Goal: Task Accomplishment & Management: Manage account settings

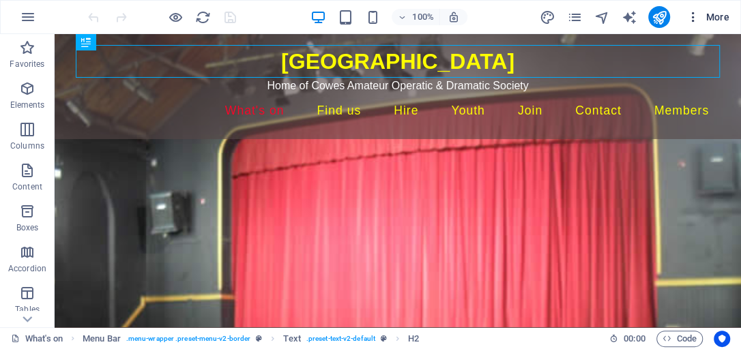
click at [713, 16] on span "More" at bounding box center [707, 17] width 43 height 14
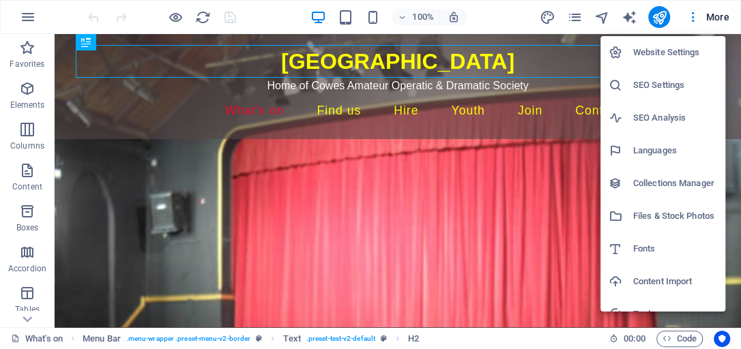
click at [671, 184] on h6 "Collections Manager" at bounding box center [675, 183] width 84 height 16
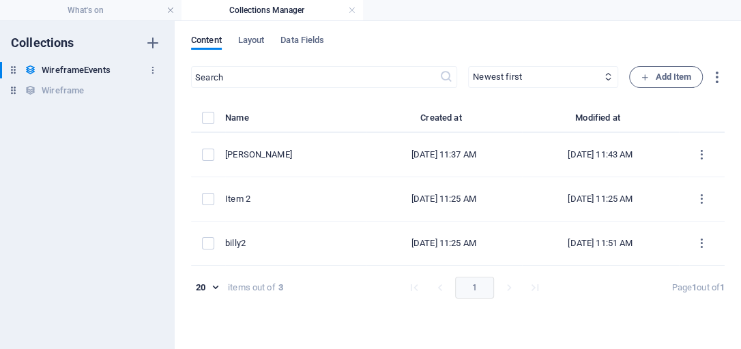
click at [92, 67] on h6 "WireframeEvents" at bounding box center [76, 70] width 68 height 16
click at [306, 42] on span "Data Fields" at bounding box center [302, 41] width 44 height 19
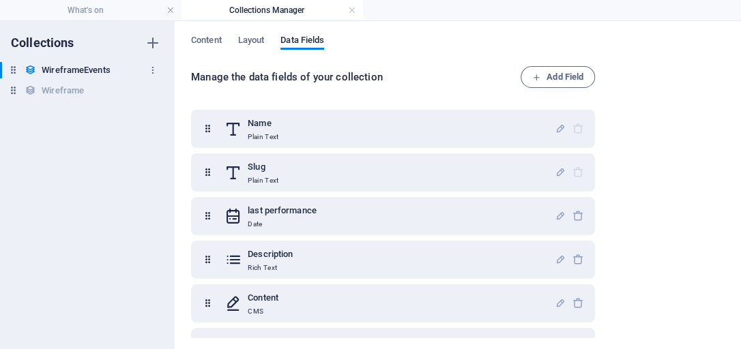
click at [83, 71] on h6 "WireframeEvents" at bounding box center [76, 70] width 68 height 16
click at [210, 42] on span "Content" at bounding box center [206, 41] width 31 height 19
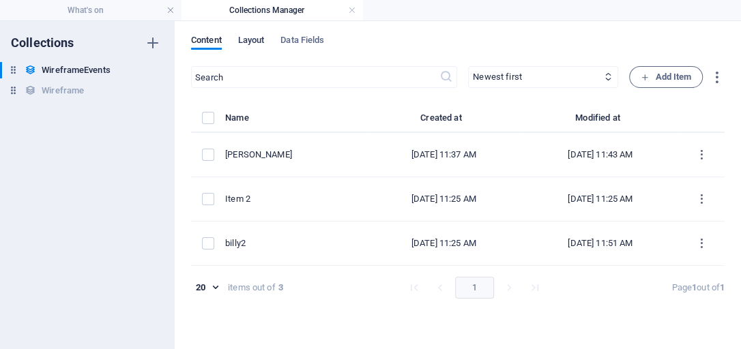
click at [250, 40] on span "Layout" at bounding box center [251, 41] width 27 height 19
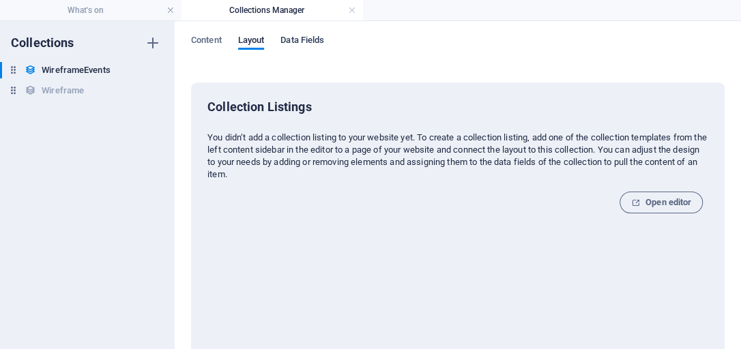
click at [297, 38] on span "Data Fields" at bounding box center [302, 41] width 44 height 19
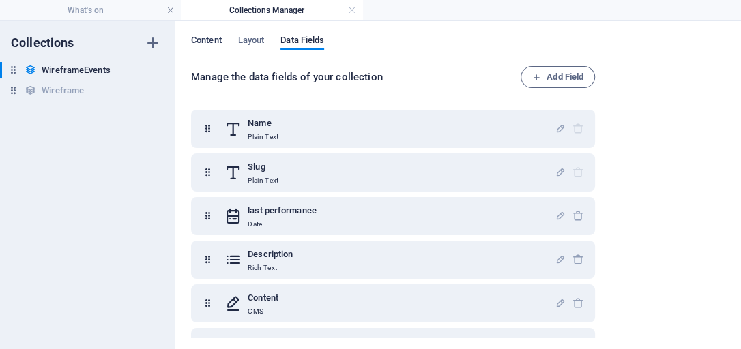
click at [205, 40] on span "Content" at bounding box center [206, 41] width 31 height 19
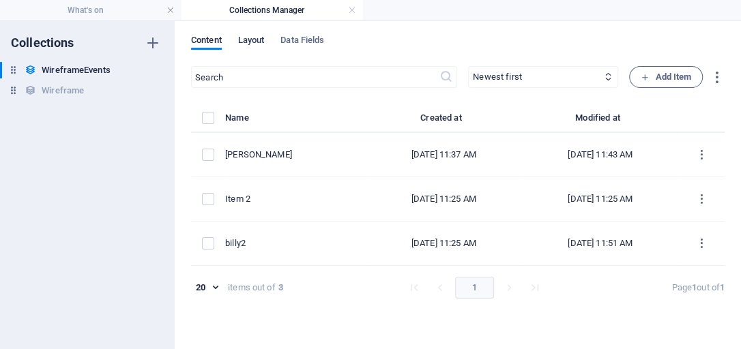
click at [252, 42] on span "Layout" at bounding box center [251, 41] width 27 height 19
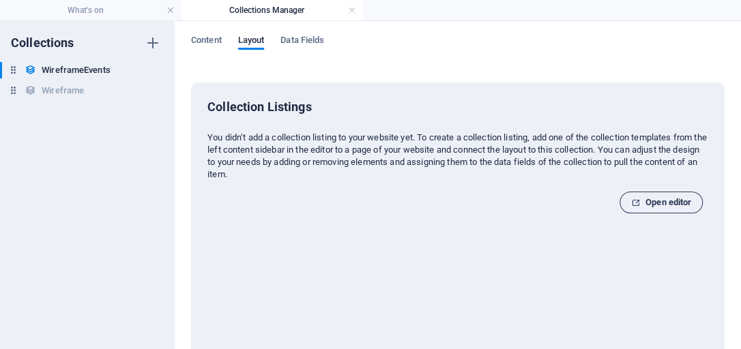
drag, startPoint x: 647, startPoint y: 205, endPoint x: 593, endPoint y: 148, distance: 78.6
click at [647, 205] on span "Open editor" at bounding box center [661, 202] width 60 height 16
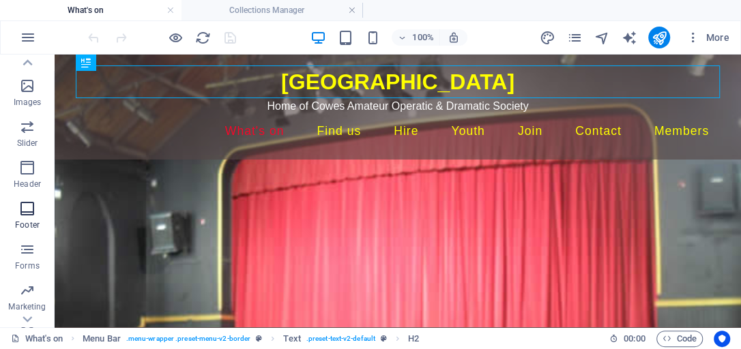
scroll to position [340, 0]
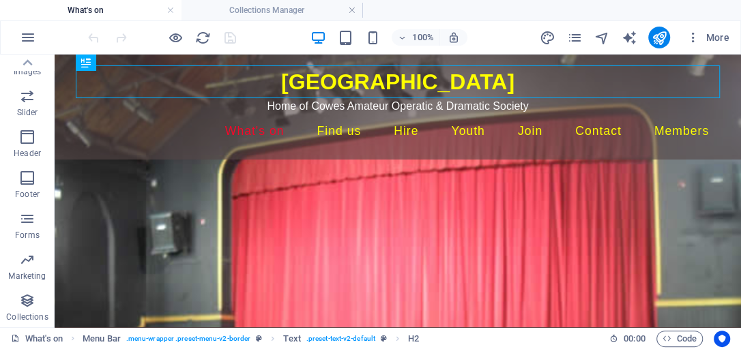
click at [257, 160] on html "Skip to main content Trinity Theatre Home of Cowes Amateur Operatic & Dramatic …" at bounding box center [398, 107] width 686 height 105
click at [26, 301] on icon "button" at bounding box center [27, 301] width 16 height 16
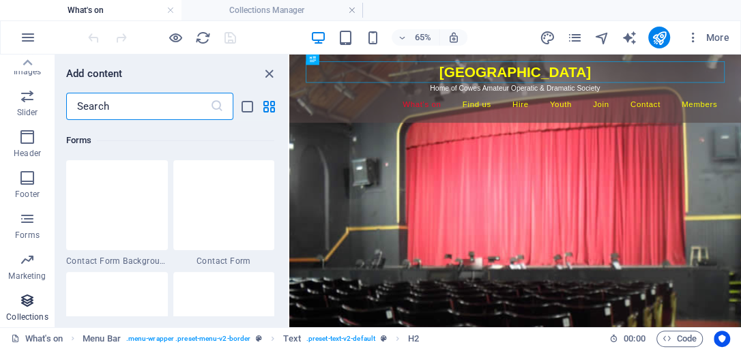
scroll to position [12484, 0]
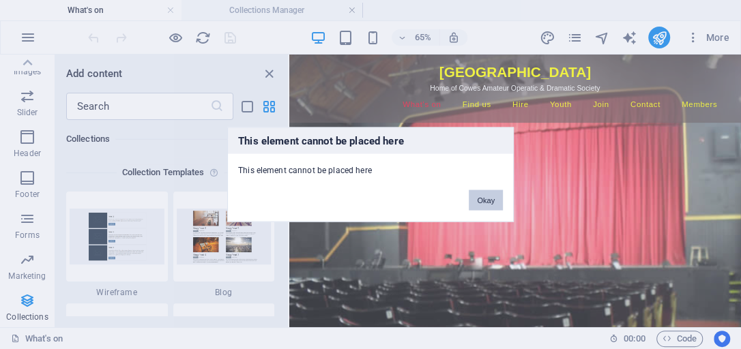
click at [491, 205] on button "Okay" at bounding box center [485, 200] width 34 height 20
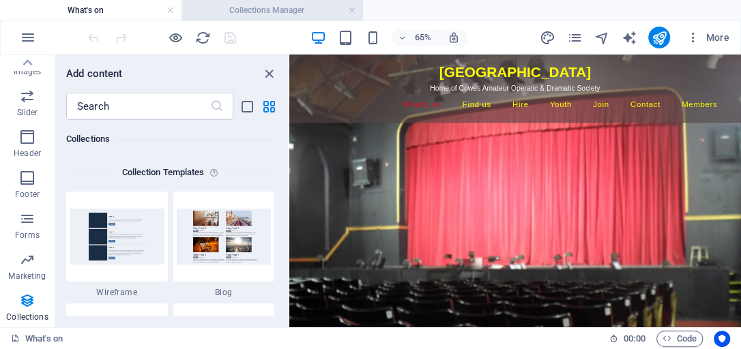
click at [260, 12] on h4 "Collections Manager" at bounding box center [271, 10] width 181 height 15
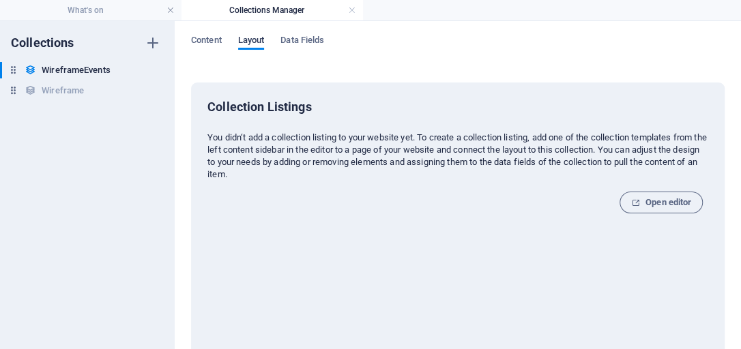
click at [257, 40] on span "Layout" at bounding box center [251, 41] width 27 height 19
click at [293, 40] on span "Data Fields" at bounding box center [302, 41] width 44 height 19
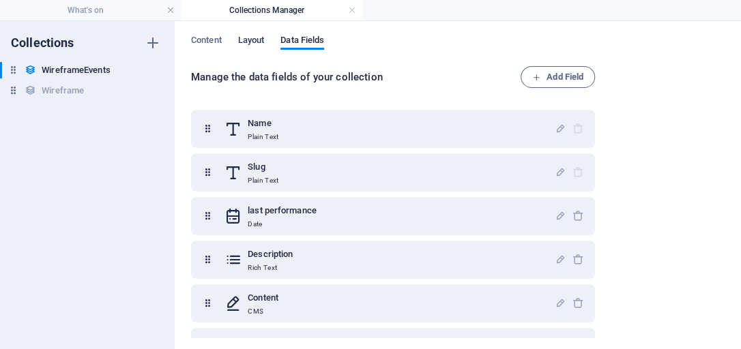
click at [256, 42] on span "Layout" at bounding box center [251, 41] width 27 height 19
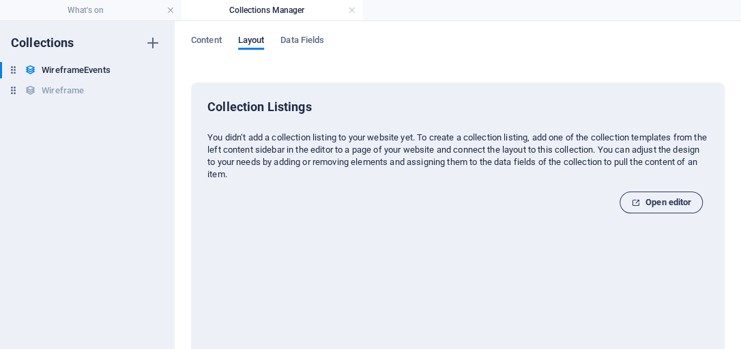
click at [645, 205] on span "Open editor" at bounding box center [661, 202] width 60 height 16
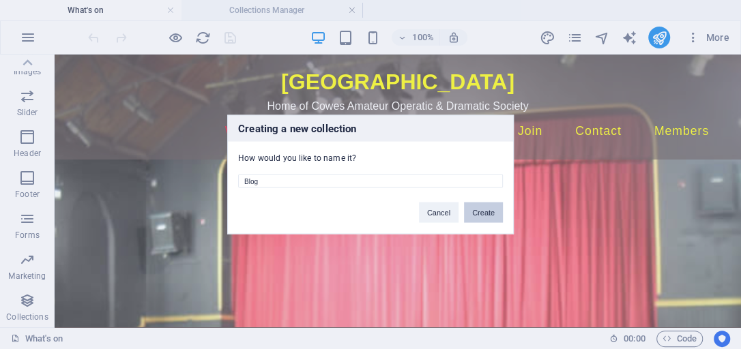
click at [486, 213] on button "Create" at bounding box center [483, 213] width 39 height 20
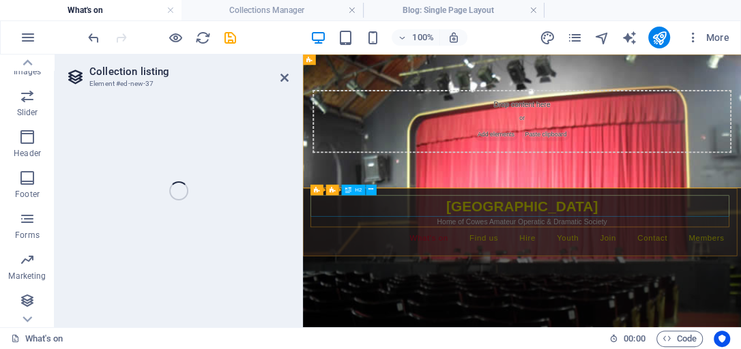
select select
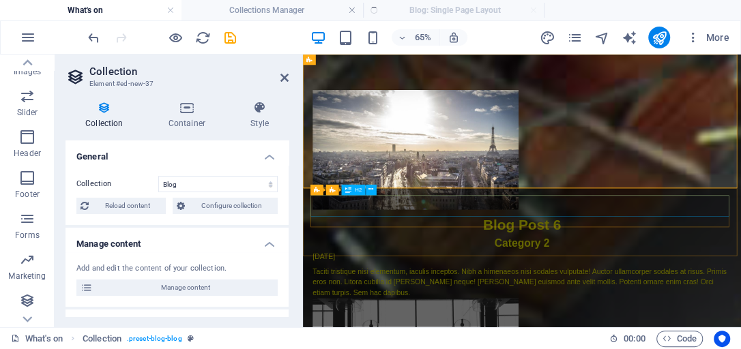
select select "columns.publishing_date_DESC"
select select "columns.status"
select select "columns.publishing_date"
select select "past"
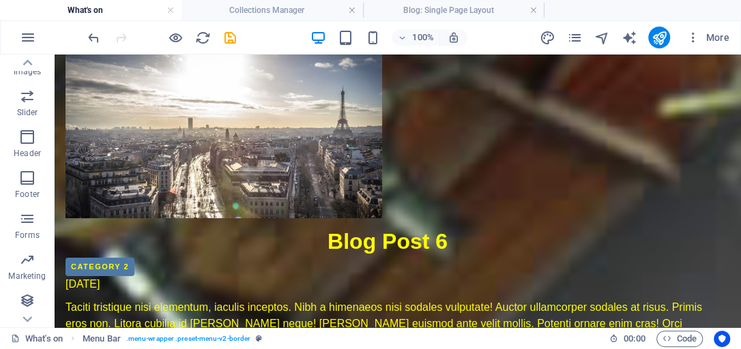
scroll to position [0, 0]
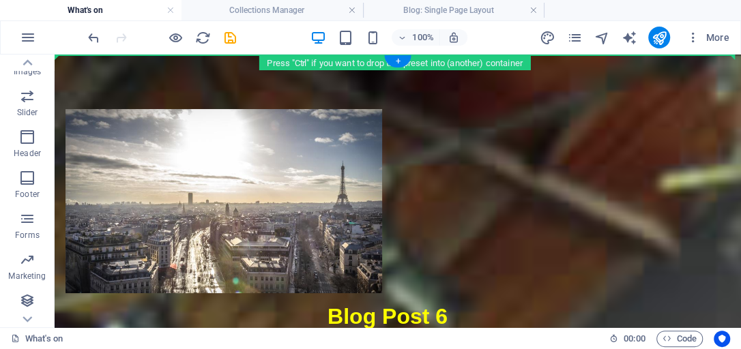
drag, startPoint x: 299, startPoint y: 253, endPoint x: 417, endPoint y: 77, distance: 211.8
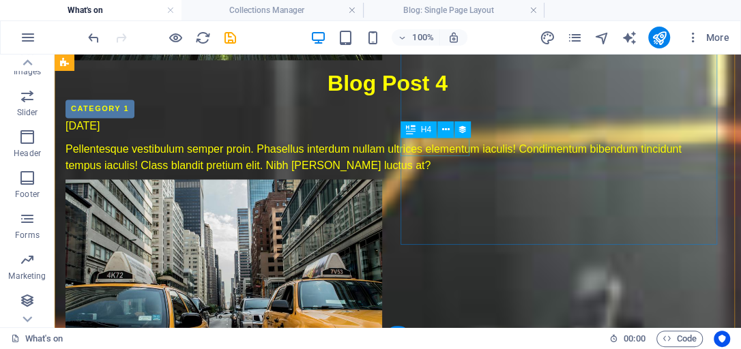
scroll to position [983, 0]
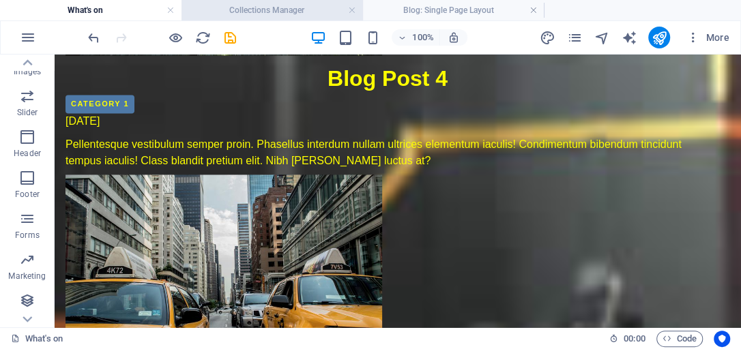
click at [310, 12] on h4 "Collections Manager" at bounding box center [271, 10] width 181 height 15
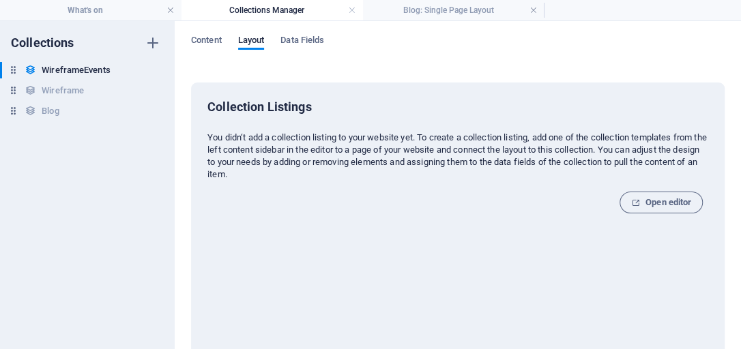
click at [372, 181] on div "Collection Listings You didn‘t add a collection listing to your website yet. To…" at bounding box center [457, 223] width 501 height 248
click at [205, 42] on span "Content" at bounding box center [206, 41] width 31 height 19
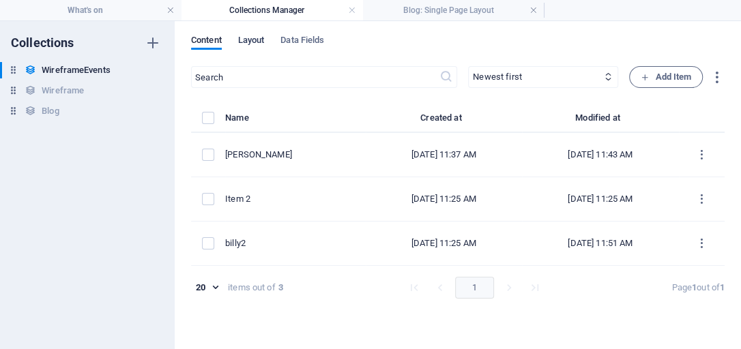
click at [252, 38] on span "Layout" at bounding box center [251, 41] width 27 height 19
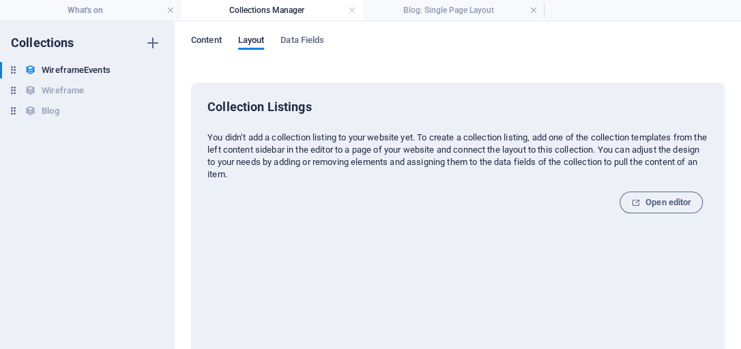
click at [207, 41] on span "Content" at bounding box center [206, 41] width 31 height 19
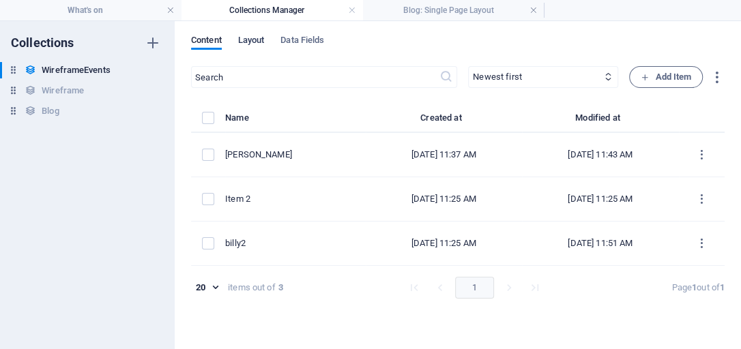
click at [256, 40] on span "Layout" at bounding box center [251, 41] width 27 height 19
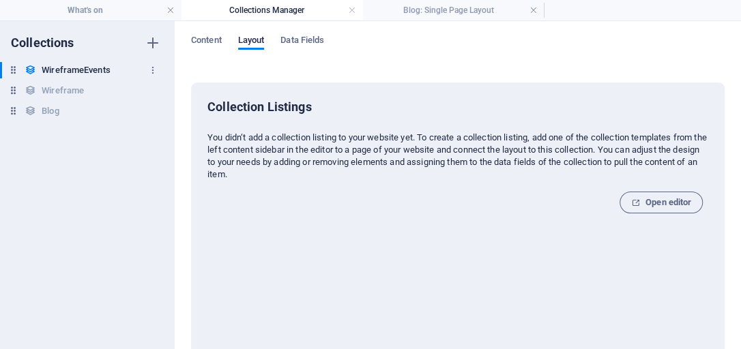
click at [101, 70] on h6 "WireframeEvents" at bounding box center [76, 70] width 68 height 16
click at [151, 65] on icon "button" at bounding box center [153, 70] width 10 height 10
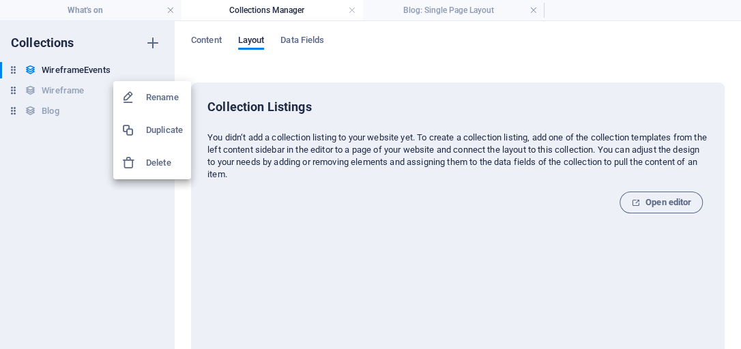
click at [40, 110] on div at bounding box center [370, 174] width 741 height 349
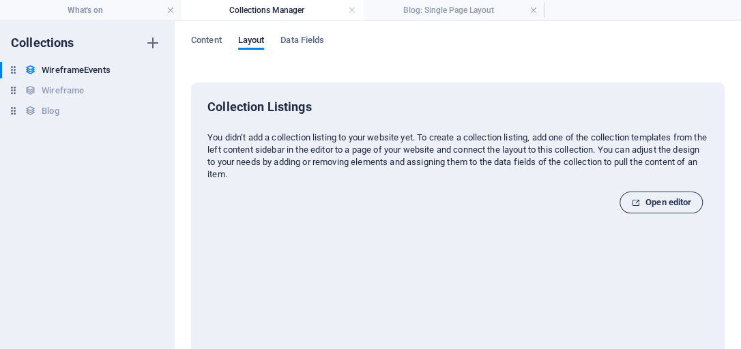
click at [646, 200] on span "Open editor" at bounding box center [661, 202] width 60 height 16
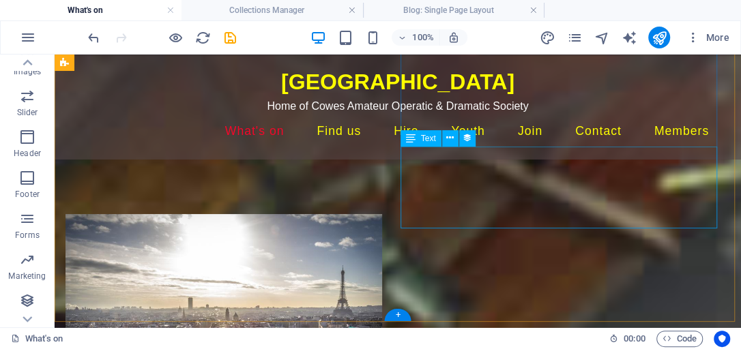
scroll to position [983, 0]
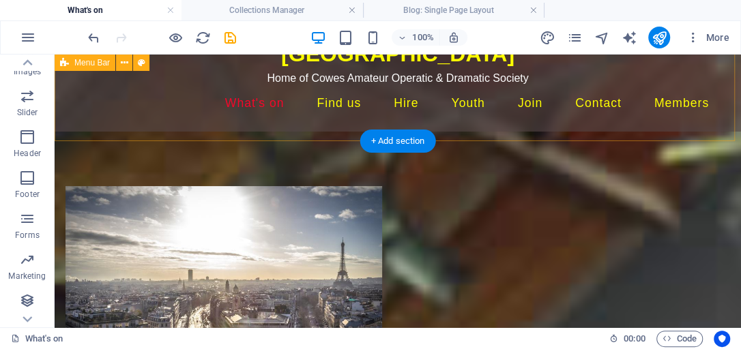
scroll to position [0, 0]
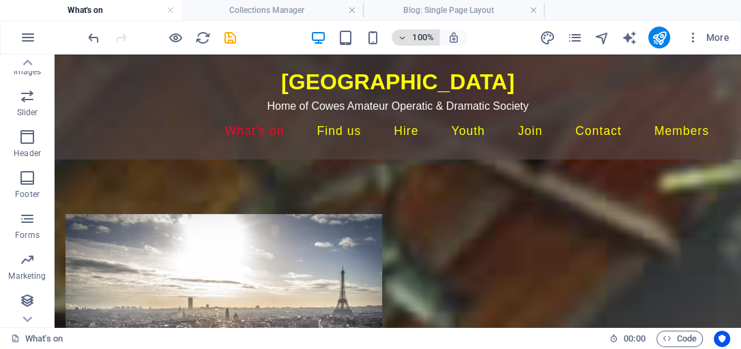
click at [402, 37] on icon "button" at bounding box center [402, 37] width 10 height 9
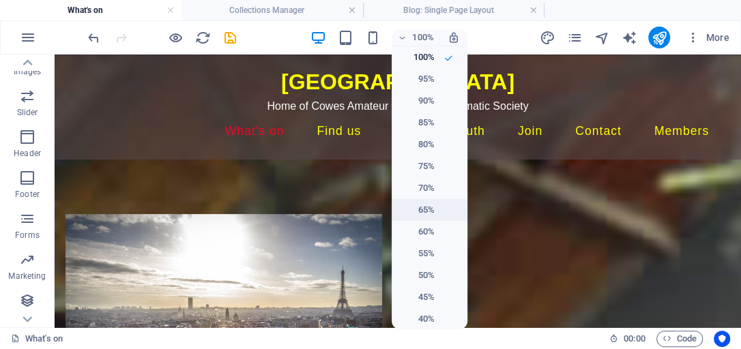
click at [426, 204] on h6 "65%" at bounding box center [417, 210] width 35 height 16
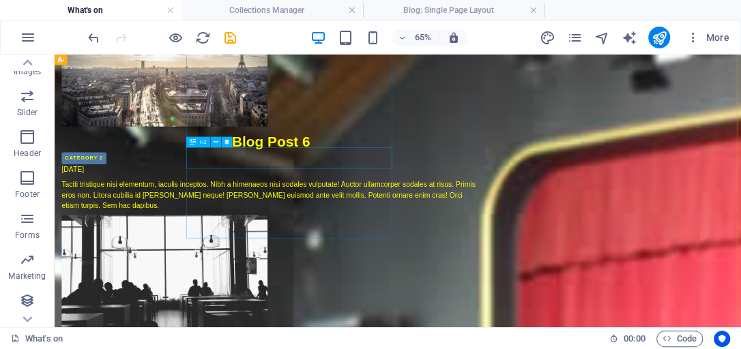
scroll to position [246, 0]
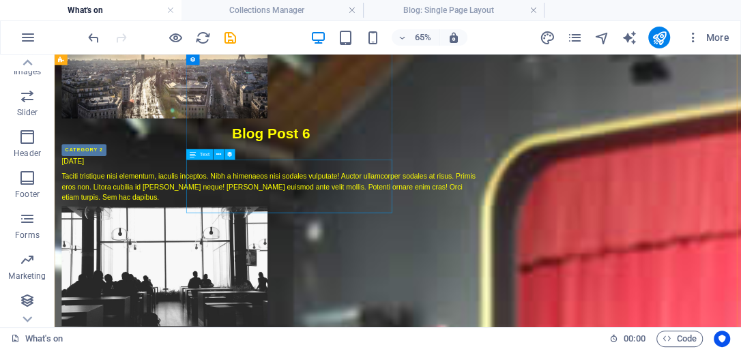
click at [466, 234] on div "Taciti tristique nisi elementum, iaculis inceptos. Nibh a himenaeos nisi sodale…" at bounding box center [387, 258] width 644 height 49
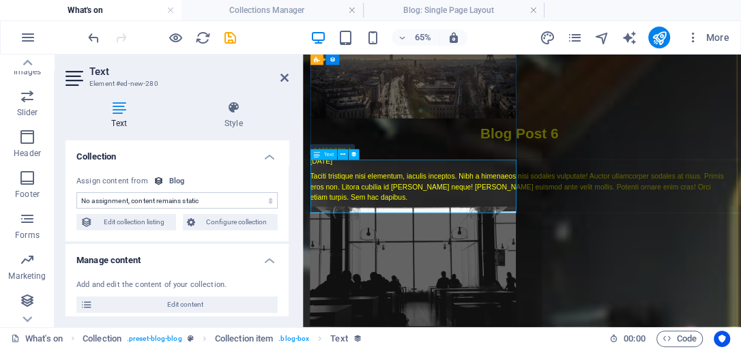
select select "description"
click at [378, 283] on div "Taciti tristique nisi elementum, iaculis inceptos. Nibh a himenaeos nisi sodale…" at bounding box center [636, 258] width 644 height 49
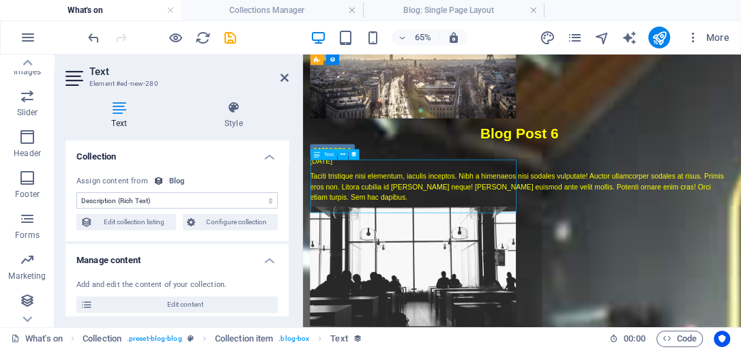
drag, startPoint x: 378, startPoint y: 291, endPoint x: 335, endPoint y: 243, distance: 65.2
click at [336, 244] on div "Taciti tristique nisi elementum, iaculis inceptos. Nibh a himenaeos nisi sodale…" at bounding box center [636, 258] width 644 height 49
click at [376, 252] on div "Taciti tristique nisi elementum, iaculis inceptos. Nibh a himenaeos nisi sodale…" at bounding box center [636, 258] width 644 height 49
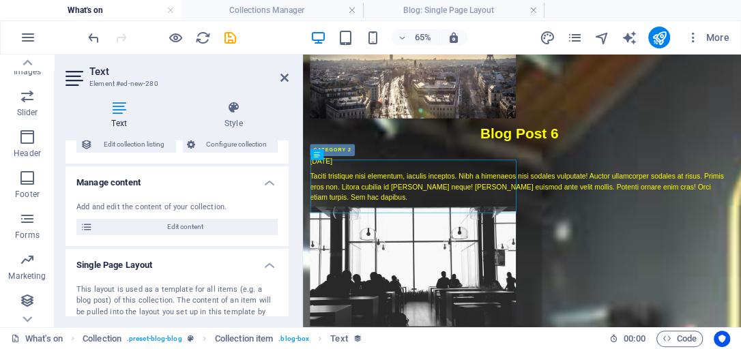
scroll to position [117, 0]
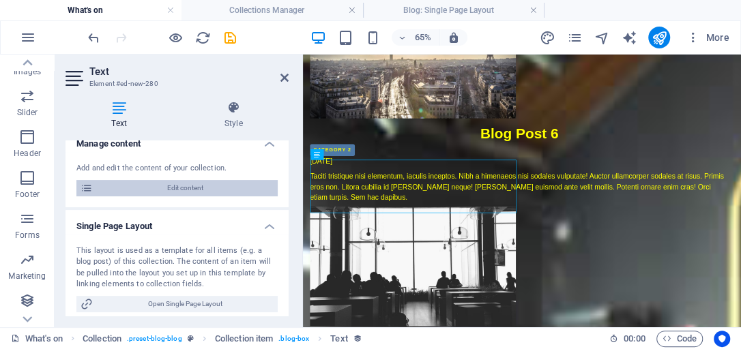
click at [187, 189] on span "Edit content" at bounding box center [185, 188] width 177 height 16
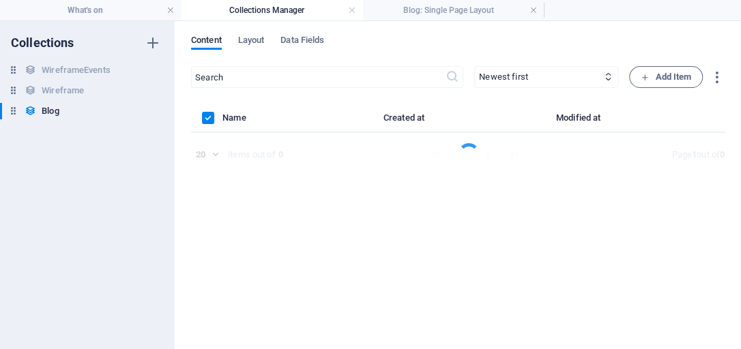
scroll to position [0, 0]
select select "Category 2"
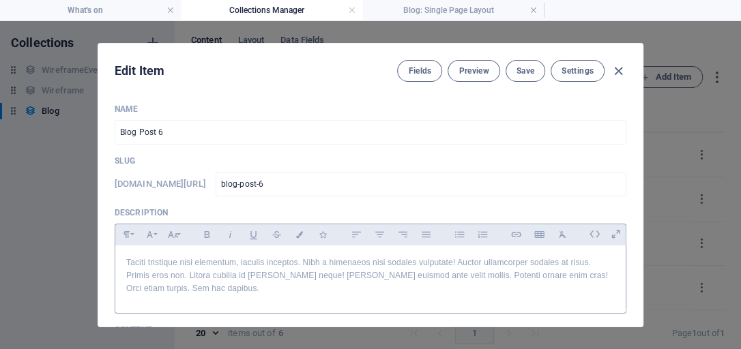
click at [172, 288] on p "Taciti tristique nisi elementum, iaculis inceptos. Nibh a himenaeos nisi sodale…" at bounding box center [370, 276] width 488 height 40
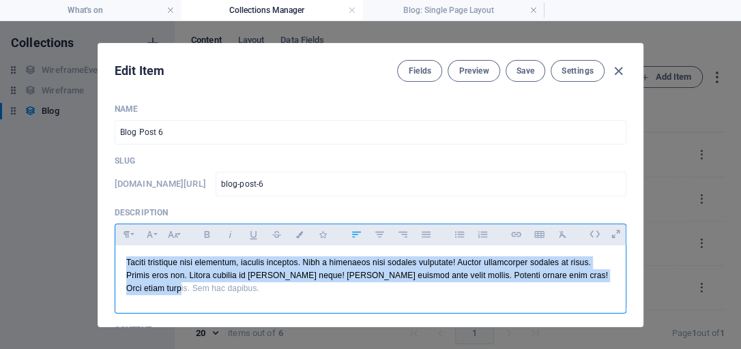
drag, startPoint x: 172, startPoint y: 288, endPoint x: 121, endPoint y: 262, distance: 57.3
click at [121, 262] on div "Taciti tristique nisi elementum, iaculis inceptos. Nibh a himenaeos nisi sodale…" at bounding box center [370, 276] width 510 height 61
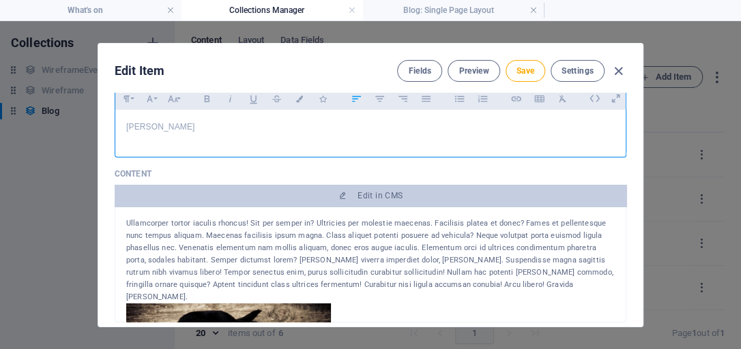
scroll to position [155, 0]
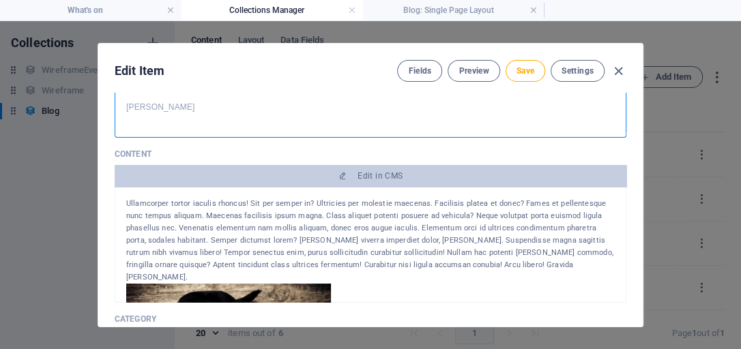
click at [432, 261] on div "Ullamcorper tortor iaculis rhoncus! Sit per semper in? Ultricies per molestie m…" at bounding box center [370, 241] width 488 height 86
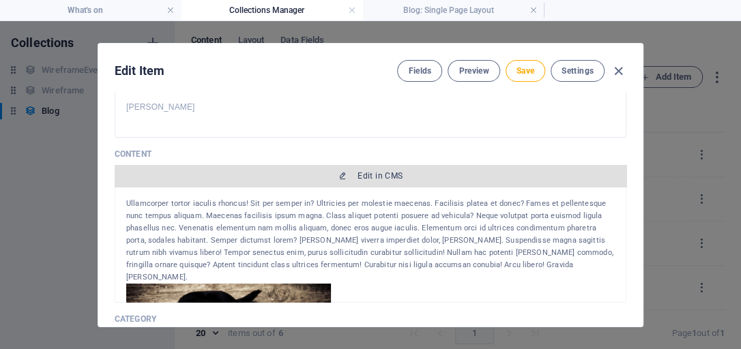
click at [371, 179] on span "Edit in CMS" at bounding box center [379, 175] width 45 height 11
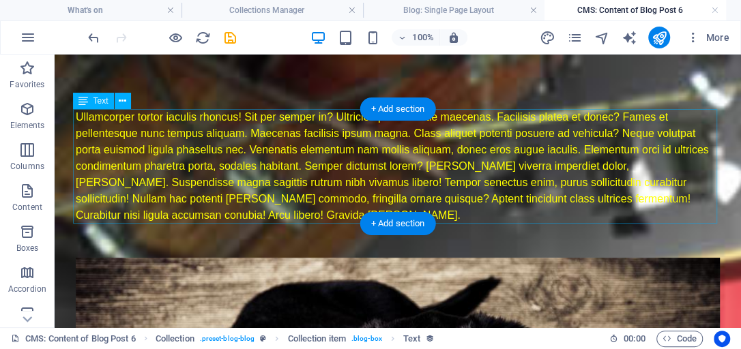
scroll to position [0, 0]
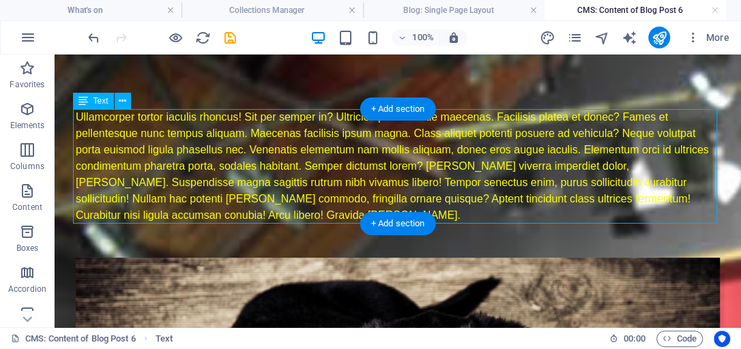
drag, startPoint x: 134, startPoint y: 215, endPoint x: 90, endPoint y: 145, distance: 82.5
click at [90, 145] on div "Ullamcorper tortor iaculis rhoncus! Sit per semper in? Ultricies per molestie m…" at bounding box center [398, 166] width 644 height 115
click at [76, 115] on div "Ullamcorper tortor iaculis rhoncus! Sit per semper in? Ultricies per molestie m…" at bounding box center [398, 166] width 644 height 115
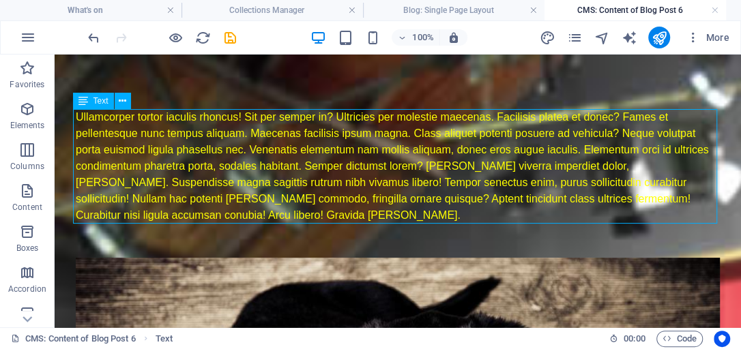
click at [98, 105] on span "Text" at bounding box center [100, 101] width 15 height 8
click at [118, 102] on button at bounding box center [123, 101] width 16 height 16
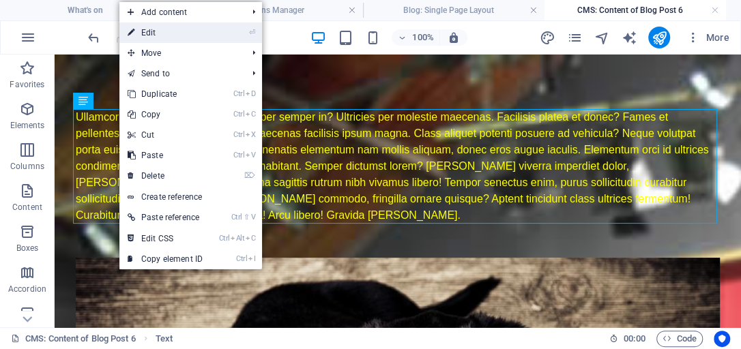
click at [145, 35] on link "⏎ Edit" at bounding box center [164, 33] width 91 height 20
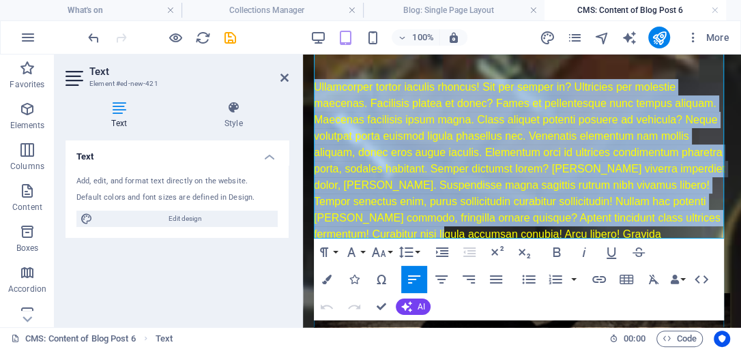
scroll to position [117, 0]
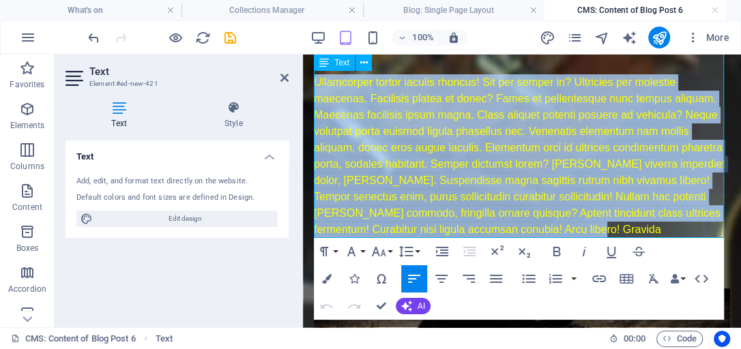
drag, startPoint x: 315, startPoint y: 197, endPoint x: 659, endPoint y: 234, distance: 345.7
click at [659, 234] on div "Ullamcorper tortor iaculis rhoncus! Sit per semper in? Ultricies per molestie m…" at bounding box center [522, 164] width 416 height 180
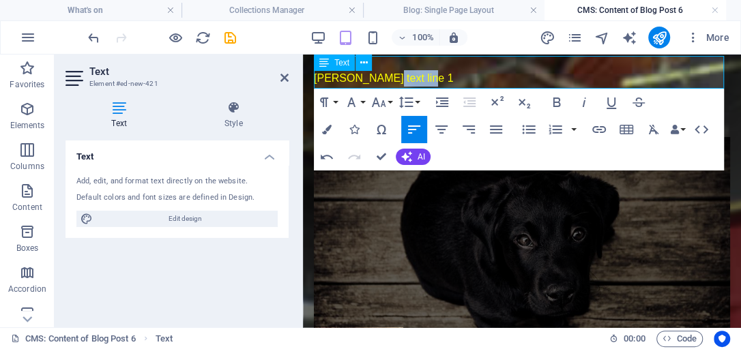
scroll to position [0, 0]
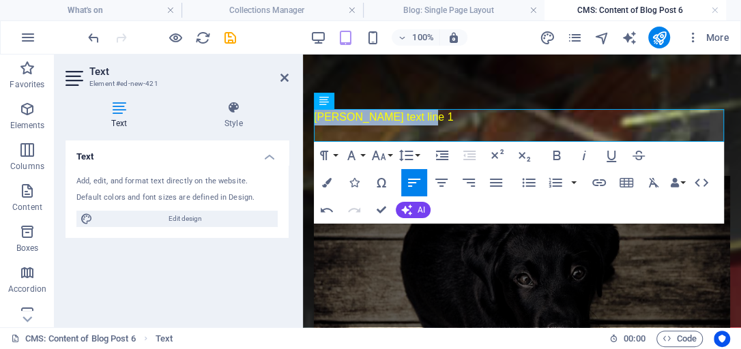
drag, startPoint x: 408, startPoint y: 61, endPoint x: 310, endPoint y: 117, distance: 113.0
copy p "[PERSON_NAME] text line 1"
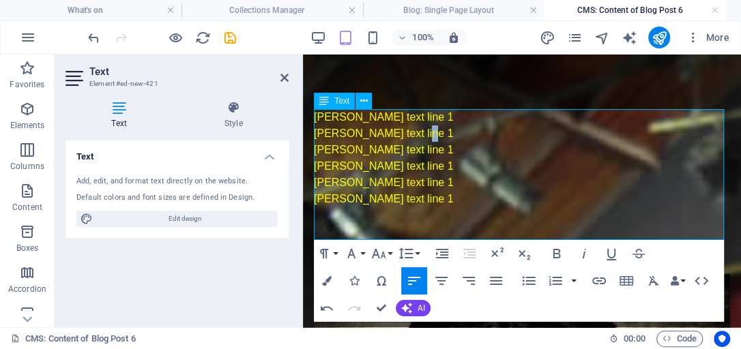
click at [401, 132] on p "[PERSON_NAME] text line 1" at bounding box center [522, 133] width 416 height 16
drag, startPoint x: 405, startPoint y: 148, endPoint x: 396, endPoint y: 147, distance: 8.9
click at [396, 147] on p "[PERSON_NAME] text line 1" at bounding box center [522, 150] width 416 height 16
click at [398, 164] on p "[PERSON_NAME] text line 1" at bounding box center [522, 166] width 416 height 16
drag, startPoint x: 406, startPoint y: 181, endPoint x: 396, endPoint y: 181, distance: 10.9
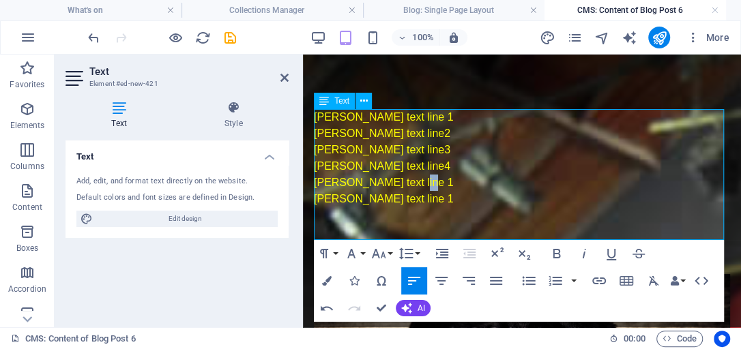
click at [396, 181] on p "[PERSON_NAME] text line 1" at bounding box center [522, 183] width 416 height 16
click at [400, 194] on p "[PERSON_NAME] text line 1" at bounding box center [522, 199] width 416 height 16
click at [397, 134] on p "[PERSON_NAME] text line2" at bounding box center [522, 133] width 416 height 16
click at [453, 175] on p "[PERSON_NAME] text line5" at bounding box center [522, 183] width 416 height 16
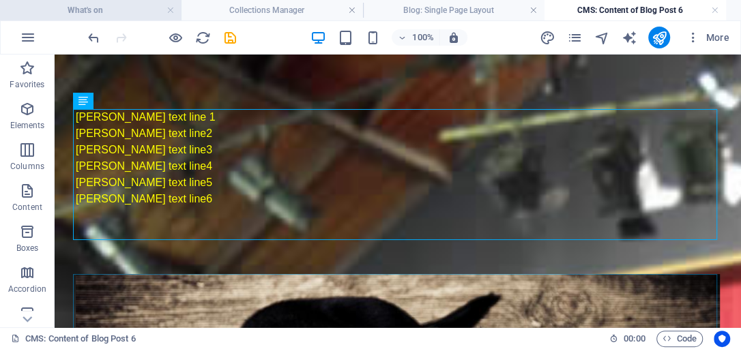
click at [149, 14] on h4 "What's on" at bounding box center [90, 10] width 181 height 15
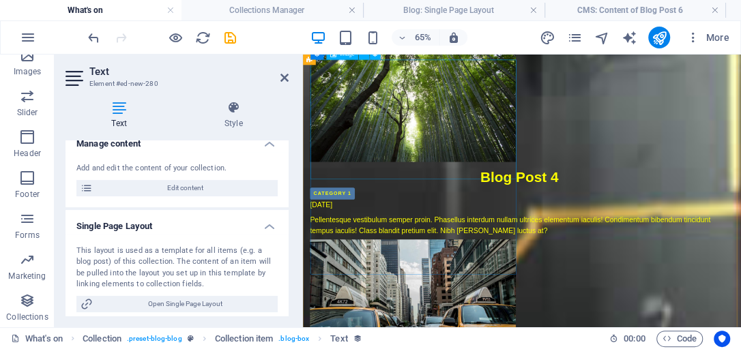
scroll to position [836, 0]
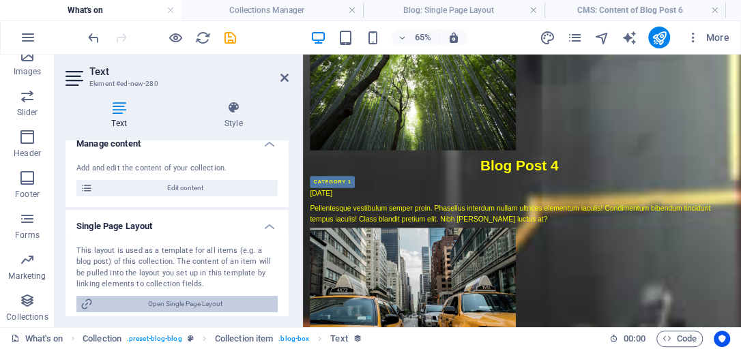
click at [181, 303] on span "Open Single Page Layout" at bounding box center [185, 304] width 177 height 16
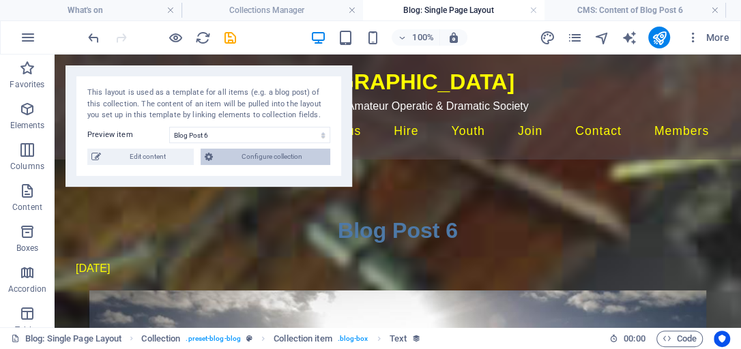
click at [251, 158] on span "Configure collection" at bounding box center [271, 157] width 109 height 16
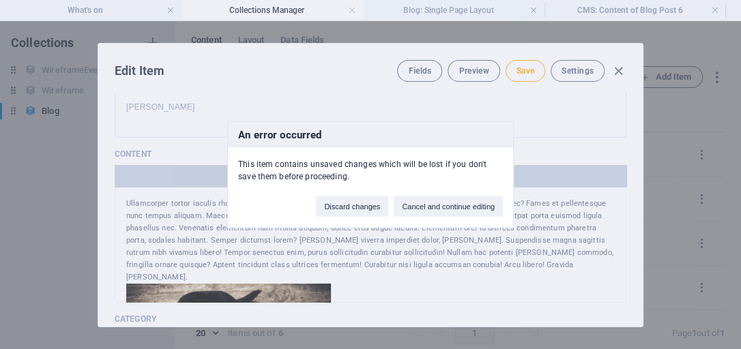
click at [524, 69] on div "An error occurred This item contains unsaved changes which will be lost if you …" at bounding box center [370, 174] width 741 height 349
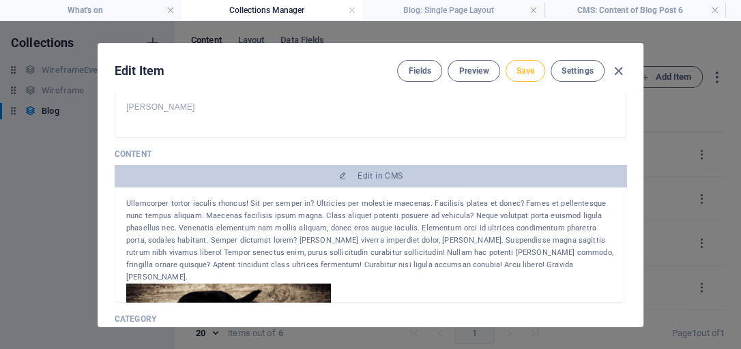
click at [524, 69] on span "Save" at bounding box center [525, 70] width 18 height 11
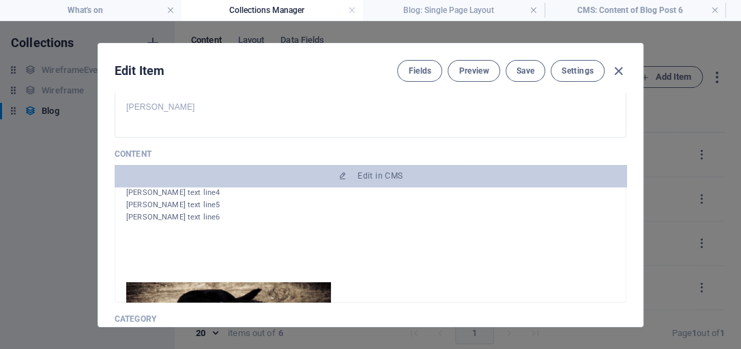
scroll to position [29, 0]
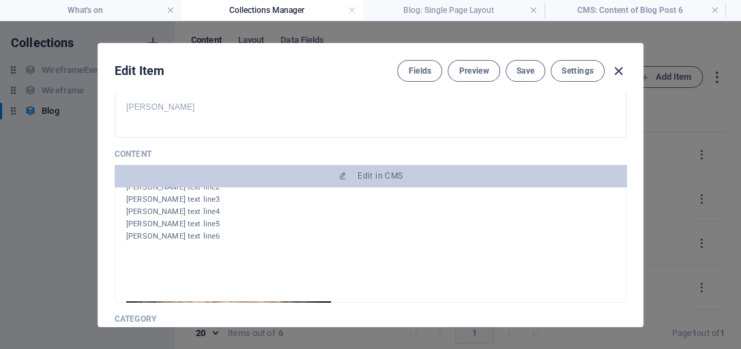
click at [616, 69] on icon "button" at bounding box center [618, 71] width 16 height 16
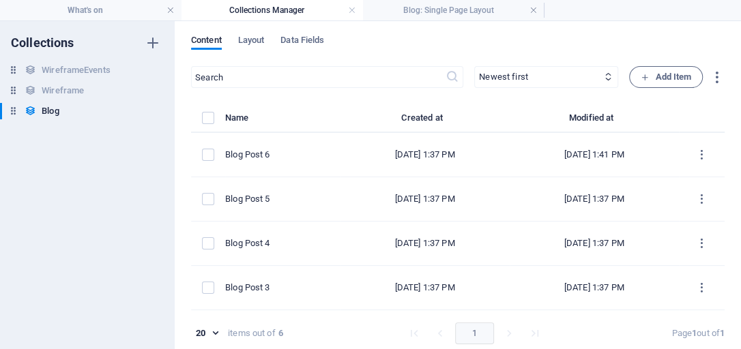
type input "[DATE]"
type input "blog-post-6"
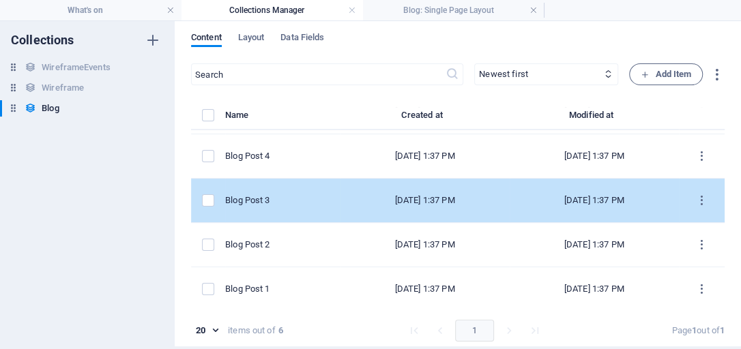
scroll to position [5, 0]
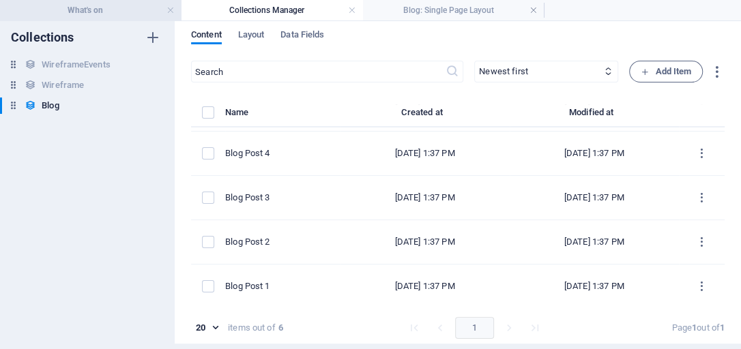
click at [111, 12] on h4 "What's on" at bounding box center [90, 10] width 181 height 15
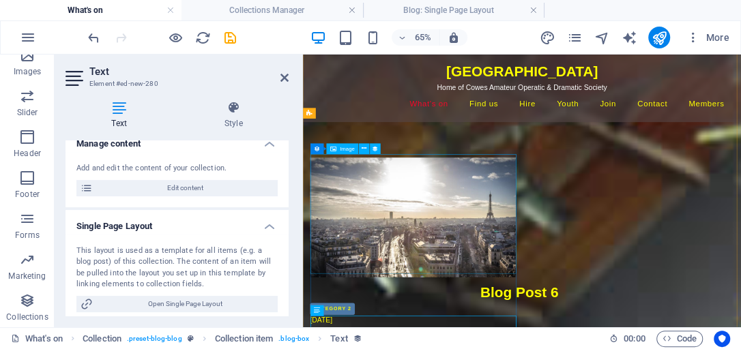
scroll to position [0, 0]
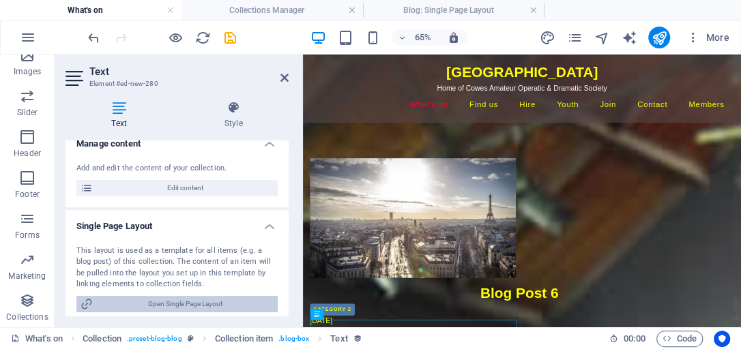
click at [190, 303] on span "Open Single Page Layout" at bounding box center [185, 304] width 177 height 16
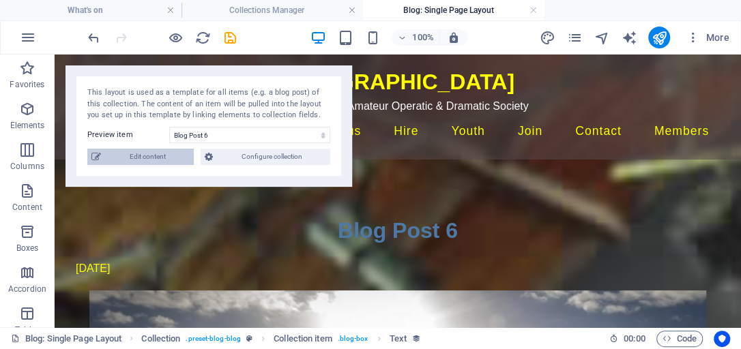
click at [161, 158] on span "Edit content" at bounding box center [147, 157] width 85 height 16
select select "Category 2"
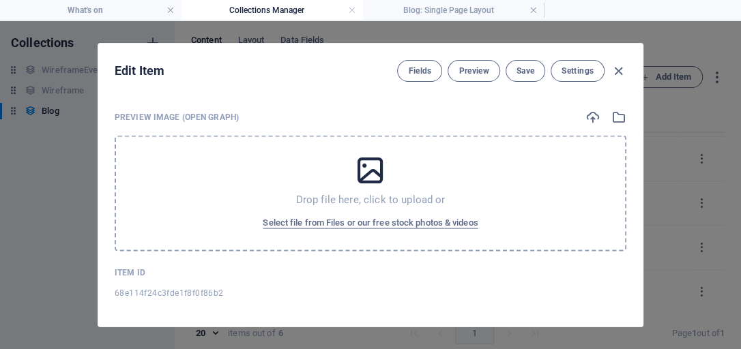
scroll to position [1371, 0]
click at [398, 214] on span "Select file from Files or our free stock photos & videos" at bounding box center [370, 222] width 215 height 16
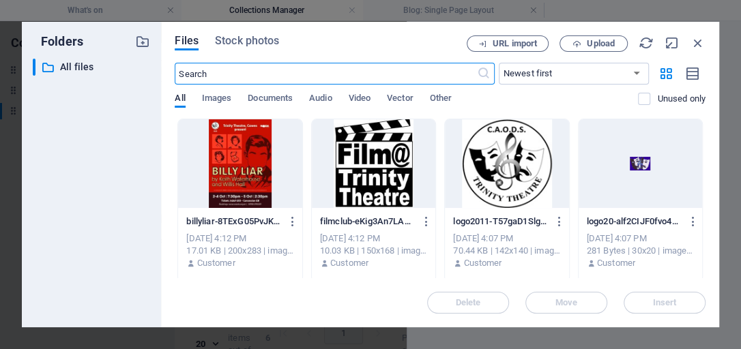
scroll to position [1391, 0]
click at [636, 165] on div at bounding box center [639, 163] width 123 height 89
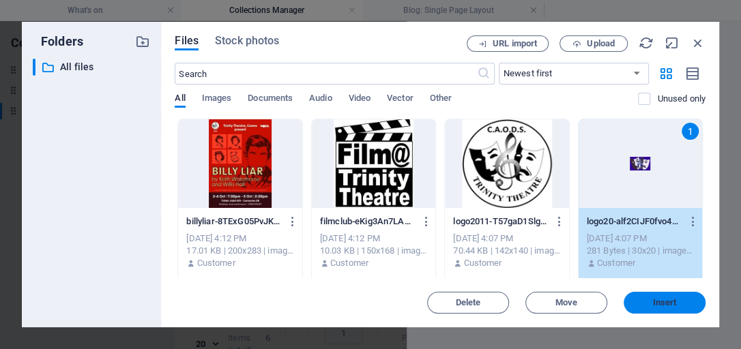
click at [661, 301] on span "Insert" at bounding box center [665, 303] width 24 height 8
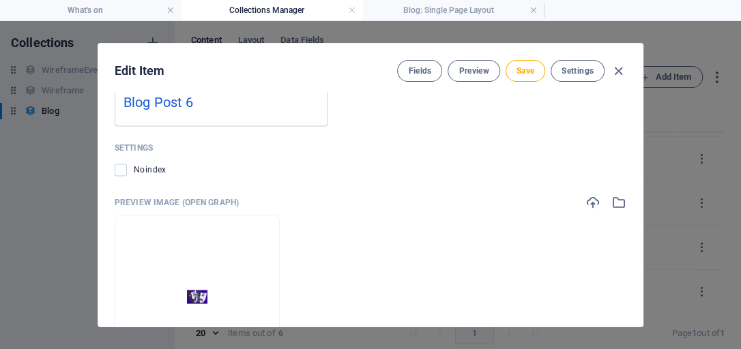
scroll to position [1269, 0]
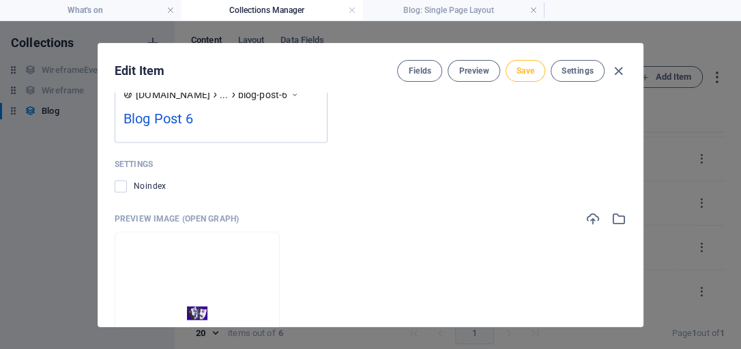
click at [516, 70] on span "Save" at bounding box center [525, 70] width 18 height 11
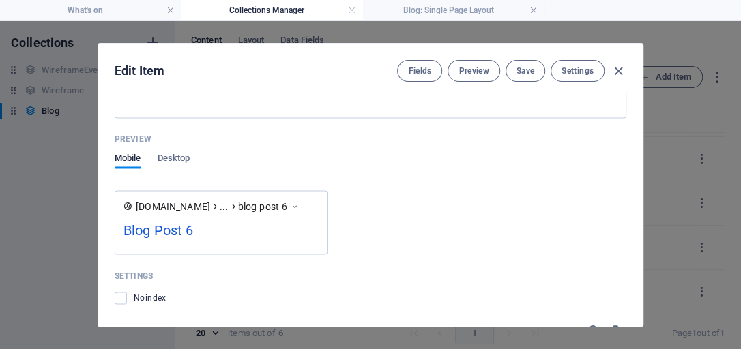
scroll to position [1113, 0]
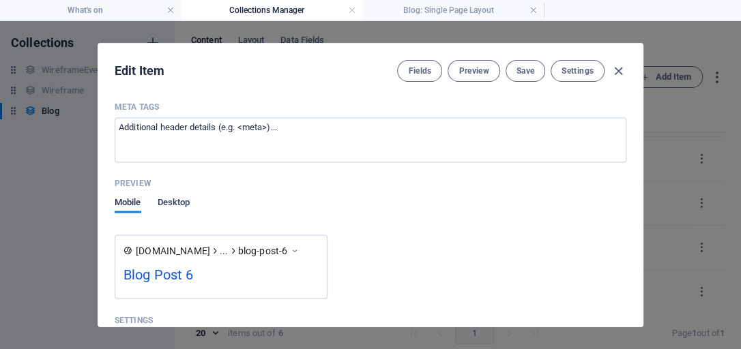
click at [176, 200] on span "Desktop" at bounding box center [174, 203] width 33 height 19
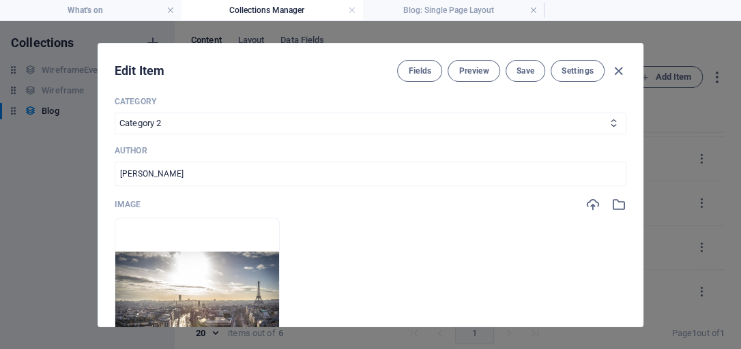
scroll to position [372, 0]
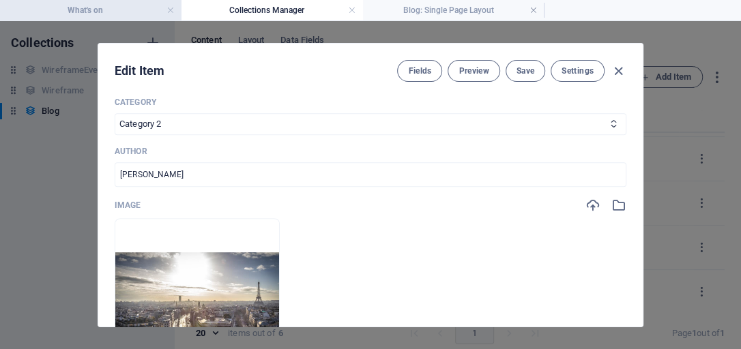
click at [102, 9] on h4 "What's on" at bounding box center [90, 10] width 181 height 15
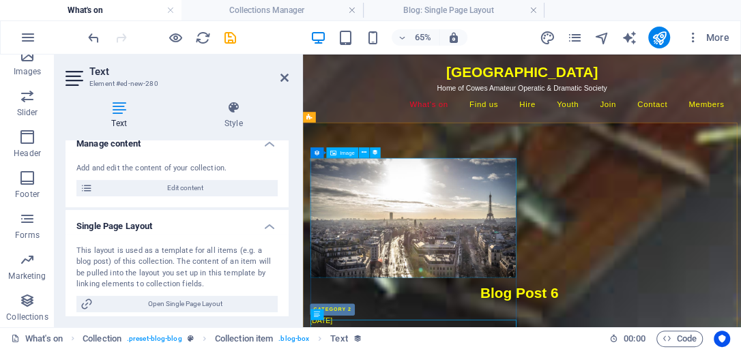
click at [513, 337] on div at bounding box center [636, 306] width 644 height 184
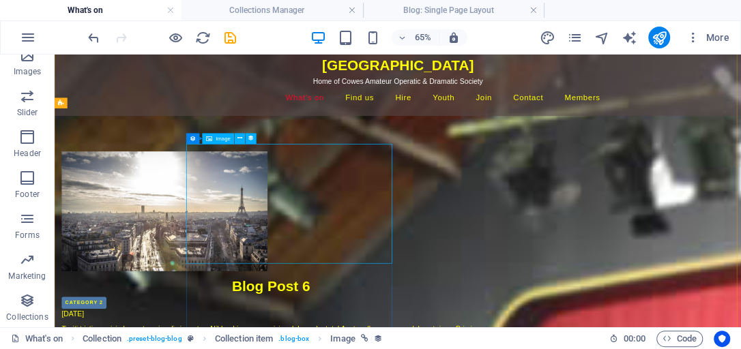
scroll to position [39, 0]
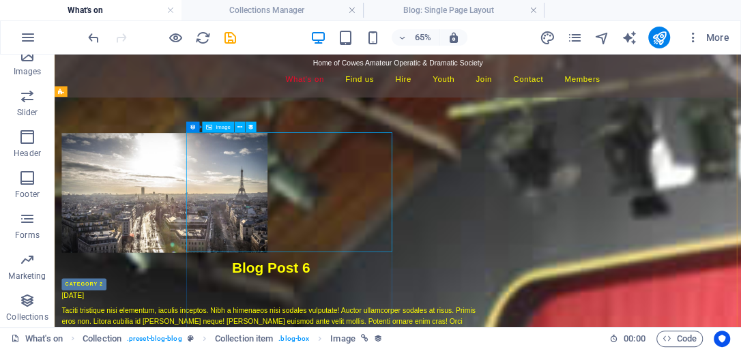
click at [434, 260] on div at bounding box center [387, 267] width 644 height 184
select select "image"
select select "px"
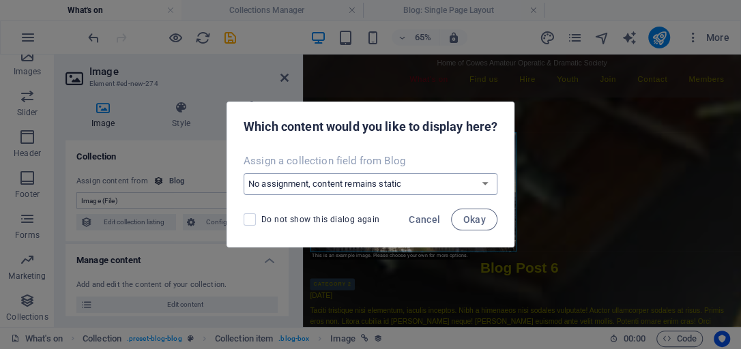
click at [487, 182] on select "No assignment, content remains static Create a new field Created at (Date) Upda…" at bounding box center [370, 184] width 254 height 22
click at [464, 221] on span "Okay" at bounding box center [473, 219] width 23 height 11
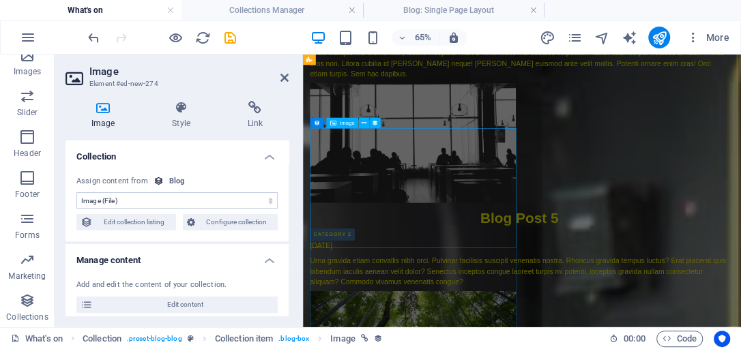
scroll to position [506, 0]
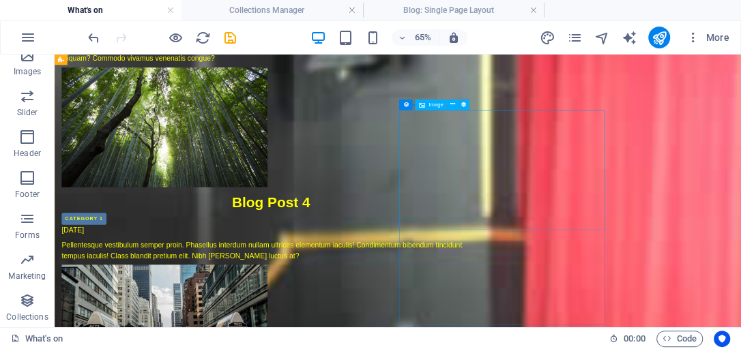
scroll to position [830, 0]
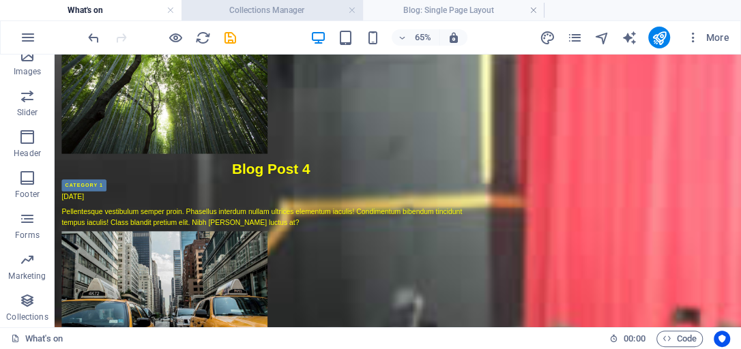
click at [260, 14] on h4 "Collections Manager" at bounding box center [271, 10] width 181 height 15
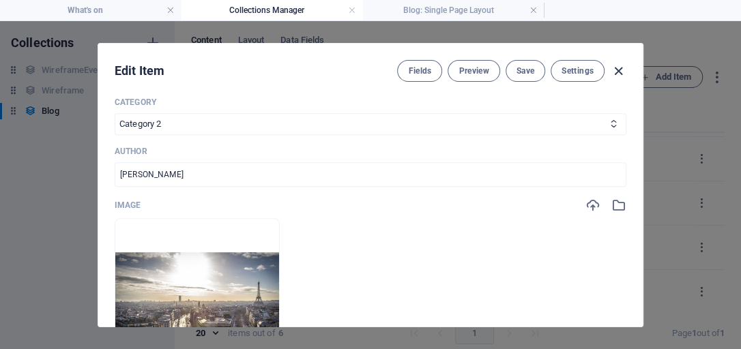
click at [622, 76] on icon "button" at bounding box center [618, 71] width 16 height 16
type input "[DATE]"
type input "blog-post-6"
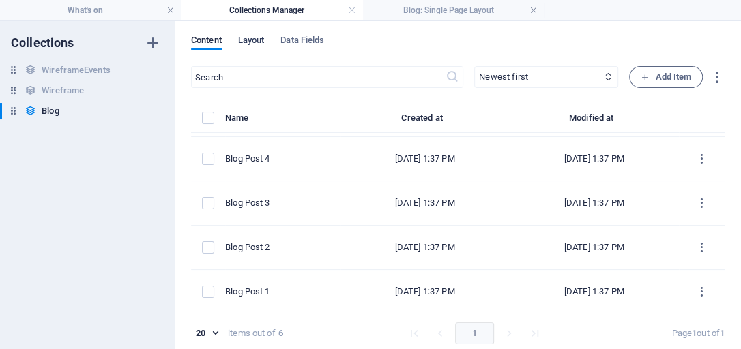
click at [254, 40] on span "Layout" at bounding box center [251, 41] width 27 height 19
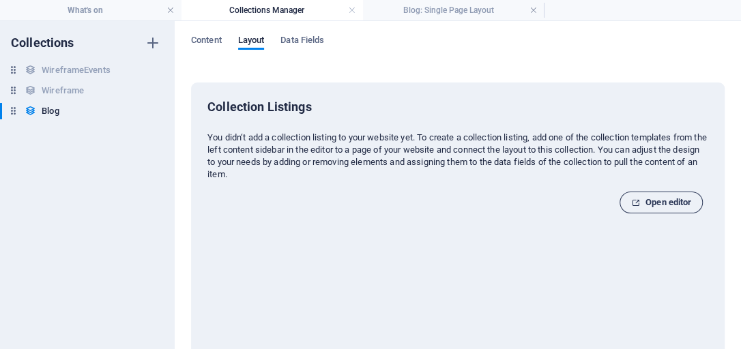
click at [664, 203] on span "Open editor" at bounding box center [661, 202] width 60 height 16
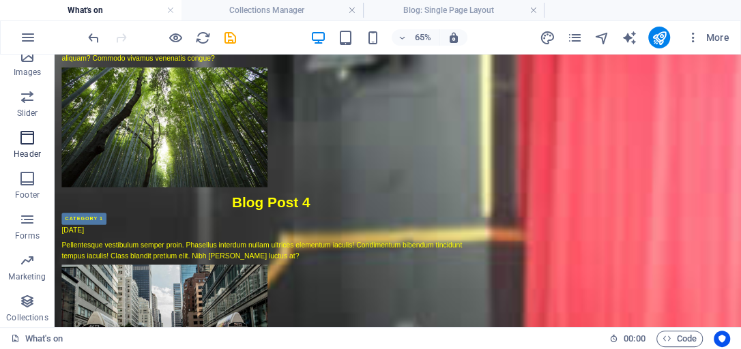
scroll to position [340, 0]
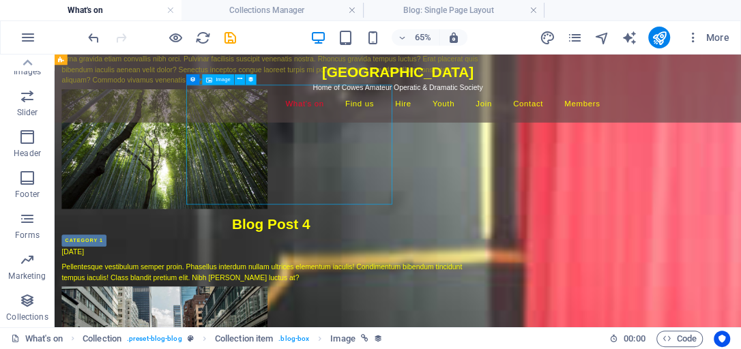
scroll to position [701, 0]
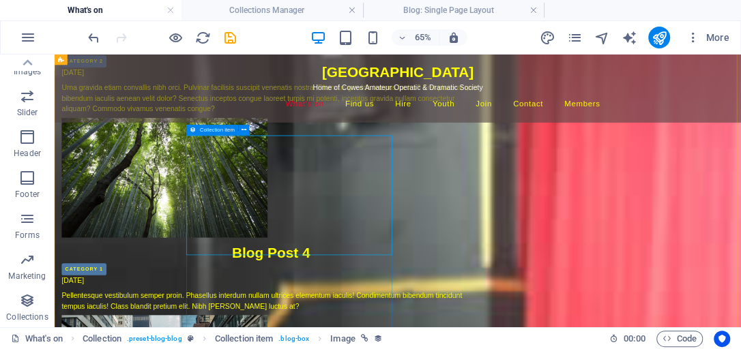
click at [194, 129] on icon at bounding box center [193, 130] width 6 height 11
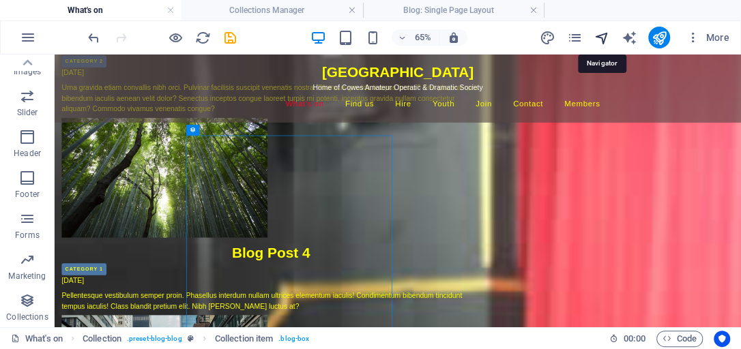
click at [601, 34] on icon "navigator" at bounding box center [601, 38] width 16 height 16
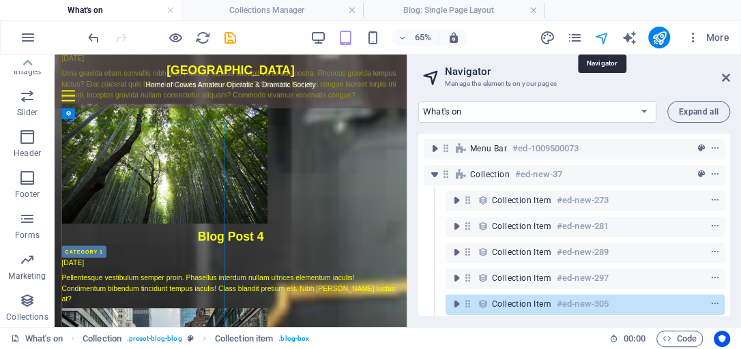
scroll to position [729, 0]
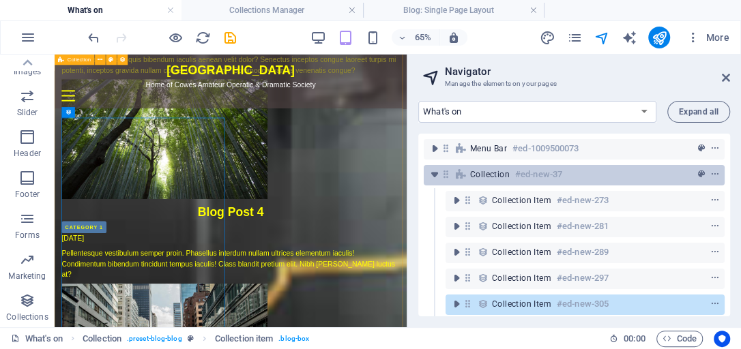
click at [498, 177] on span "Collection" at bounding box center [490, 174] width 40 height 11
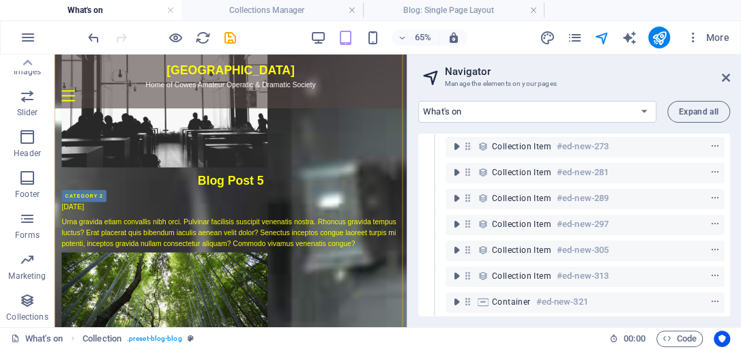
scroll to position [61, 0]
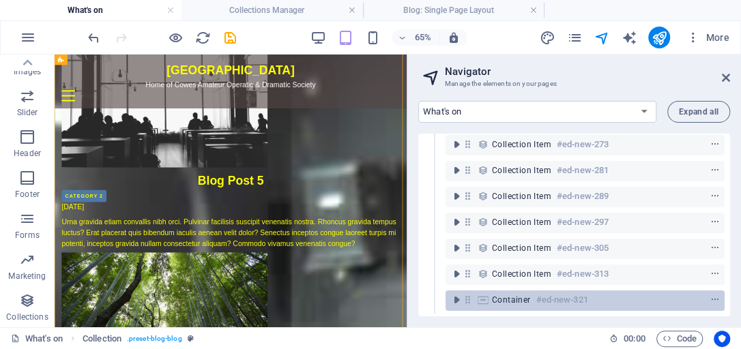
click at [500, 295] on span "Container" at bounding box center [511, 300] width 39 height 11
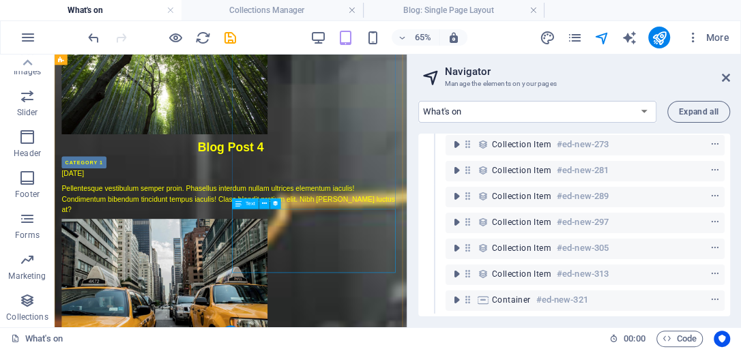
scroll to position [842, 0]
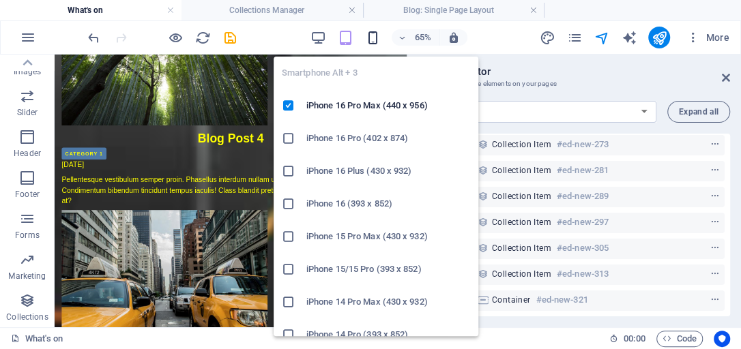
click at [369, 37] on icon "button" at bounding box center [372, 38] width 16 height 16
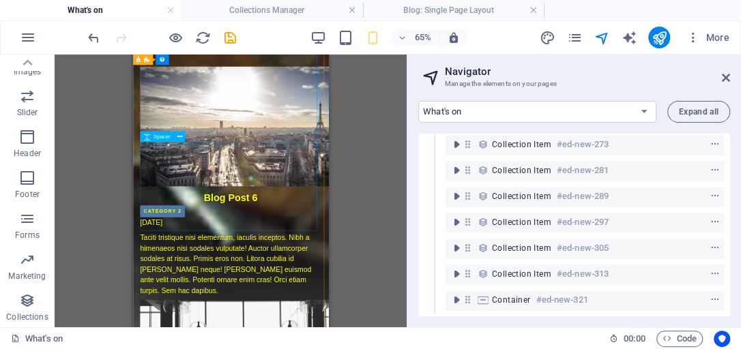
scroll to position [0, 0]
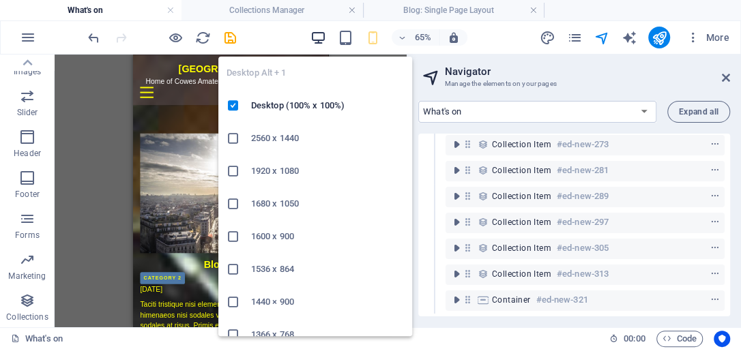
click at [321, 36] on icon "button" at bounding box center [318, 38] width 16 height 16
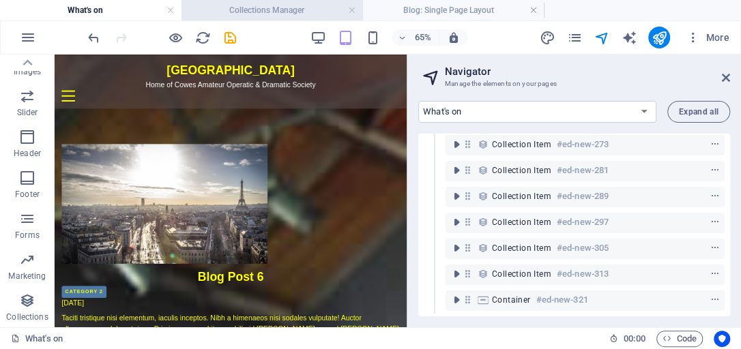
click at [273, 9] on h4 "Collections Manager" at bounding box center [271, 10] width 181 height 15
select select
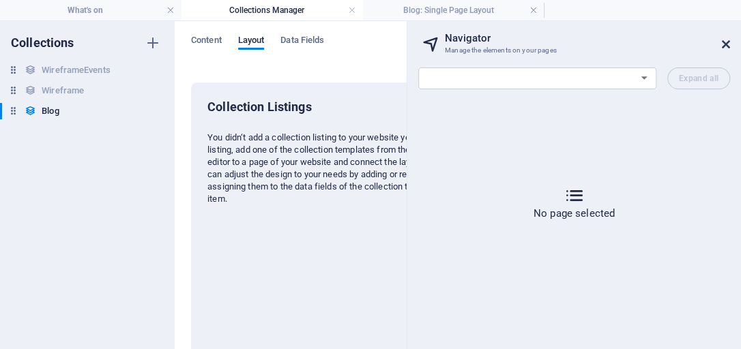
click at [728, 44] on icon at bounding box center [726, 44] width 8 height 11
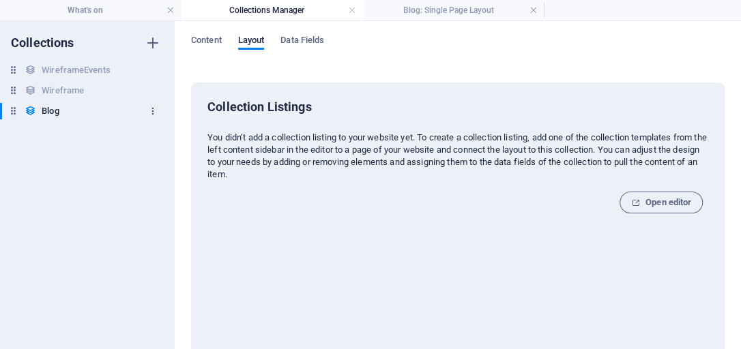
click at [153, 109] on icon "button" at bounding box center [153, 111] width 10 height 10
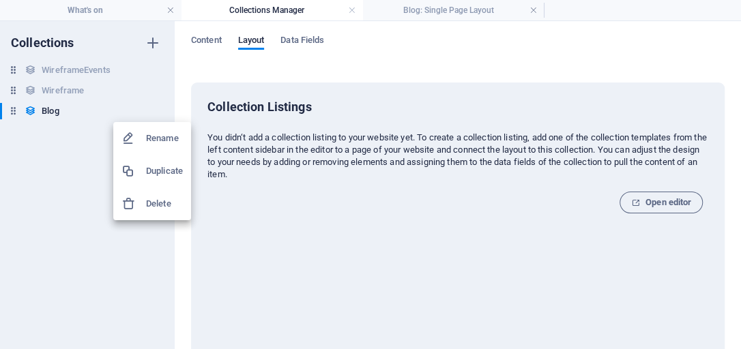
click at [55, 110] on div at bounding box center [370, 174] width 741 height 349
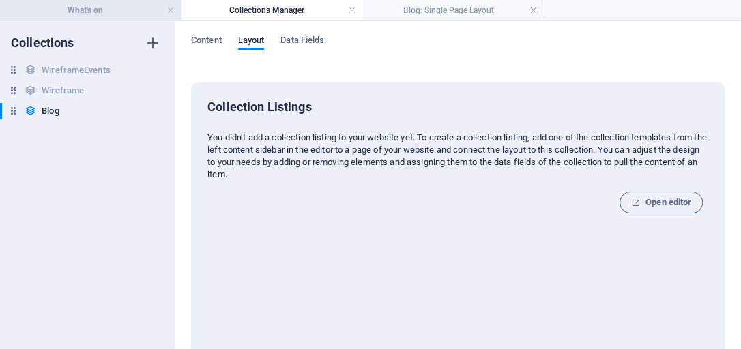
click at [113, 8] on h4 "What's on" at bounding box center [90, 10] width 181 height 15
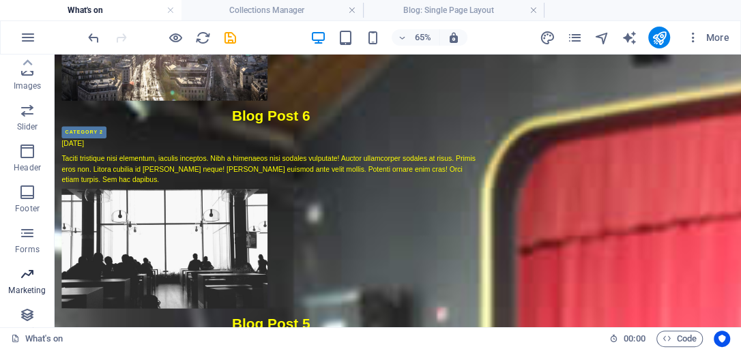
scroll to position [340, 0]
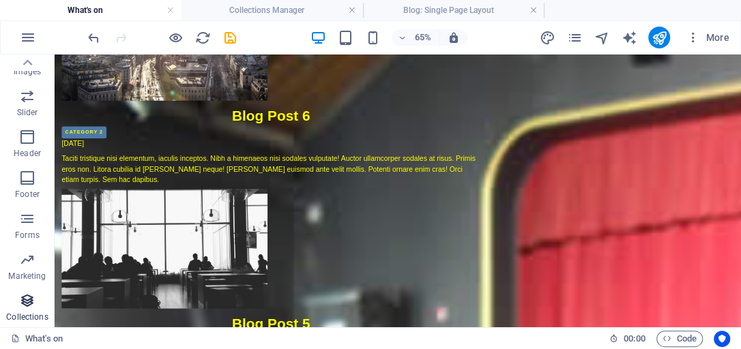
click at [31, 300] on icon "button" at bounding box center [27, 301] width 16 height 16
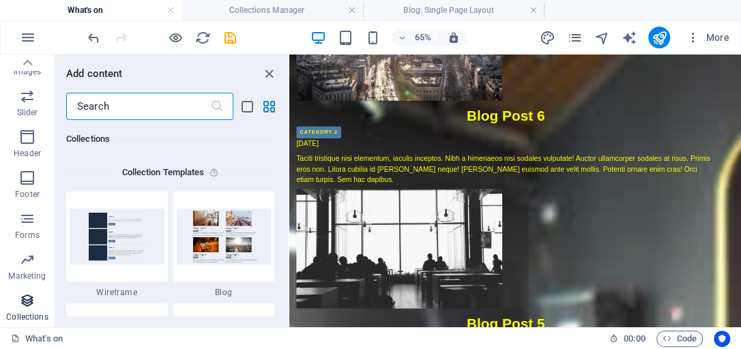
scroll to position [12484, 0]
click at [138, 107] on input "text" at bounding box center [138, 106] width 144 height 27
click at [119, 104] on input "text" at bounding box center [138, 106] width 144 height 27
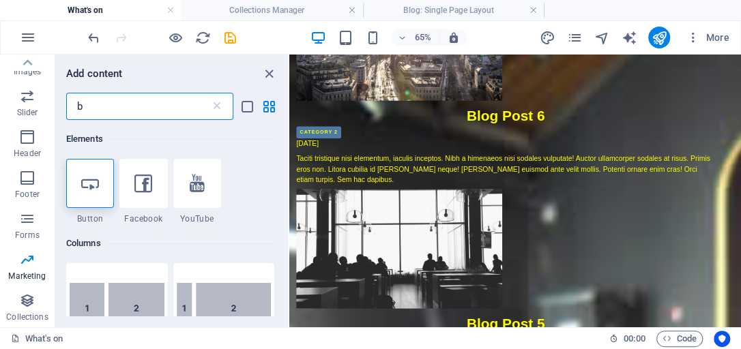
scroll to position [0, 0]
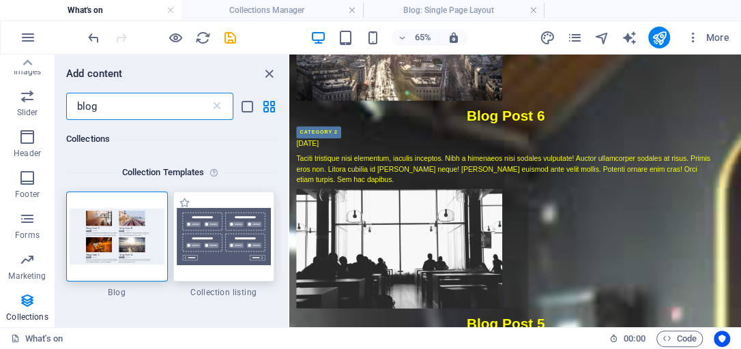
type input "blog"
click at [211, 230] on img at bounding box center [224, 236] width 95 height 57
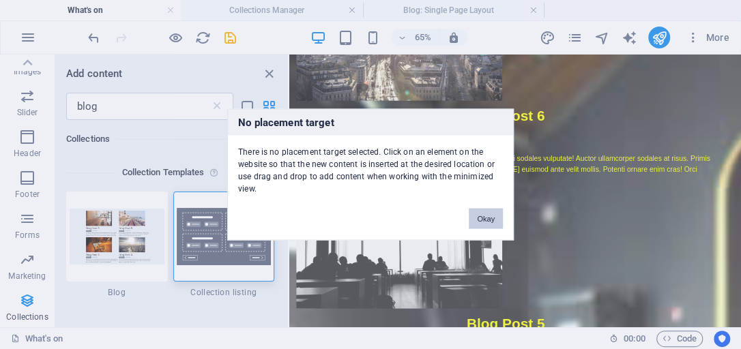
click at [487, 222] on button "Okay" at bounding box center [485, 219] width 34 height 20
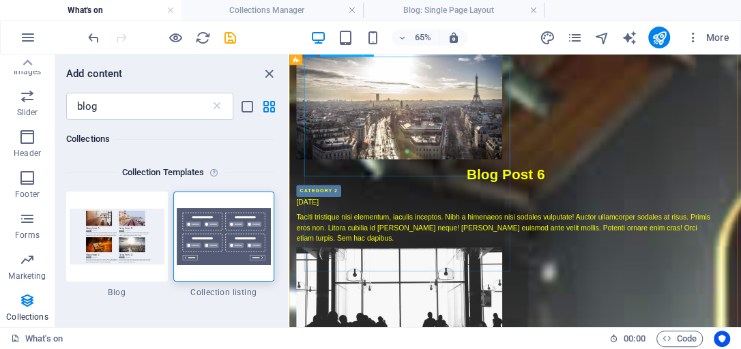
scroll to position [194, 0]
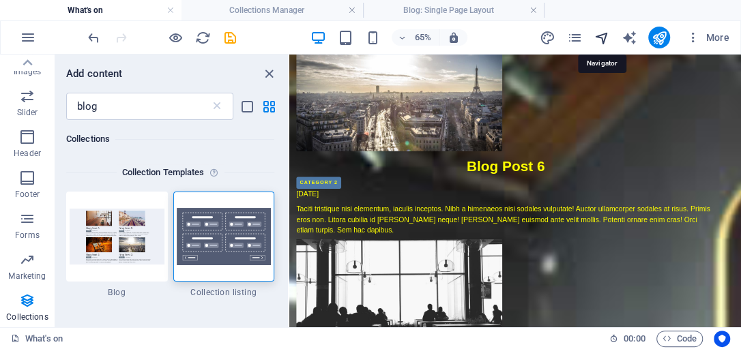
click at [602, 36] on icon "navigator" at bounding box center [601, 38] width 16 height 16
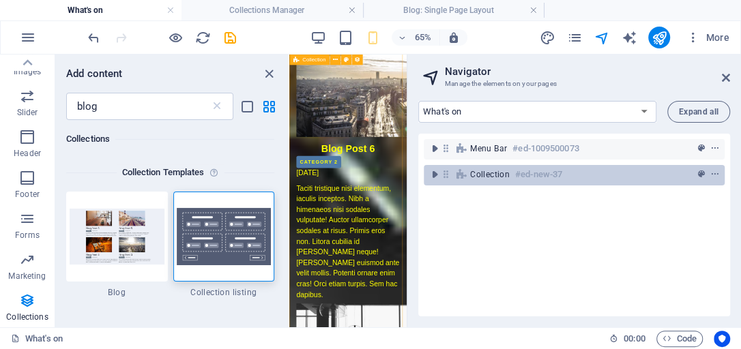
click at [495, 173] on span "Collection" at bounding box center [490, 174] width 40 height 11
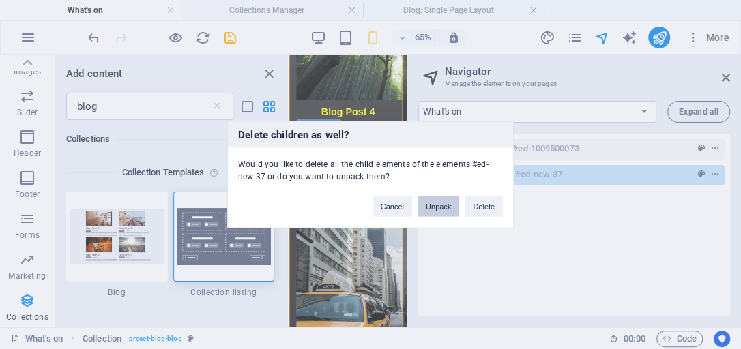
click at [438, 203] on button "Unpack" at bounding box center [438, 206] width 42 height 20
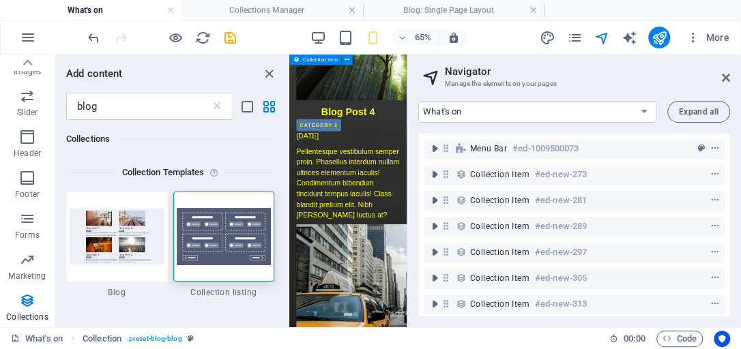
scroll to position [1985, 0]
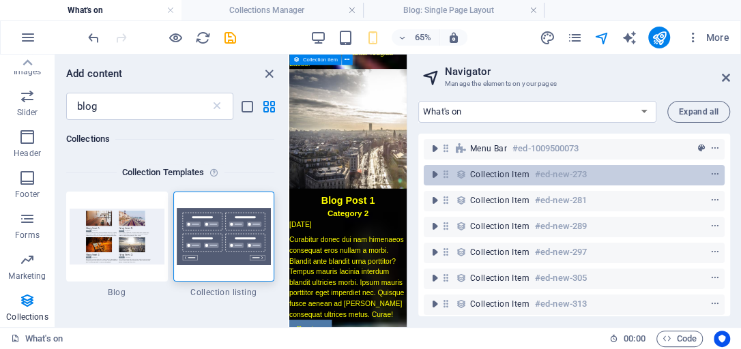
click at [451, 173] on icon at bounding box center [446, 174] width 12 height 12
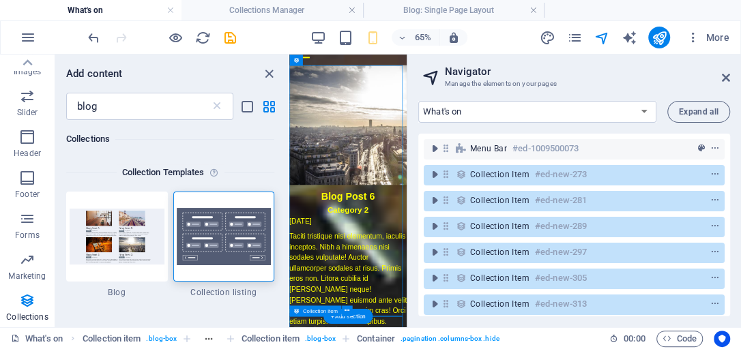
scroll to position [35, 0]
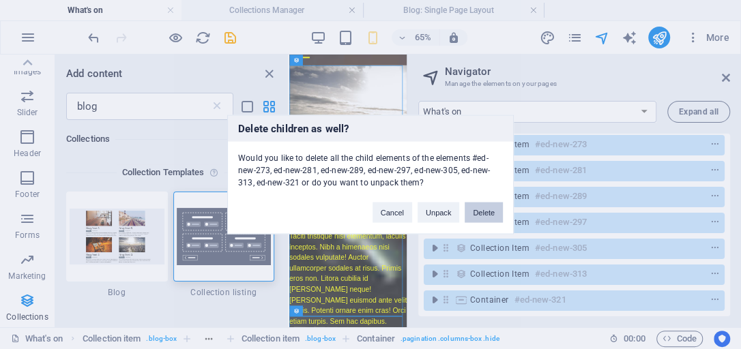
click at [481, 209] on button "Delete" at bounding box center [483, 213] width 38 height 20
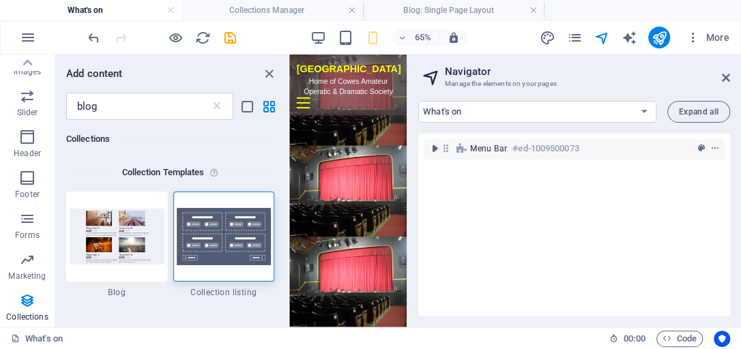
scroll to position [0, 0]
click at [728, 75] on icon at bounding box center [726, 77] width 8 height 11
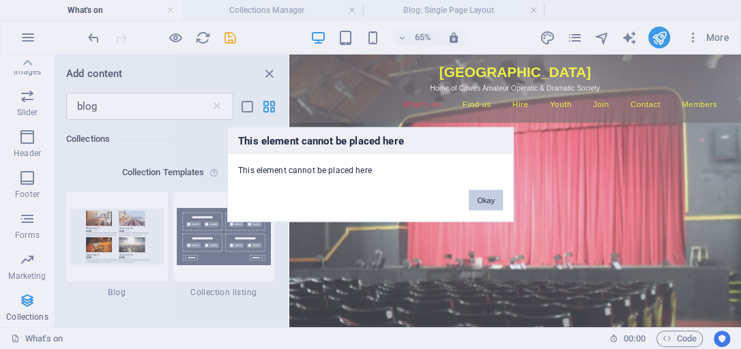
click at [487, 195] on button "Okay" at bounding box center [485, 200] width 34 height 20
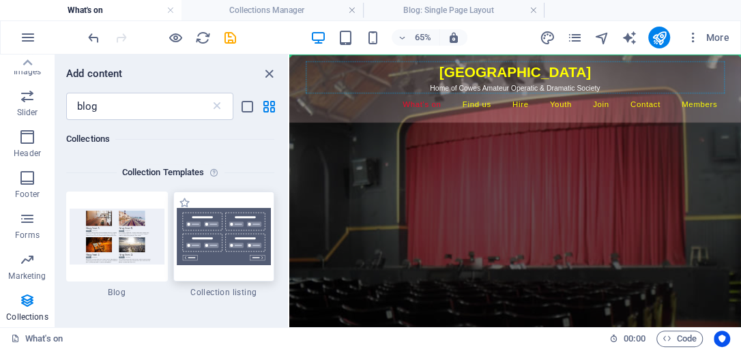
select select
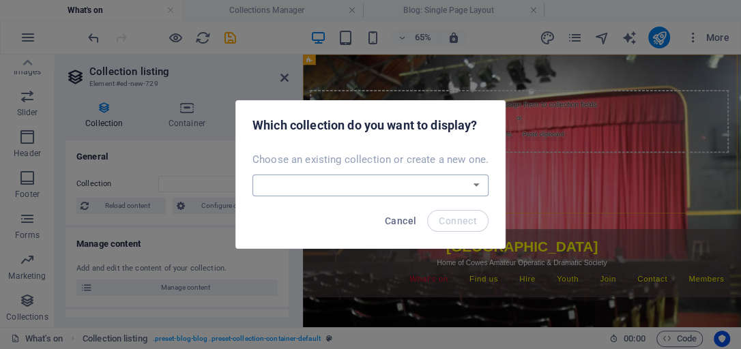
click at [473, 185] on select "Blog Wireframe WireframeEvents Create a new collection" at bounding box center [370, 186] width 236 height 22
select select "68e0f62ef9b76a931d0f0e36"
click at [254, 175] on select "Blog Wireframe WireframeEvents Create a new collection" at bounding box center [370, 186] width 236 height 22
click at [451, 222] on span "Connect" at bounding box center [457, 220] width 38 height 11
select select "68e0f62ef9b76a931d0f0e36"
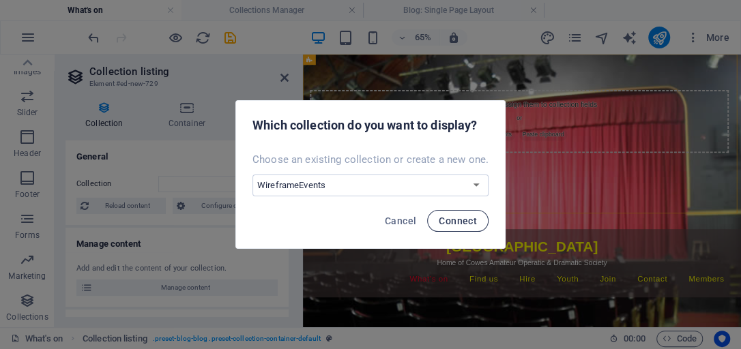
select select "createdAt_DESC"
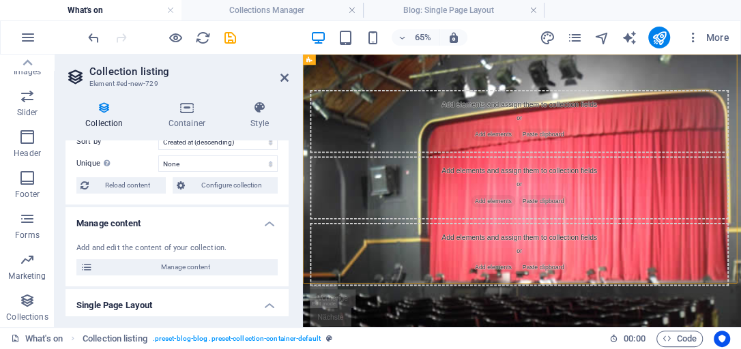
scroll to position [78, 0]
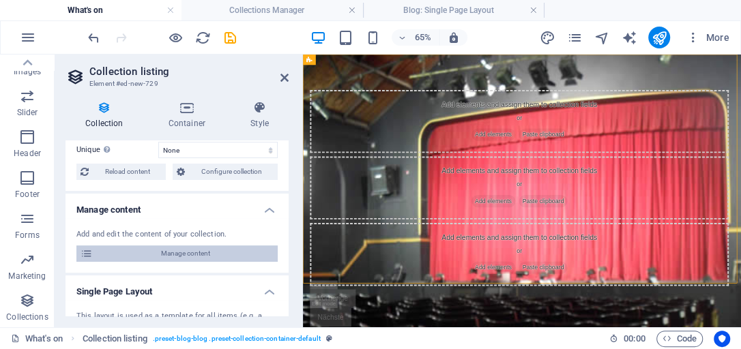
click at [179, 256] on span "Manage content" at bounding box center [185, 254] width 177 height 16
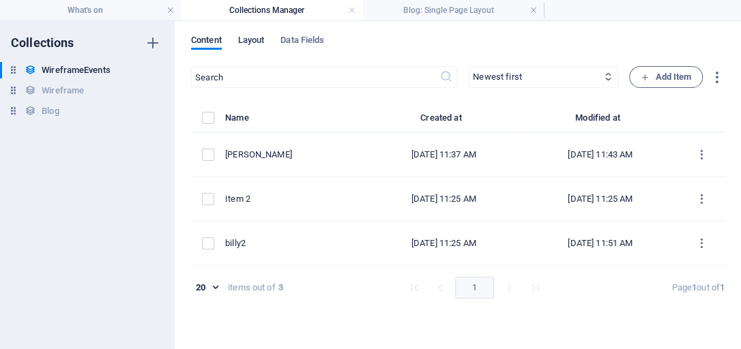
click at [252, 39] on span "Layout" at bounding box center [251, 41] width 27 height 19
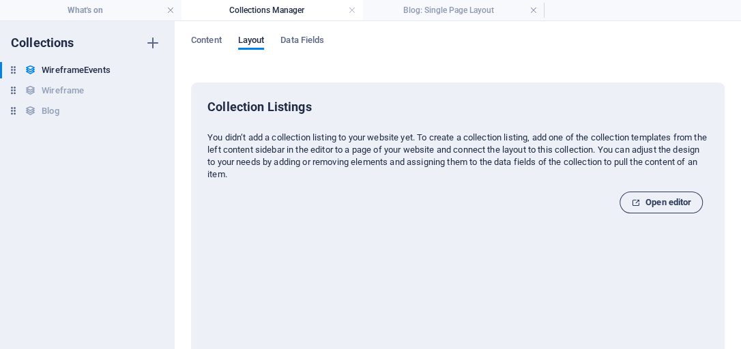
click at [661, 202] on span "Open editor" at bounding box center [661, 202] width 60 height 16
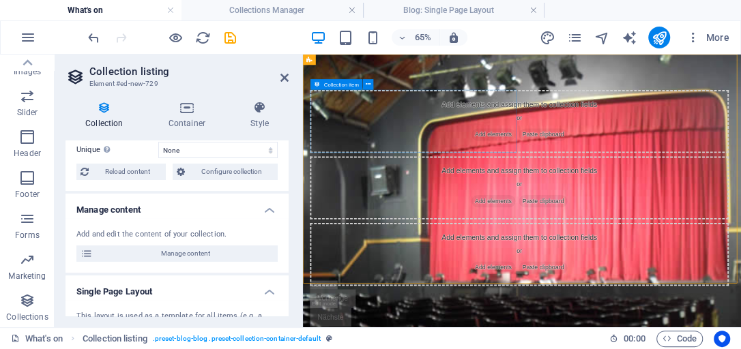
click at [350, 87] on span "Collection item" at bounding box center [341, 84] width 35 height 5
click at [106, 110] on icon at bounding box center [104, 108] width 78 height 14
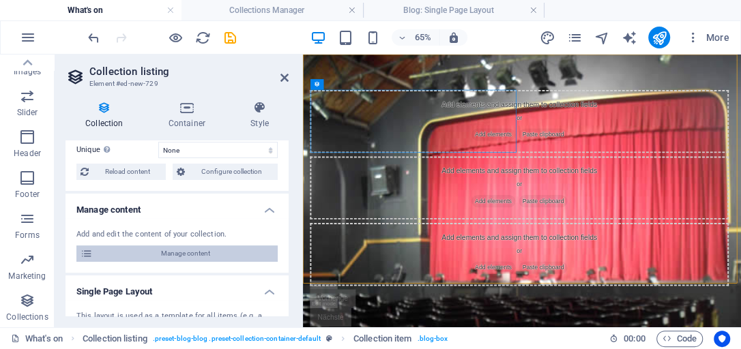
click at [194, 252] on span "Manage content" at bounding box center [185, 254] width 177 height 16
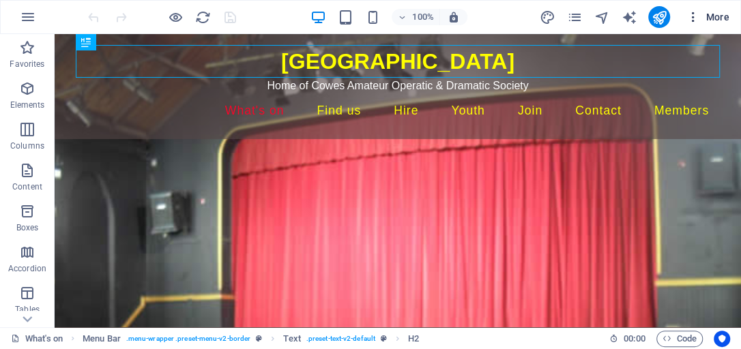
click at [709, 15] on span "More" at bounding box center [707, 17] width 43 height 14
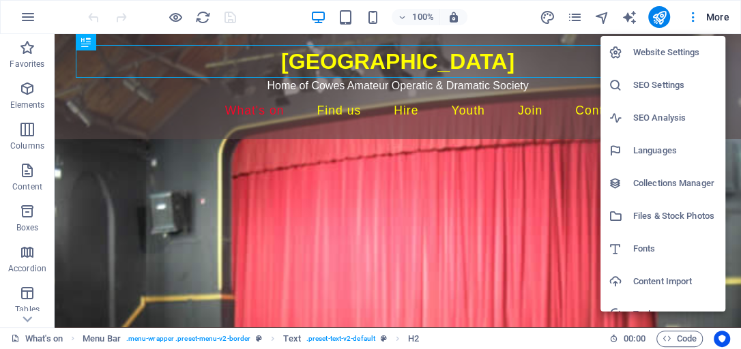
click at [671, 185] on h6 "Collections Manager" at bounding box center [675, 183] width 84 height 16
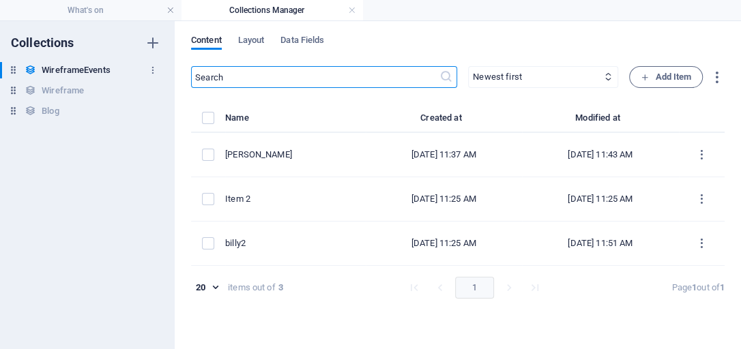
click at [14, 71] on icon at bounding box center [14, 70] width 12 height 12
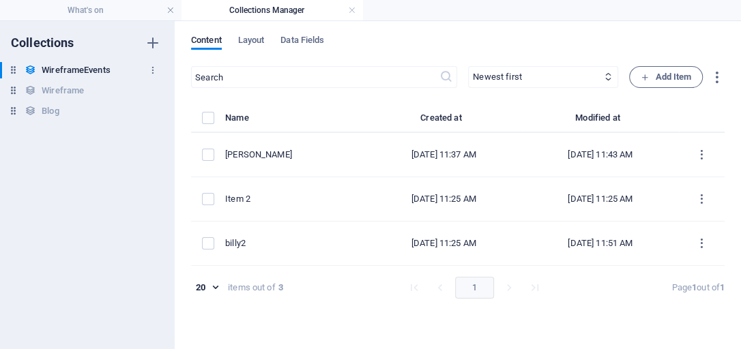
click at [68, 71] on h6 "WireframeEvents" at bounding box center [76, 70] width 68 height 16
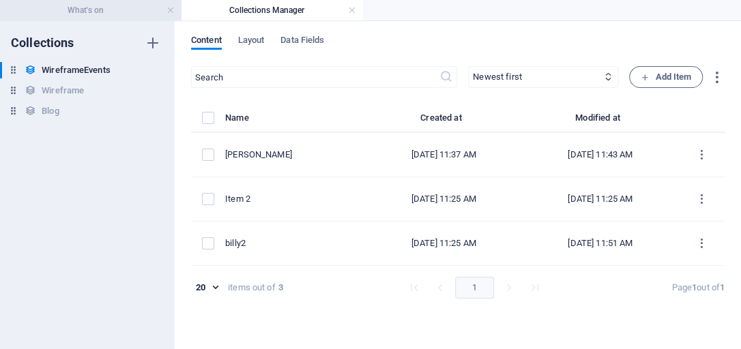
click at [107, 12] on h4 "What's on" at bounding box center [90, 10] width 181 height 15
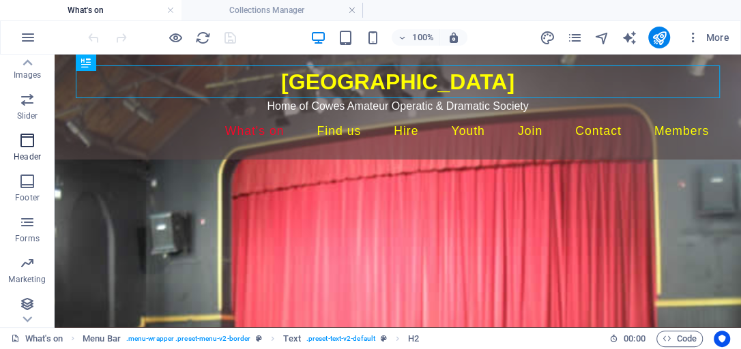
scroll to position [340, 0]
click at [29, 296] on icon "button" at bounding box center [27, 301] width 16 height 16
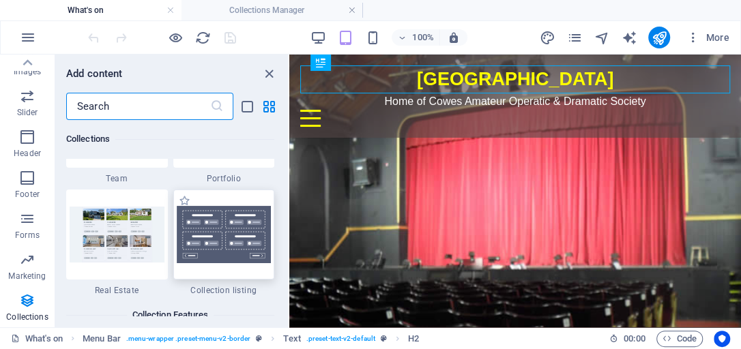
scroll to position [12834, 0]
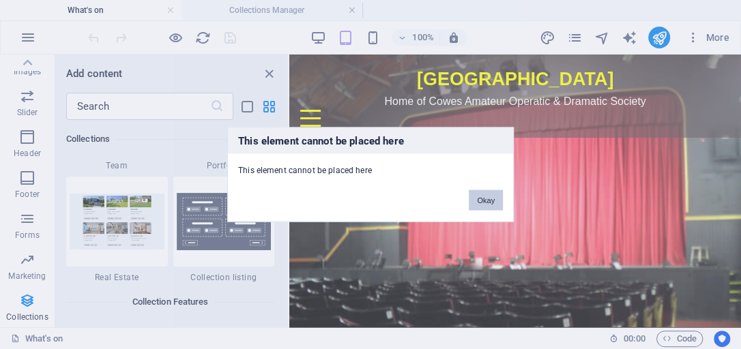
click at [488, 203] on button "Okay" at bounding box center [485, 200] width 34 height 20
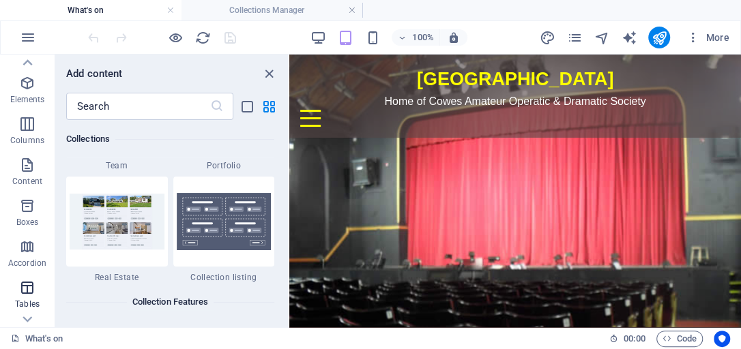
scroll to position [0, 0]
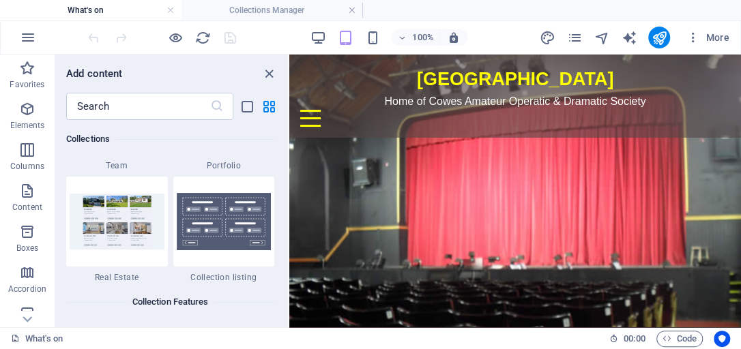
drag, startPoint x: 313, startPoint y: 249, endPoint x: 439, endPoint y: 175, distance: 146.1
drag, startPoint x: 312, startPoint y: 244, endPoint x: 447, endPoint y: 170, distance: 154.7
click at [522, 134] on div "+ Add section" at bounding box center [515, 137] width 76 height 23
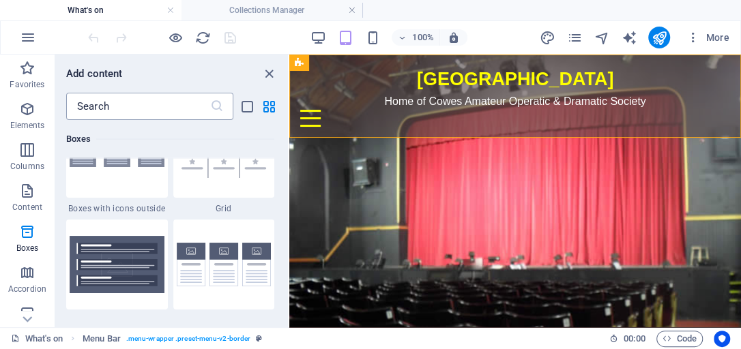
scroll to position [4022, 0]
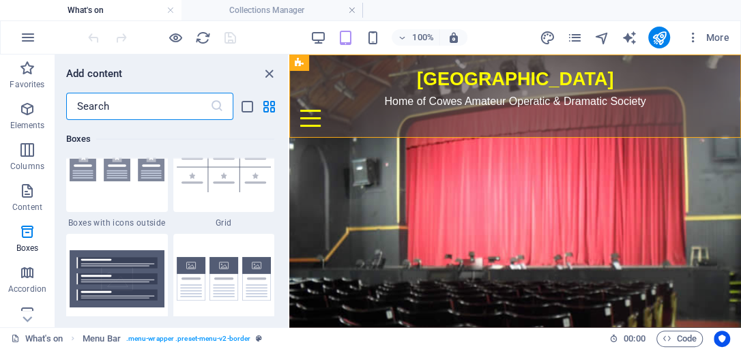
click at [113, 107] on input "text" at bounding box center [138, 106] width 144 height 27
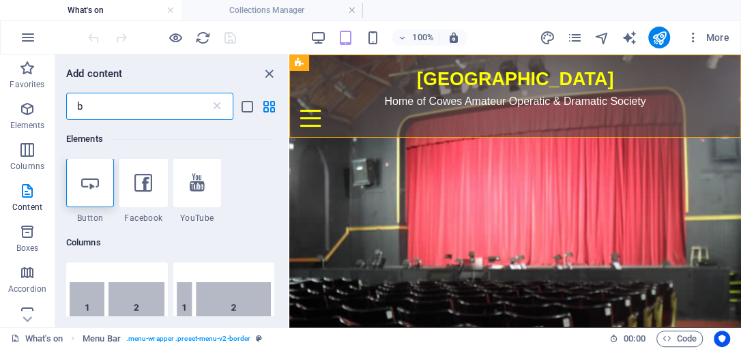
scroll to position [0, 0]
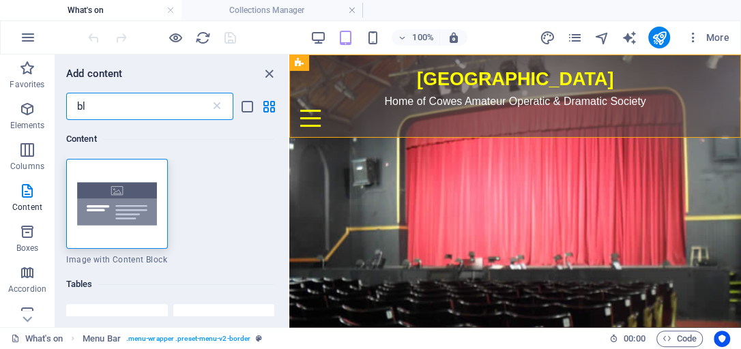
type input "b"
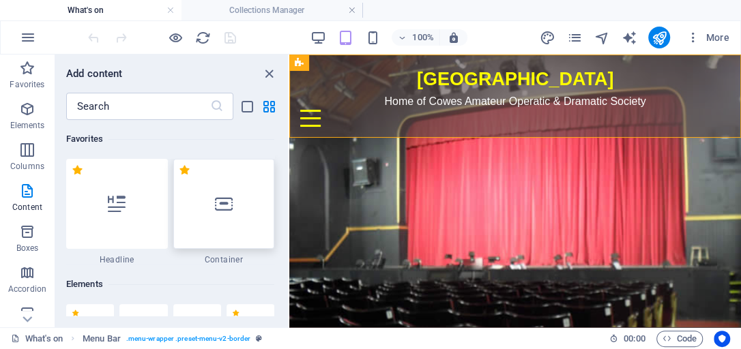
click at [226, 207] on icon at bounding box center [224, 204] width 18 height 18
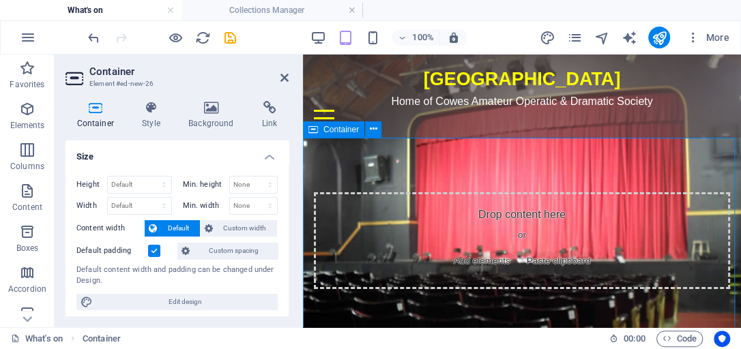
drag, startPoint x: 409, startPoint y: 222, endPoint x: 408, endPoint y: 203, distance: 19.1
click at [408, 203] on div "Drop content here or Add elements Paste clipboard" at bounding box center [522, 240] width 416 height 97
drag, startPoint x: 428, startPoint y: 191, endPoint x: 426, endPoint y: 179, distance: 11.9
click at [426, 179] on div "Drop content here or Add elements Paste clipboard" at bounding box center [522, 241] width 438 height 206
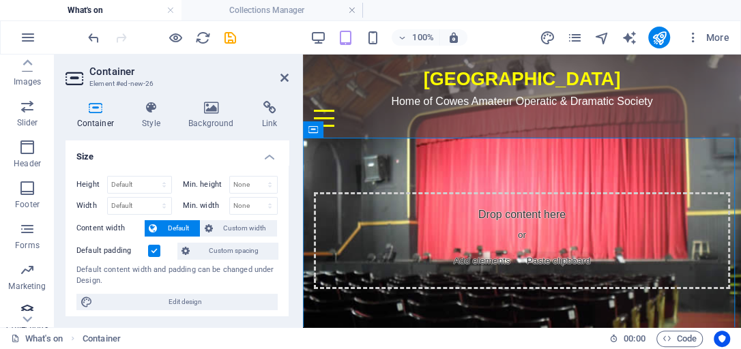
scroll to position [340, 0]
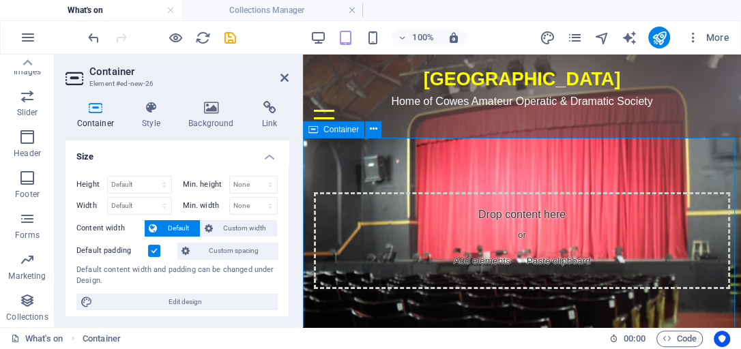
drag, startPoint x: 325, startPoint y: 354, endPoint x: 426, endPoint y: 230, distance: 159.4
drag, startPoint x: 331, startPoint y: 355, endPoint x: 393, endPoint y: 224, distance: 144.9
click at [23, 301] on icon "button" at bounding box center [27, 301] width 16 height 16
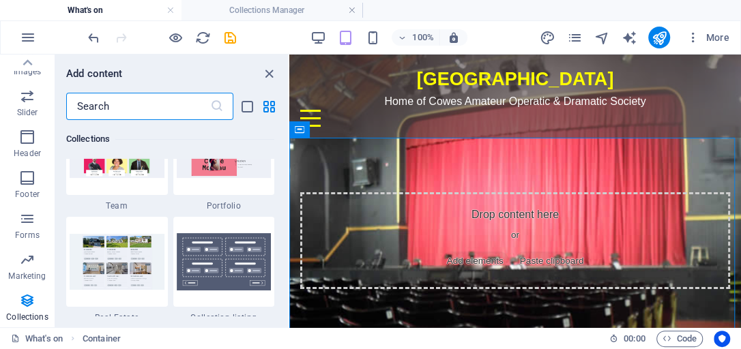
scroll to position [12795, 0]
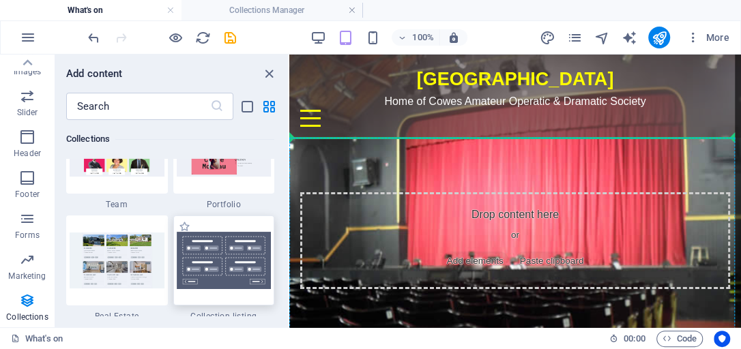
select select
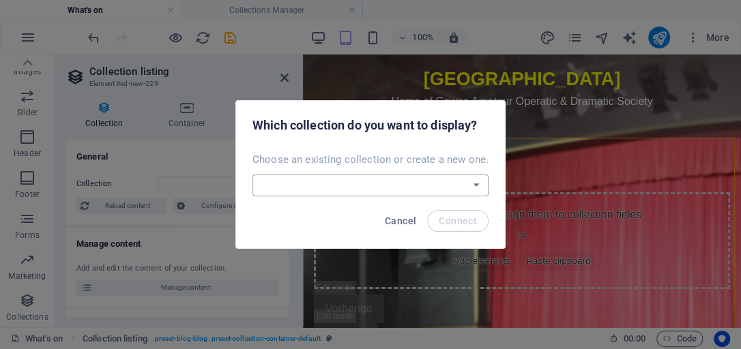
click at [473, 184] on select "Blog Wireframe WireframeEvents Create a new collection" at bounding box center [370, 186] width 236 height 22
select select "68e0f62ef9b76a931d0f0e36"
click at [254, 175] on select "Blog Wireframe WireframeEvents Create a new collection" at bounding box center [370, 186] width 236 height 22
click at [449, 222] on span "Connect" at bounding box center [457, 220] width 38 height 11
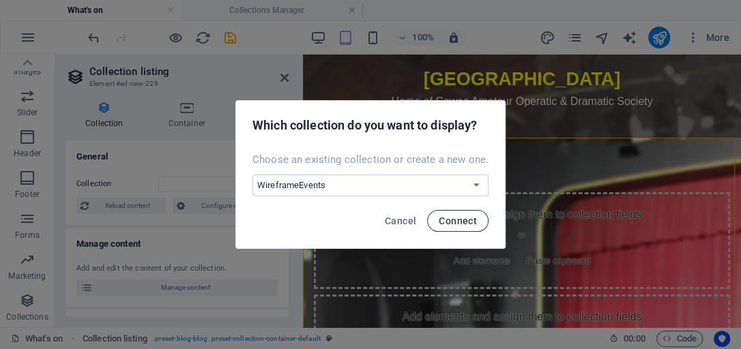
select select "68e0f62ef9b76a931d0f0e36"
select select "createdAt_DESC"
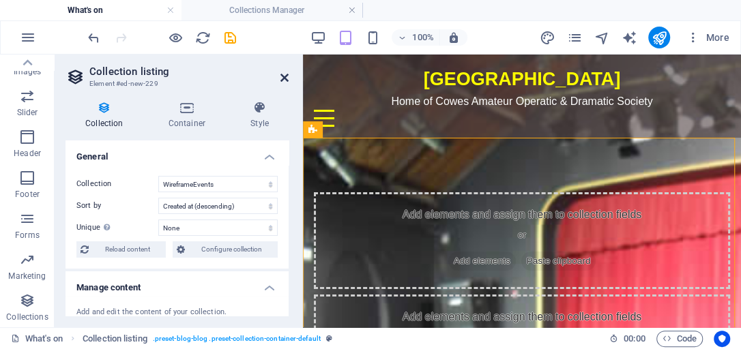
click at [285, 78] on icon at bounding box center [284, 77] width 8 height 11
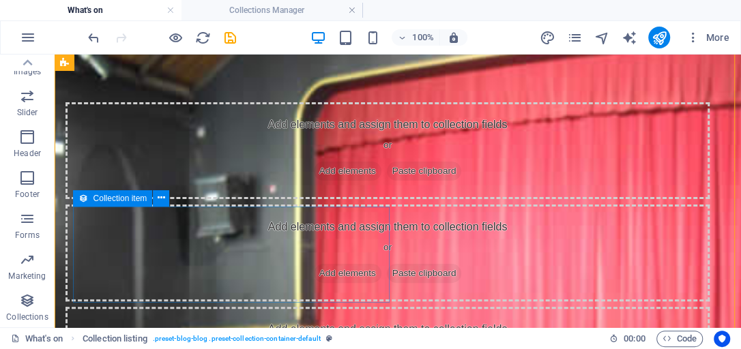
scroll to position [78, 0]
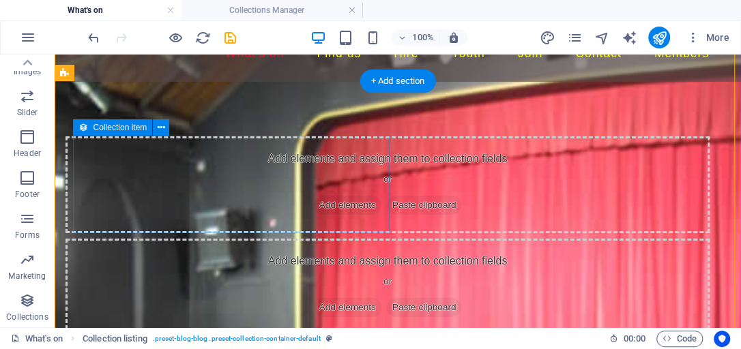
click at [236, 160] on div "Add elements and assign them to collection fields or Add elements Paste clipboa…" at bounding box center [387, 184] width 644 height 97
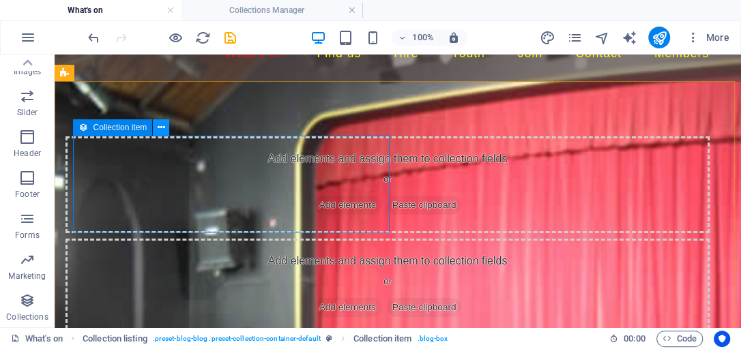
click at [164, 125] on icon at bounding box center [162, 128] width 8 height 14
click at [314, 203] on span "Add elements" at bounding box center [348, 205] width 68 height 19
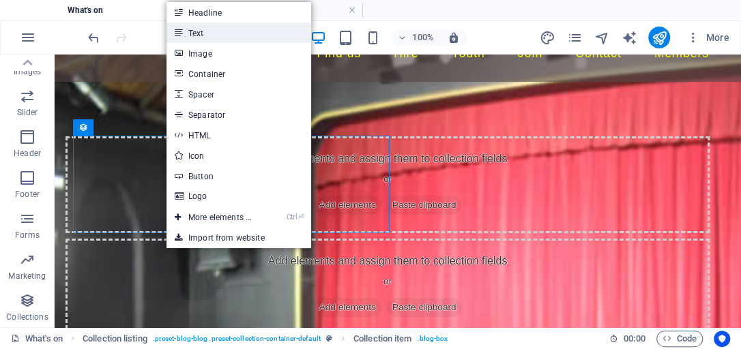
click at [208, 36] on link "Text" at bounding box center [238, 33] width 145 height 20
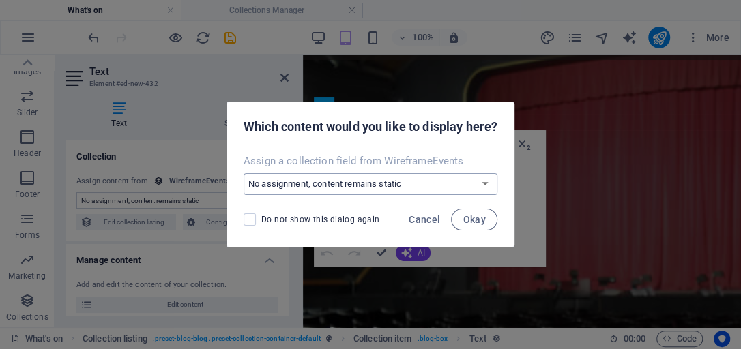
click at [484, 183] on select "No assignment, content remains static Create a new field Created at (Date) Upda…" at bounding box center [370, 184] width 254 height 22
select select "createdAt"
click at [243, 173] on select "No assignment, content remains static Create a new field Created at (Date) Upda…" at bounding box center [370, 184] width 254 height 22
click at [468, 222] on span "Okay" at bounding box center [473, 219] width 23 height 11
select select "createdAt"
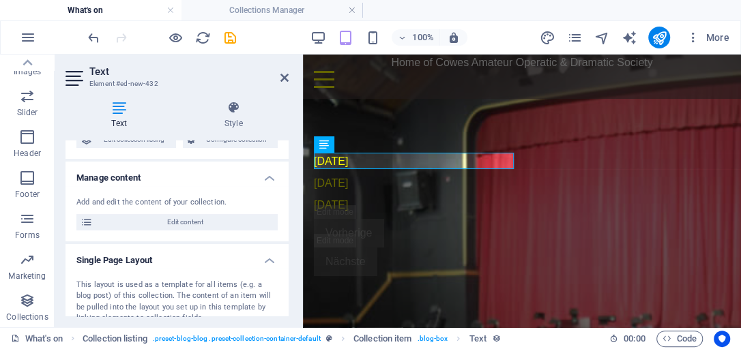
scroll to position [117, 0]
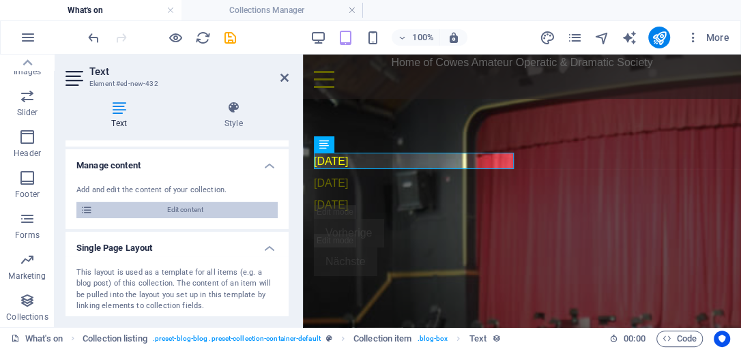
click at [183, 209] on span "Edit content" at bounding box center [185, 210] width 177 height 16
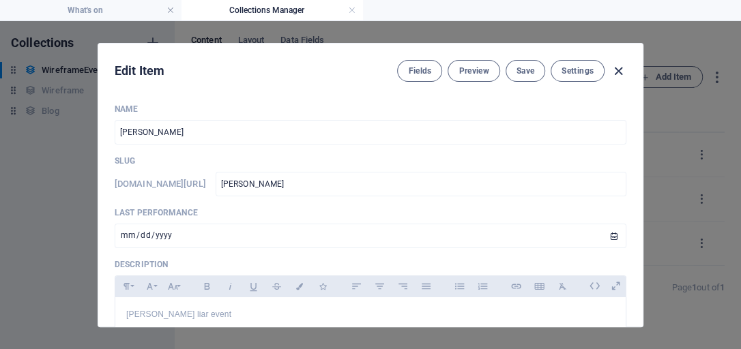
click at [619, 67] on icon "button" at bounding box center [618, 71] width 16 height 16
type input "[PERSON_NAME]"
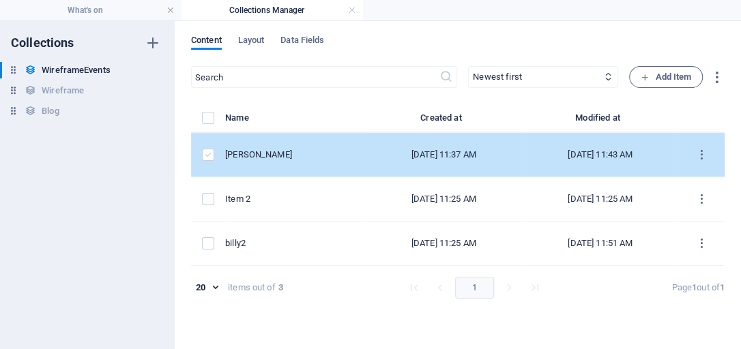
click at [210, 156] on label "items list" at bounding box center [208, 155] width 12 height 12
click at [0, 0] on input "items list" at bounding box center [0, 0] width 0 height 0
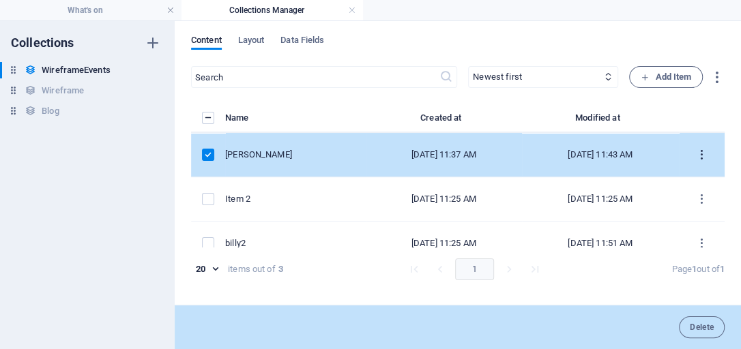
click at [699, 151] on icon "items list" at bounding box center [701, 155] width 13 height 13
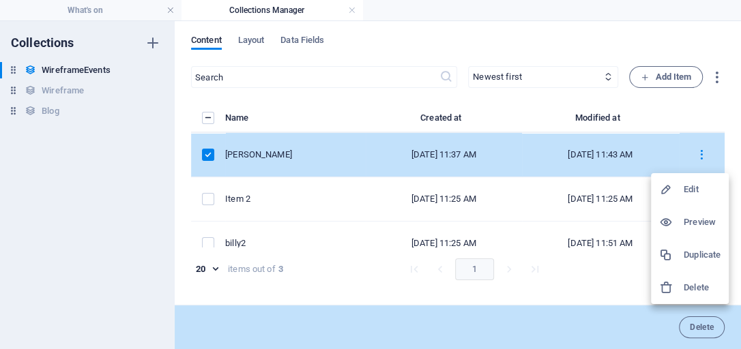
click at [686, 190] on h6 "Edit" at bounding box center [701, 189] width 37 height 16
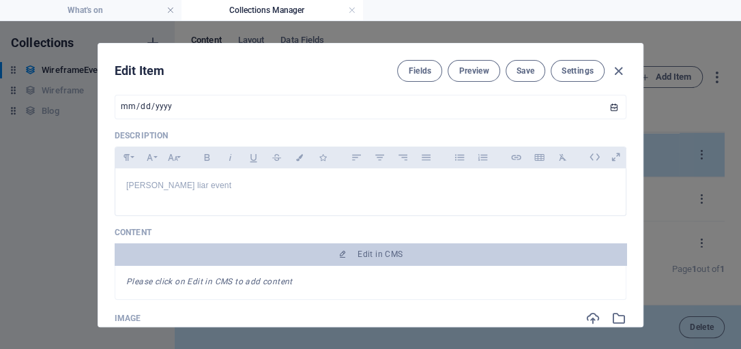
scroll to position [117, 0]
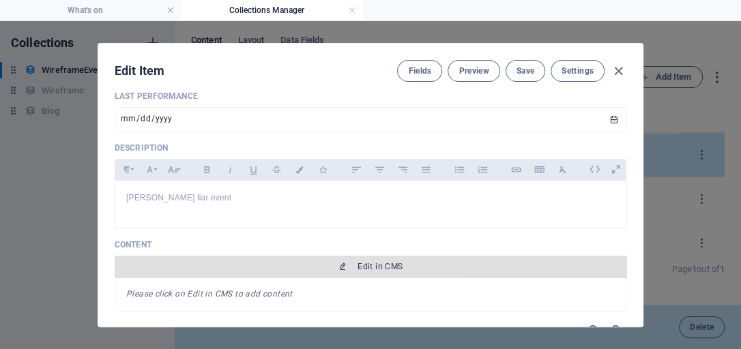
click at [372, 263] on span "Edit in CMS" at bounding box center [379, 266] width 45 height 11
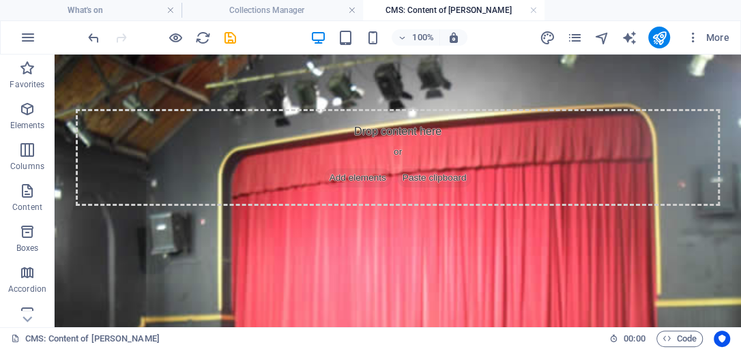
scroll to position [0, 0]
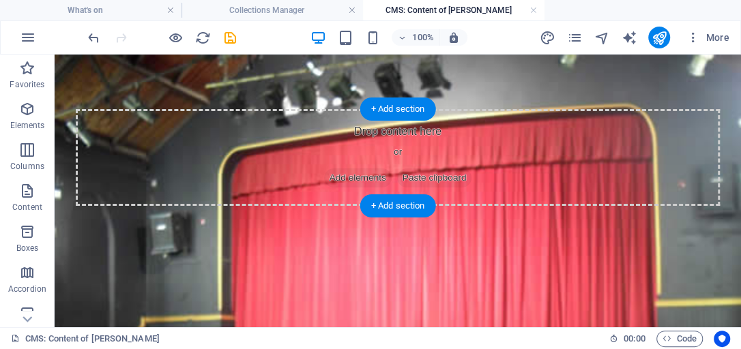
click at [382, 131] on div "Drop content here or Add elements Paste clipboard" at bounding box center [398, 157] width 644 height 97
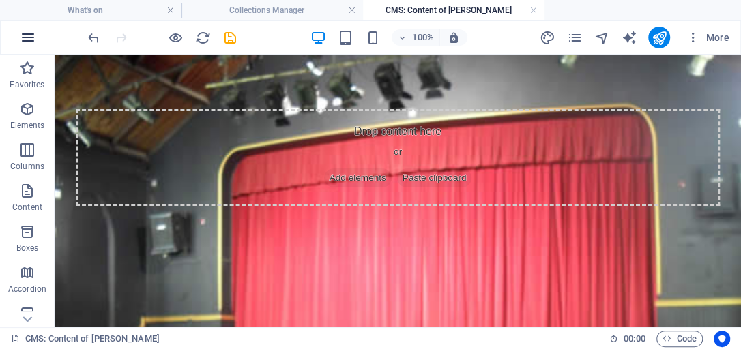
click at [31, 38] on icon "button" at bounding box center [28, 37] width 16 height 16
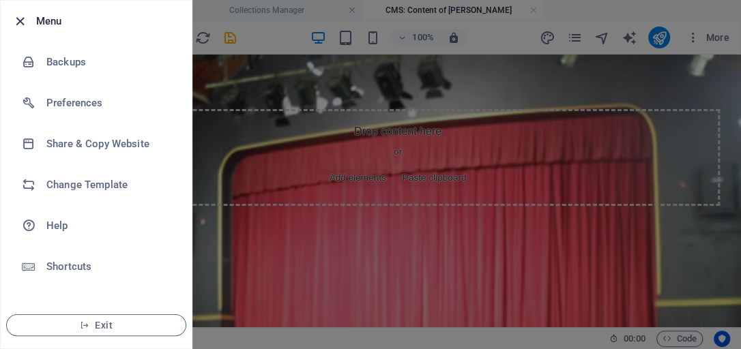
click at [20, 23] on icon "button" at bounding box center [20, 22] width 16 height 16
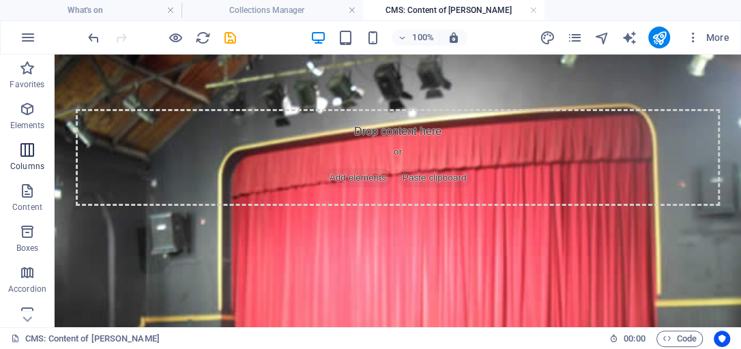
click at [29, 151] on icon "button" at bounding box center [27, 150] width 16 height 16
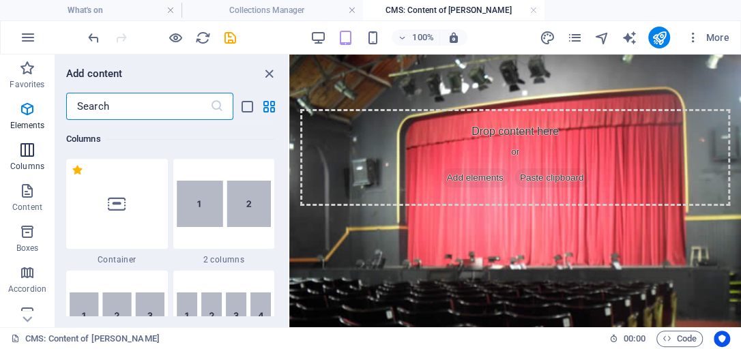
scroll to position [675, 0]
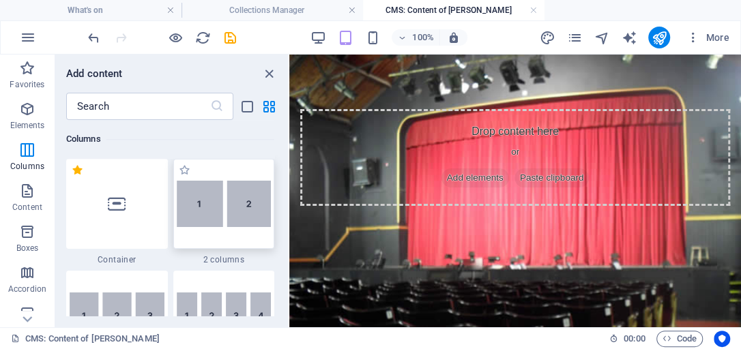
click at [254, 207] on img at bounding box center [224, 204] width 95 height 46
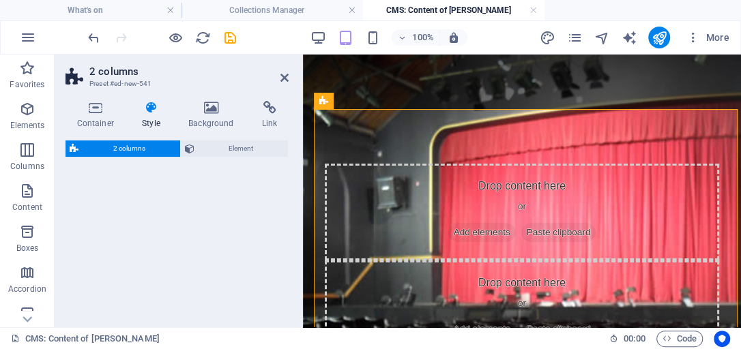
select select "rem"
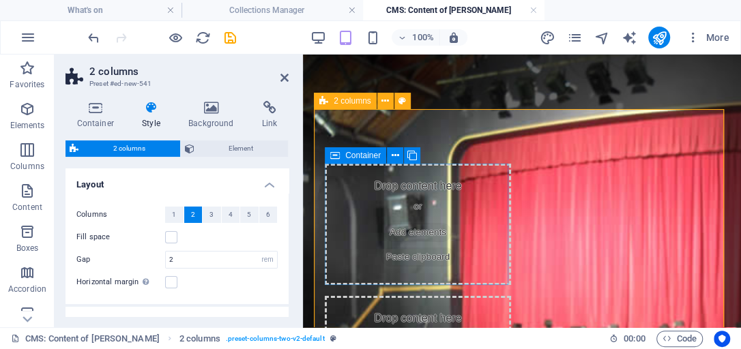
click at [374, 188] on div "Drop content here or Add elements Paste clipboard" at bounding box center [418, 224] width 186 height 121
click at [373, 187] on div "Drop content here or Add elements Paste clipboard" at bounding box center [418, 224] width 186 height 121
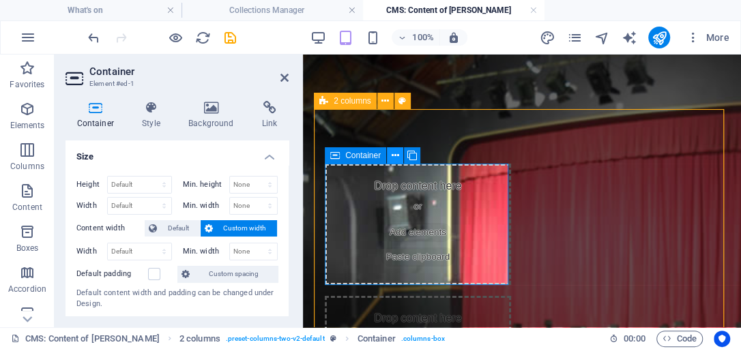
click at [393, 157] on icon at bounding box center [395, 156] width 8 height 14
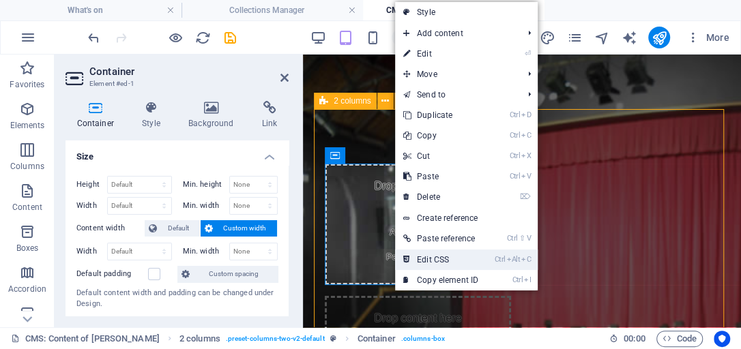
click at [427, 261] on link "Ctrl Alt C Edit CSS" at bounding box center [440, 260] width 91 height 20
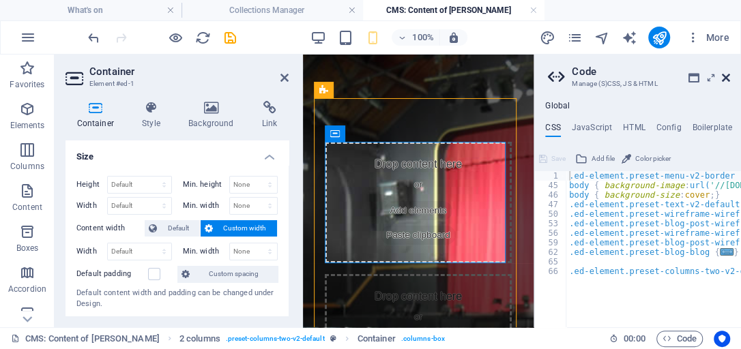
click at [727, 75] on icon at bounding box center [726, 77] width 8 height 11
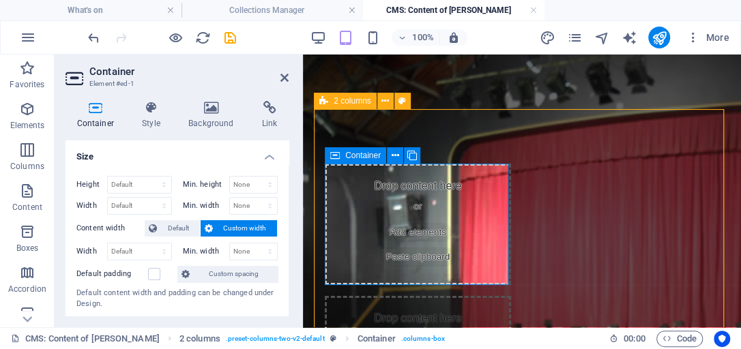
click at [415, 183] on div "Drop content here or Add elements Paste clipboard" at bounding box center [418, 224] width 186 height 121
click at [394, 156] on icon at bounding box center [395, 156] width 8 height 14
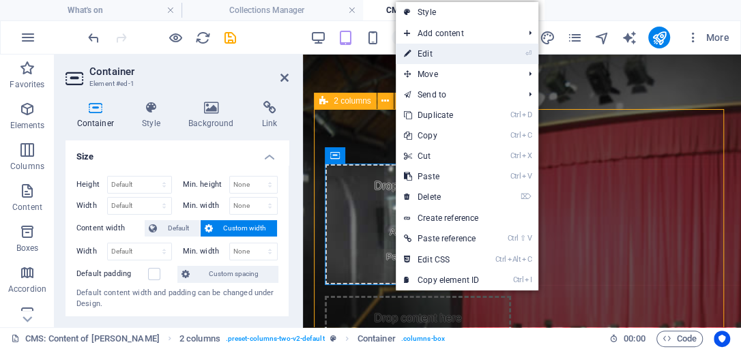
click at [410, 55] on icon at bounding box center [407, 54] width 7 height 20
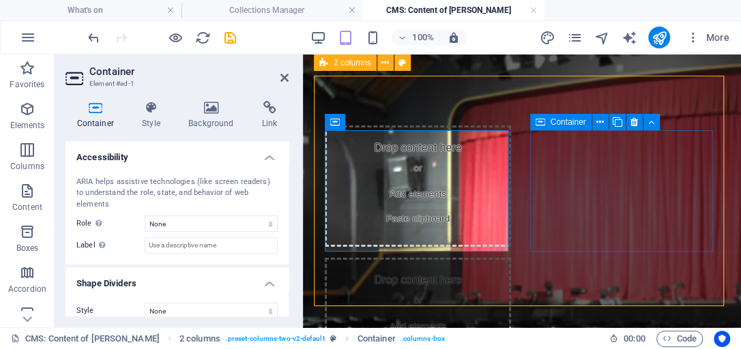
scroll to position [27, 0]
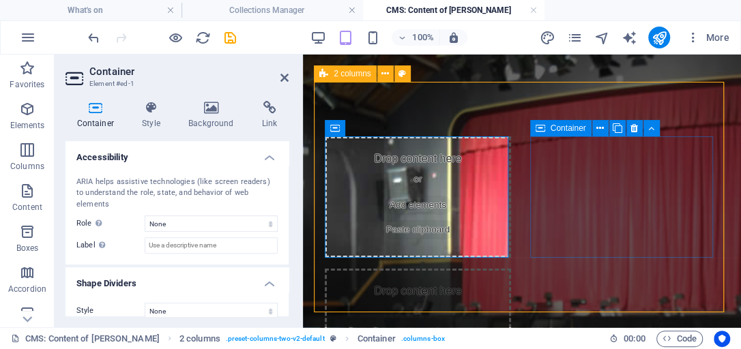
click at [511, 269] on div "Drop content here or Add elements Paste clipboard" at bounding box center [418, 329] width 186 height 121
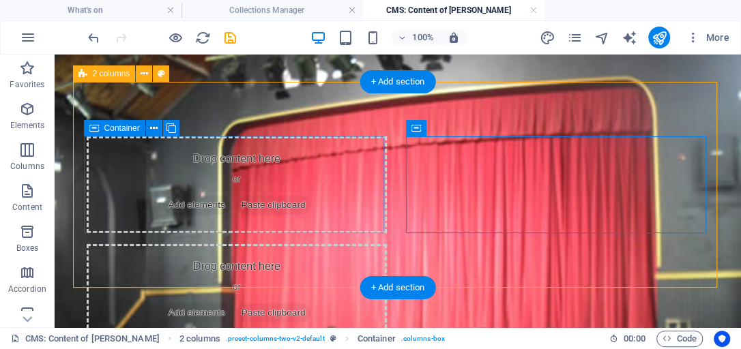
click at [246, 190] on div "Drop content here or Add elements Paste clipboard" at bounding box center [237, 184] width 300 height 97
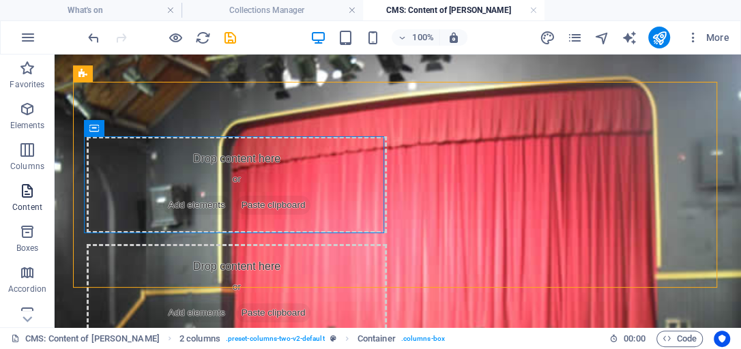
click at [26, 194] on icon "button" at bounding box center [27, 191] width 16 height 16
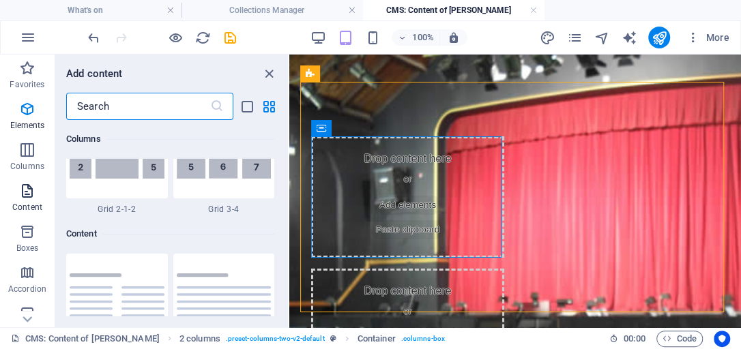
scroll to position [2385, 0]
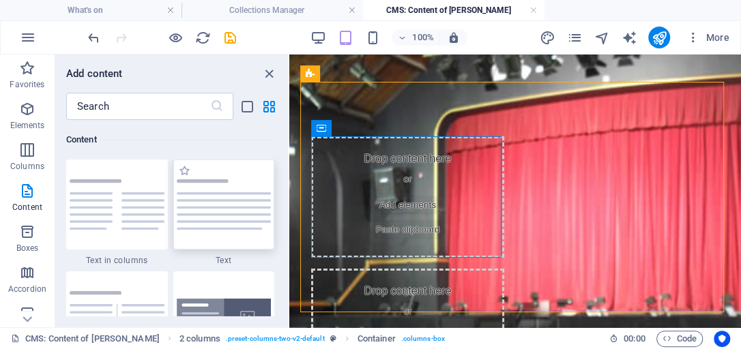
click at [213, 219] on img at bounding box center [224, 204] width 95 height 50
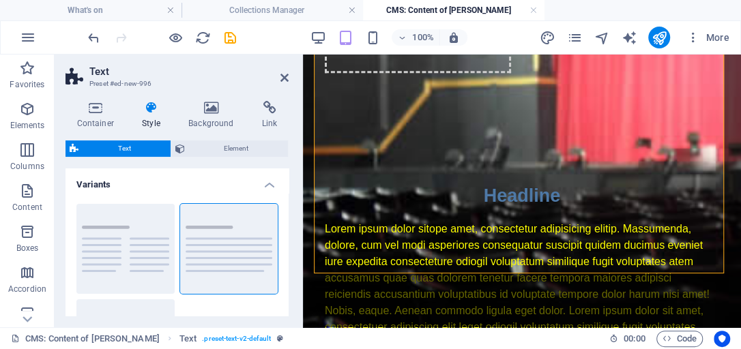
scroll to position [287, 0]
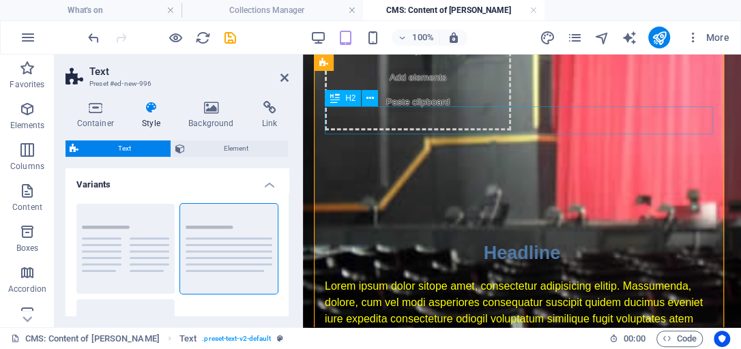
click at [530, 239] on div "Headline" at bounding box center [522, 253] width 394 height 28
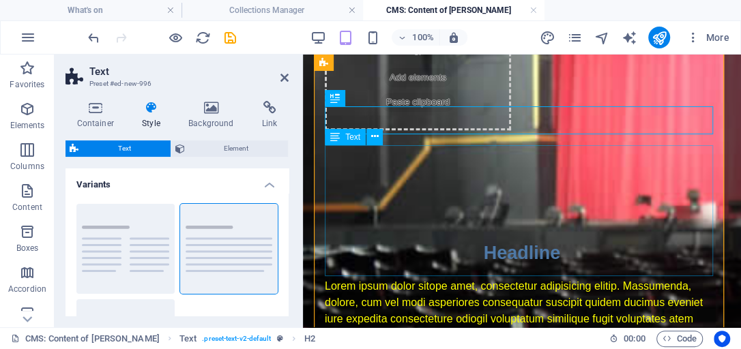
click at [502, 278] on div "Lorem ipsum dolor sitope amet, consectetur adipisicing elitip. Massumenda, dolo…" at bounding box center [522, 343] width 394 height 131
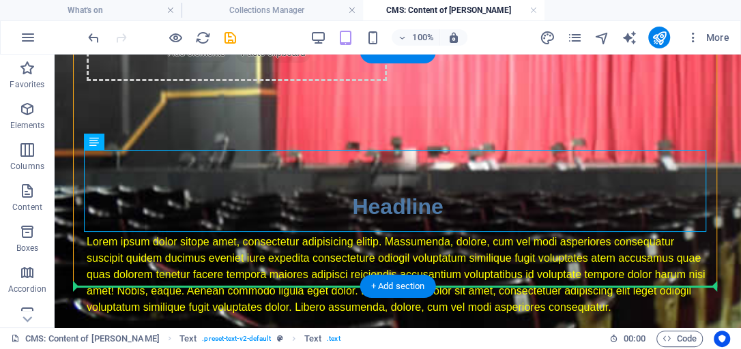
scroll to position [263, 0]
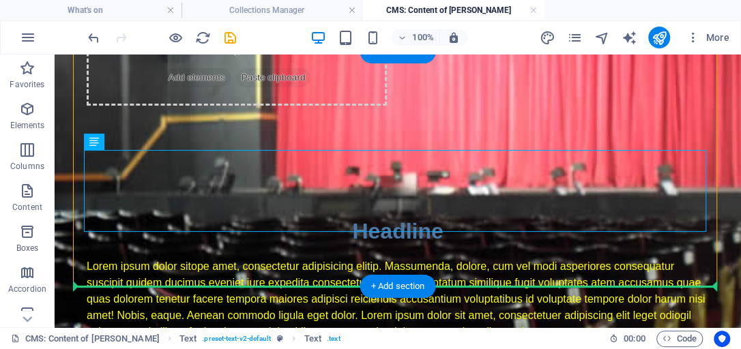
drag, startPoint x: 425, startPoint y: 265, endPoint x: 563, endPoint y: 240, distance: 140.0
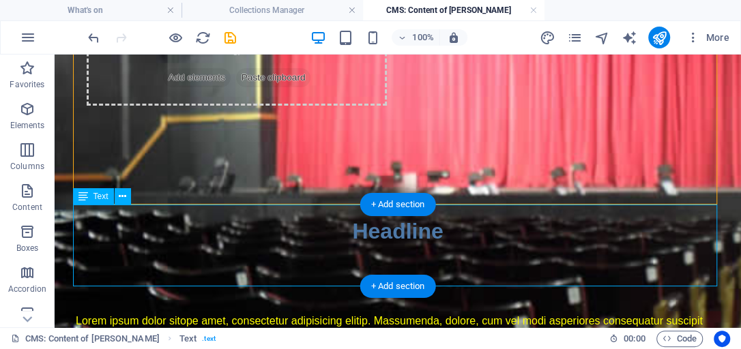
click at [78, 313] on div "Lorem ipsum dolor sitope amet, consectetur adipisicing elitip. Massumenda, dolo…" at bounding box center [398, 354] width 644 height 82
drag, startPoint x: 75, startPoint y: 211, endPoint x: 220, endPoint y: 271, distance: 156.9
click at [220, 313] on div "Lorem ipsum dolor sitope amet, consectetur adipisicing elitip. Massumenda, dolo…" at bounding box center [398, 354] width 644 height 82
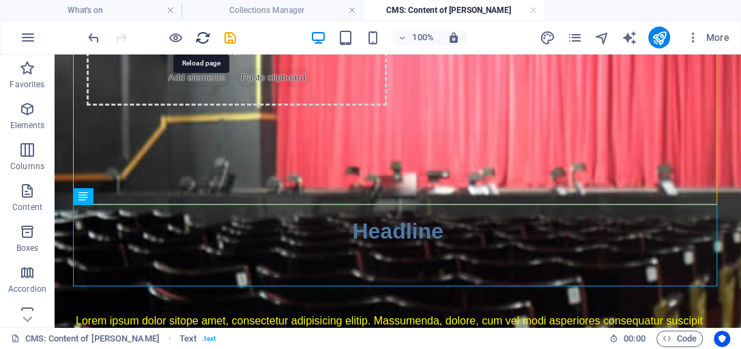
click at [201, 37] on icon "reload" at bounding box center [203, 38] width 16 height 16
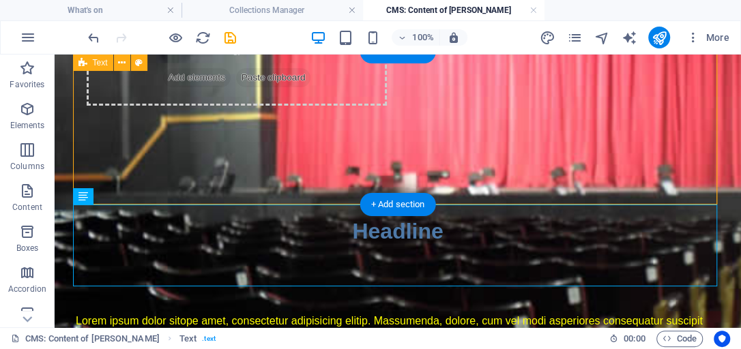
click at [423, 160] on div "Headline" at bounding box center [398, 236] width 644 height 153
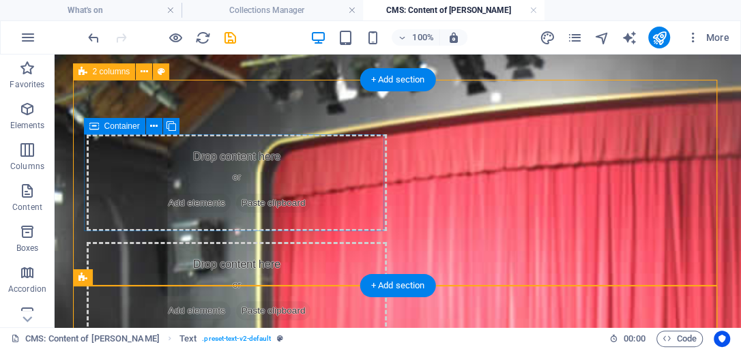
scroll to position [29, 0]
click at [276, 195] on span "Paste clipboard" at bounding box center [273, 203] width 75 height 19
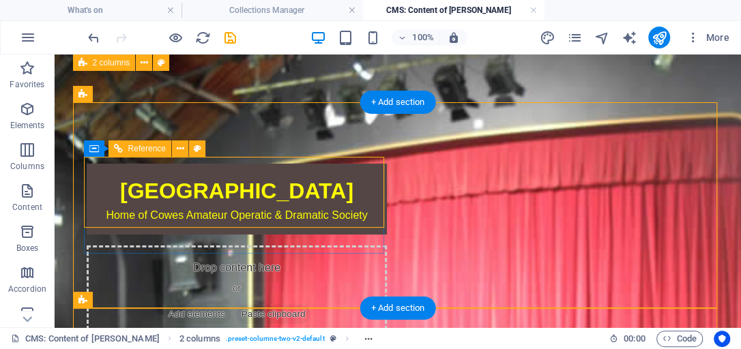
scroll to position [0, 0]
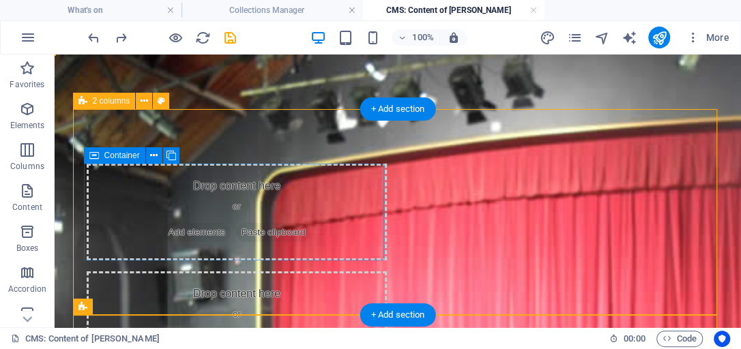
click at [276, 188] on div "Drop content here or Add elements Paste clipboard" at bounding box center [237, 212] width 300 height 97
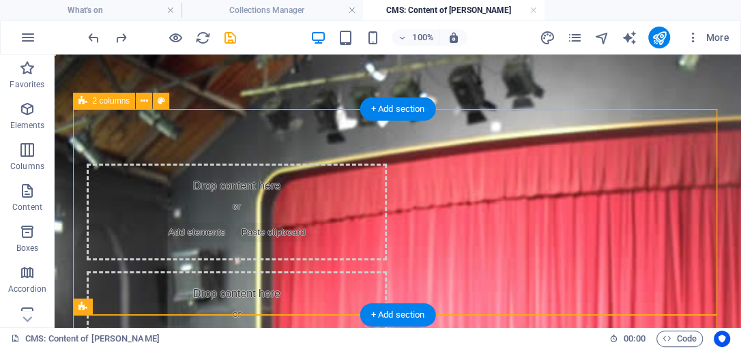
click at [339, 137] on div "Drop content here or Add elements Paste clipboard Drop content here or Add elem…" at bounding box center [398, 266] width 644 height 314
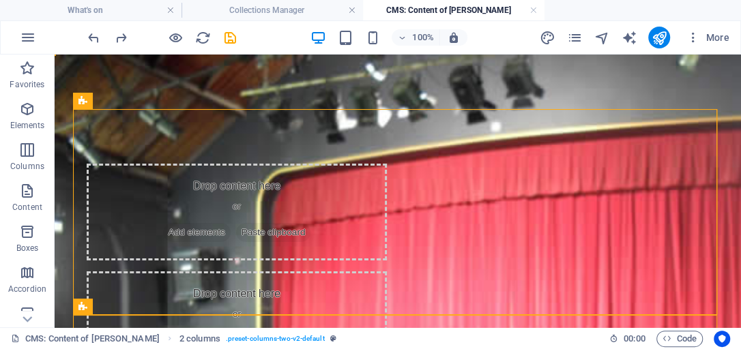
click at [445, 10] on h4 "CMS: Content of billy" at bounding box center [453, 10] width 181 height 15
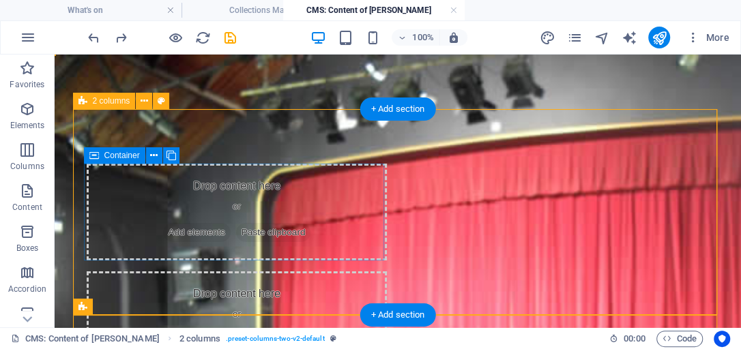
drag, startPoint x: 499, startPoint y: 64, endPoint x: 326, endPoint y: 203, distance: 221.7
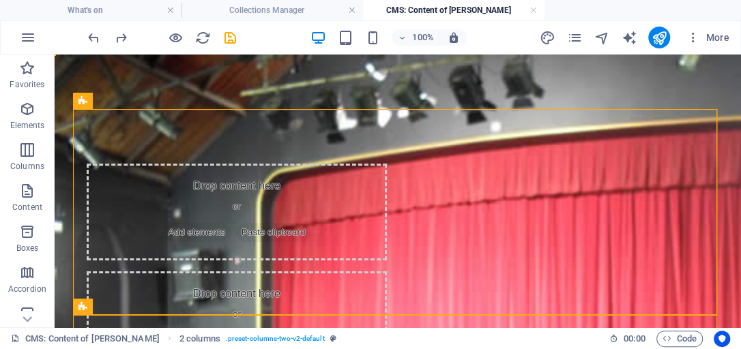
click at [439, 8] on h4 "CMS: Content of billy" at bounding box center [453, 10] width 181 height 15
click at [440, 7] on h4 "CMS: Content of billy" at bounding box center [453, 10] width 181 height 15
click at [391, 8] on h4 "CMS: Content of billy" at bounding box center [453, 10] width 181 height 15
drag, startPoint x: 391, startPoint y: 8, endPoint x: 451, endPoint y: 5, distance: 60.8
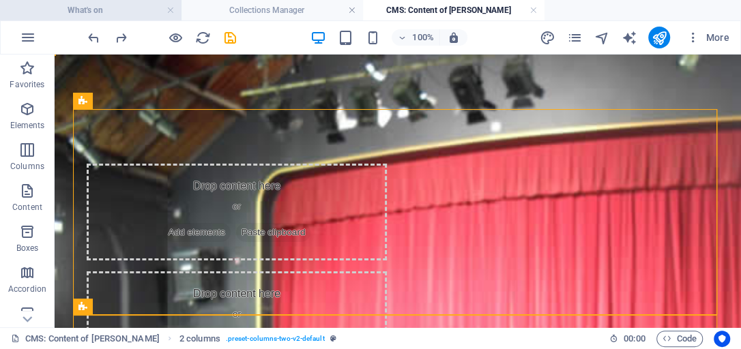
click at [137, 10] on h4 "What's on" at bounding box center [90, 10] width 181 height 15
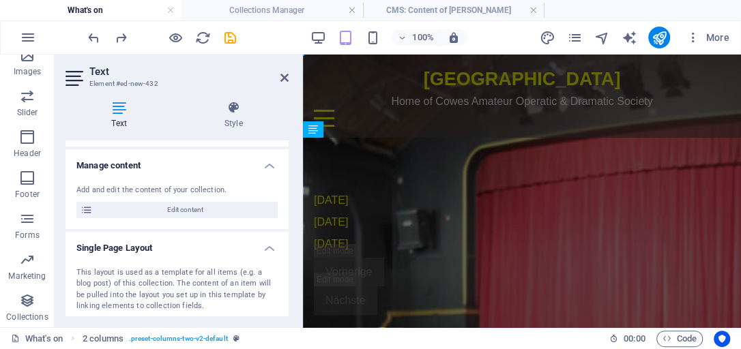
scroll to position [39, 0]
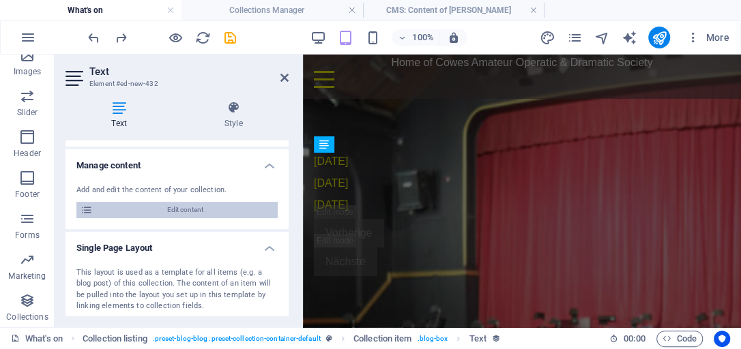
click at [205, 208] on span "Edit content" at bounding box center [185, 210] width 177 height 16
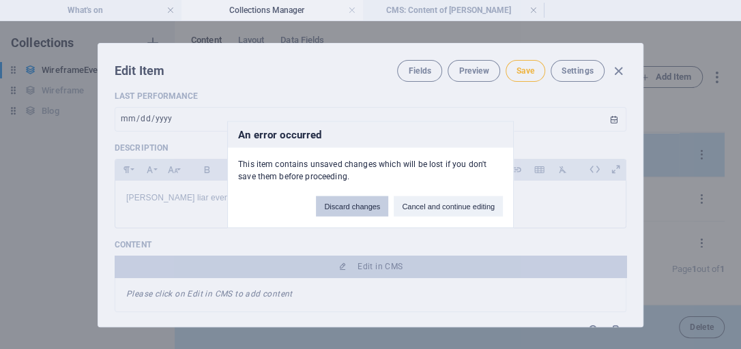
click at [355, 211] on button "Discard changes" at bounding box center [352, 206] width 72 height 20
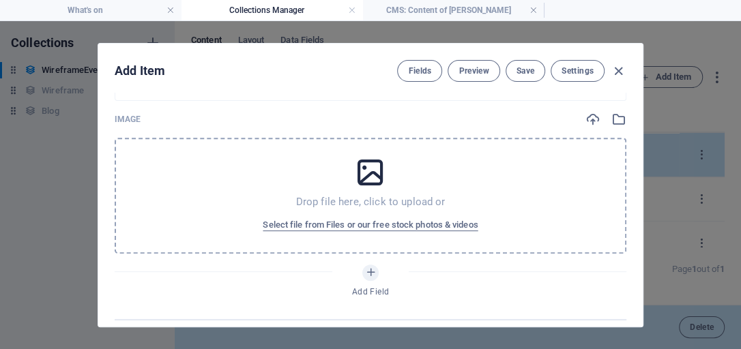
scroll to position [314, 0]
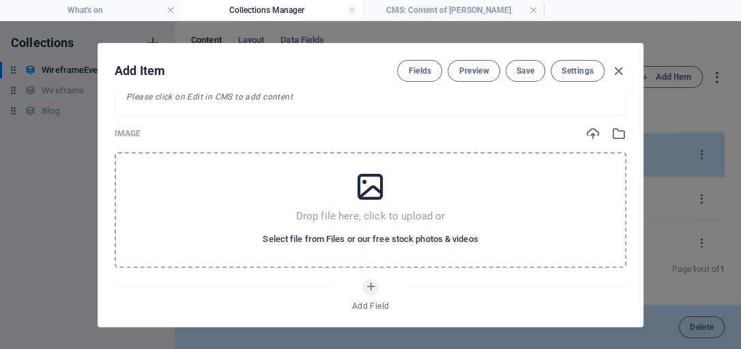
click at [392, 239] on span "Select file from Files or our free stock photos & videos" at bounding box center [370, 239] width 215 height 16
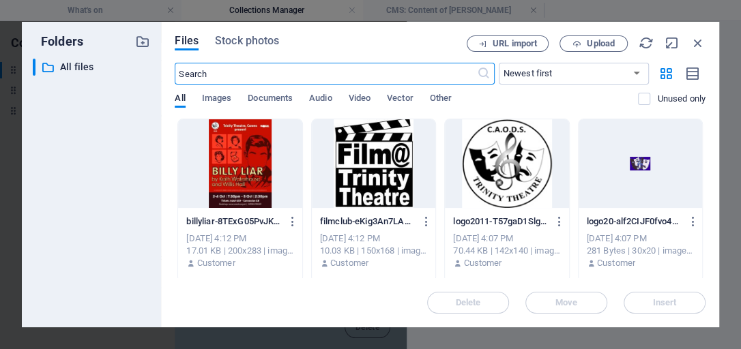
scroll to position [334, 0]
click at [481, 187] on div at bounding box center [506, 163] width 123 height 89
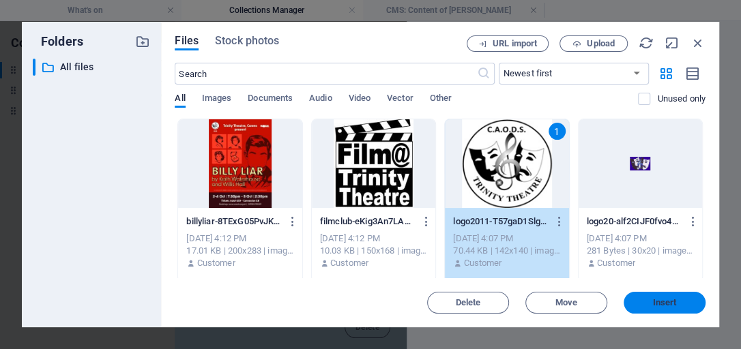
click at [664, 300] on span "Insert" at bounding box center [665, 303] width 24 height 8
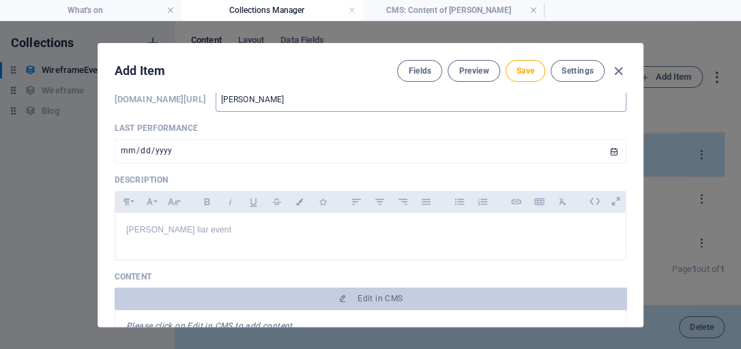
scroll to position [80, 0]
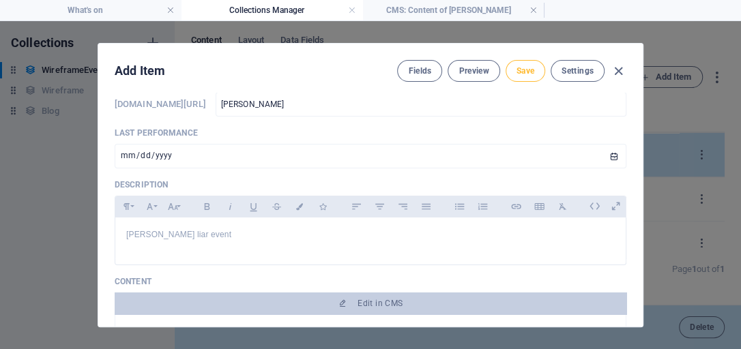
click at [526, 68] on span "Save" at bounding box center [525, 70] width 18 height 11
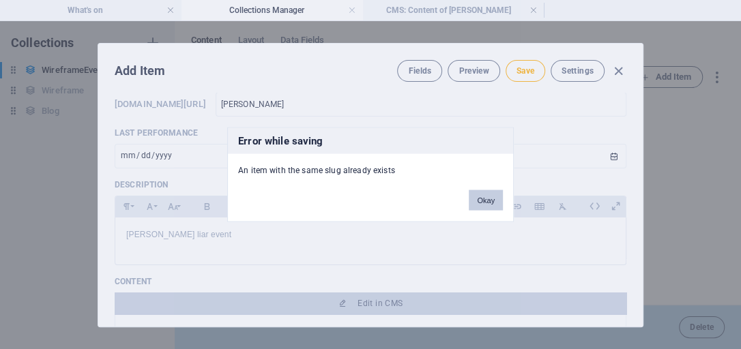
click at [490, 202] on button "Okay" at bounding box center [485, 200] width 34 height 20
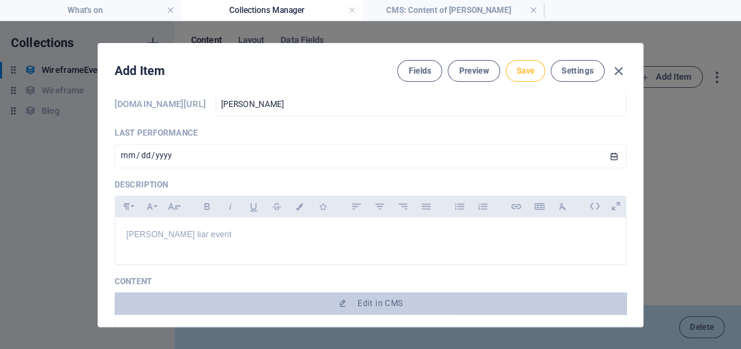
click at [526, 72] on span "Save" at bounding box center [525, 70] width 18 height 11
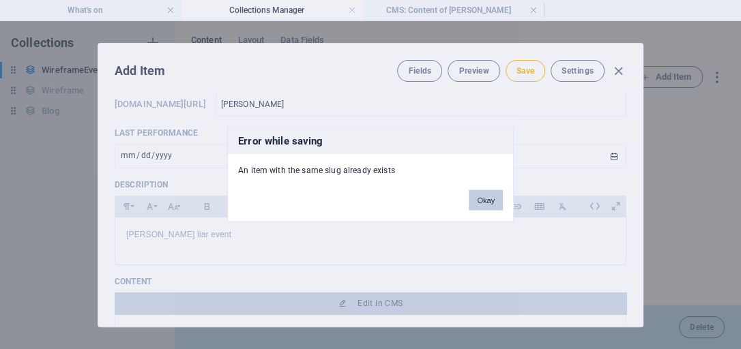
click at [488, 200] on button "Okay" at bounding box center [485, 200] width 34 height 20
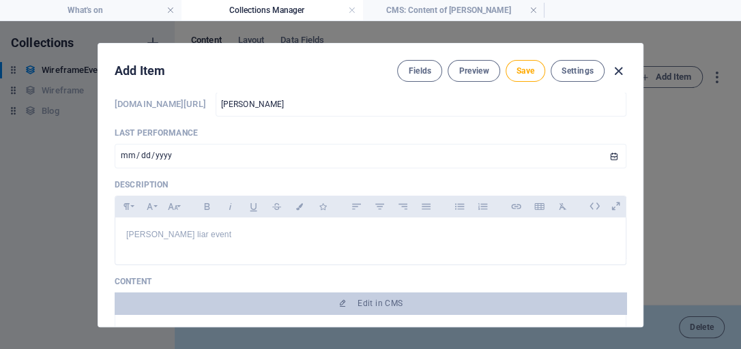
click at [620, 69] on icon "button" at bounding box center [618, 71] width 16 height 16
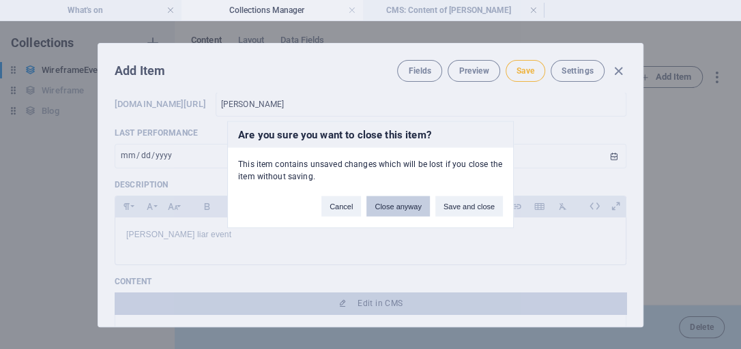
click at [417, 203] on button "Close anyway" at bounding box center [397, 206] width 63 height 20
type input "[PERSON_NAME]"
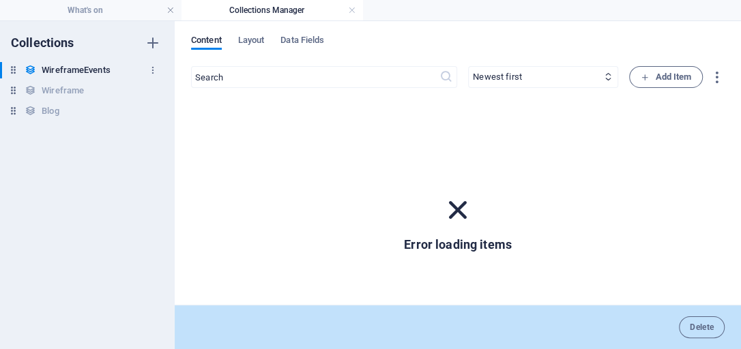
click at [87, 70] on h6 "WireframeEvents" at bounding box center [76, 70] width 68 height 16
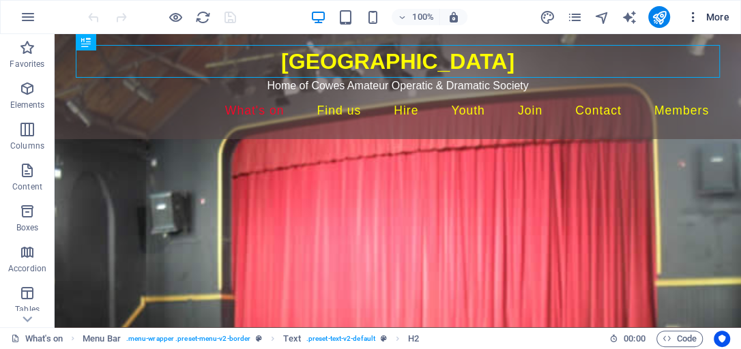
click at [712, 16] on span "More" at bounding box center [707, 17] width 43 height 14
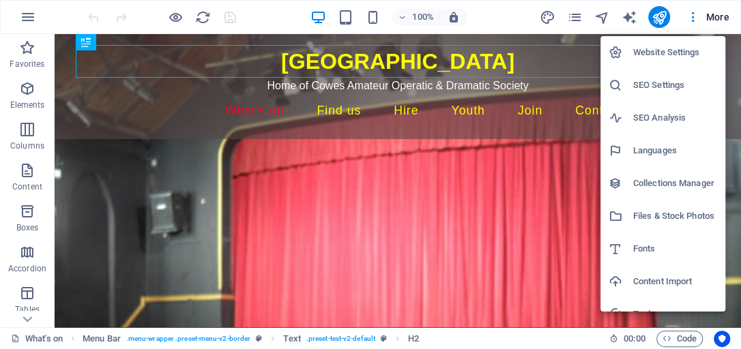
click at [659, 187] on h6 "Collections Manager" at bounding box center [675, 183] width 84 height 16
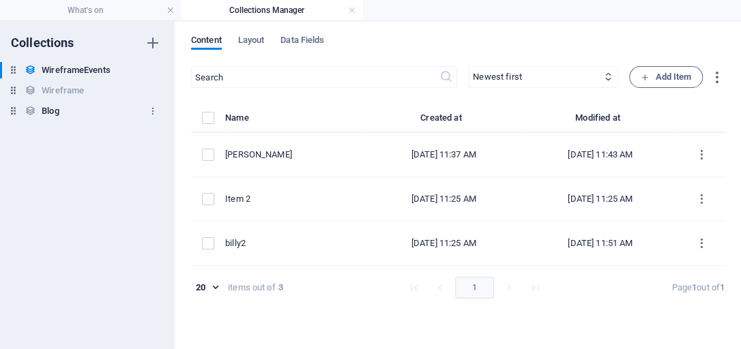
click at [57, 112] on h6 "Blog" at bounding box center [50, 111] width 17 height 16
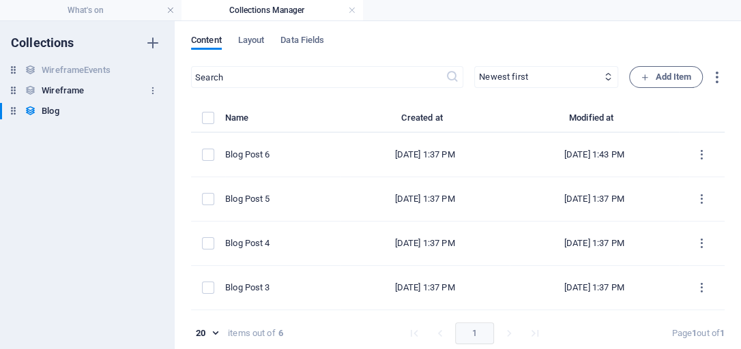
click at [65, 86] on h6 "Wireframe" at bounding box center [63, 91] width 42 height 16
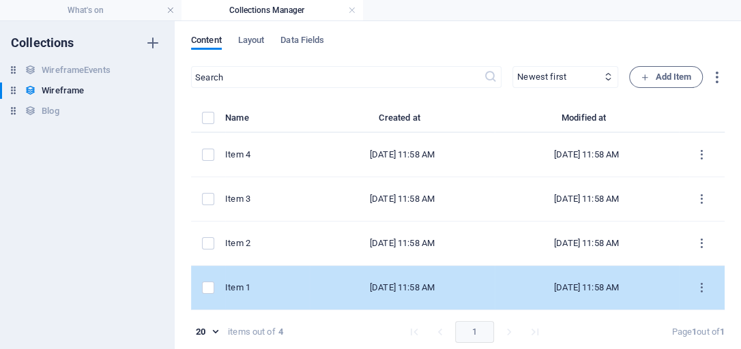
scroll to position [3, 0]
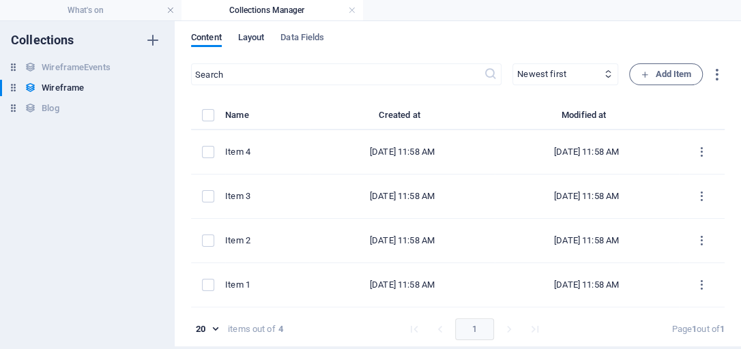
click at [256, 35] on span "Layout" at bounding box center [251, 38] width 27 height 19
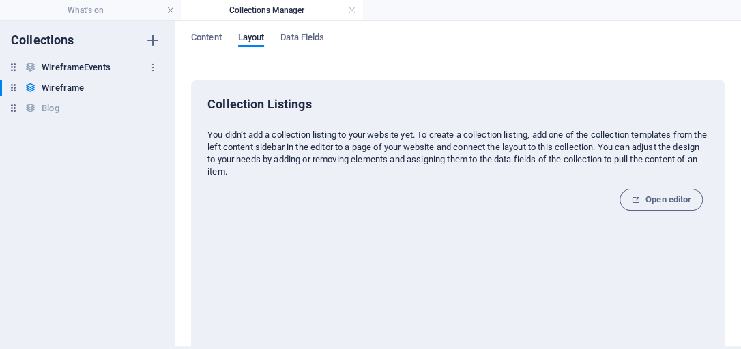
click at [59, 65] on h6 "WireframeEvents" at bounding box center [76, 67] width 68 height 16
type input "WireframeEvents: Single Page Layout"
type input "/wireframeevents-item"
click at [57, 89] on h6 "Wireframe" at bounding box center [63, 88] width 42 height 16
type input "Wireframe: Single Page Layout"
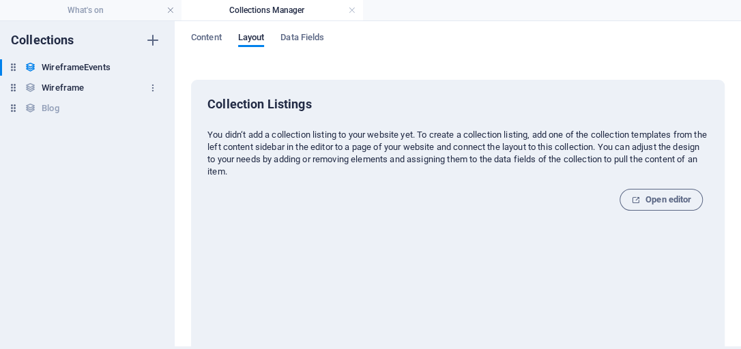
type input "/wireframe-item"
click at [50, 107] on h6 "Blog" at bounding box center [50, 108] width 17 height 16
type input "Blog: Single Page Layout"
type input "/blog-item"
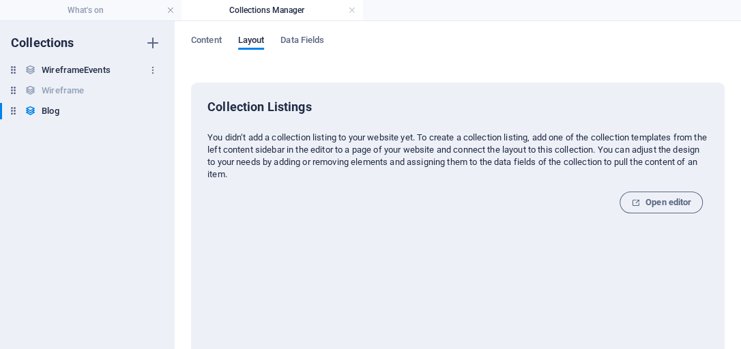
click at [57, 67] on h6 "WireframeEvents" at bounding box center [76, 70] width 68 height 16
type input "WireframeEvents: Single Page Layout"
type input "/wireframeevents-item"
click at [653, 203] on span "Open editor" at bounding box center [661, 202] width 60 height 16
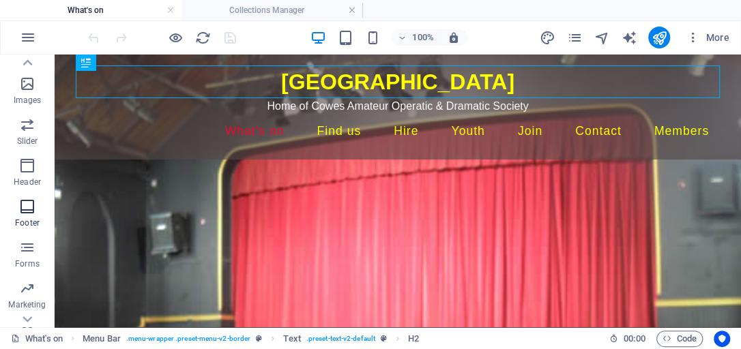
scroll to position [340, 0]
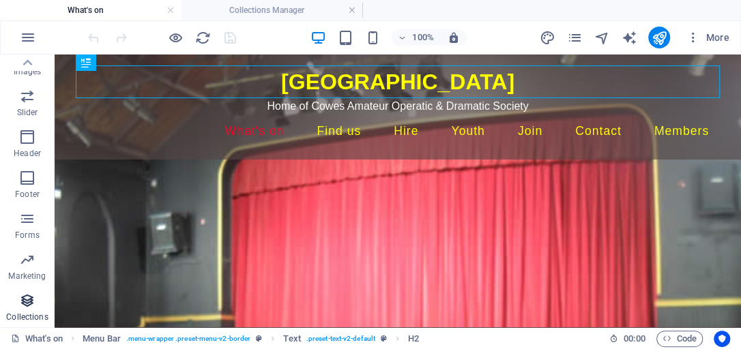
click at [27, 297] on icon "button" at bounding box center [27, 301] width 16 height 16
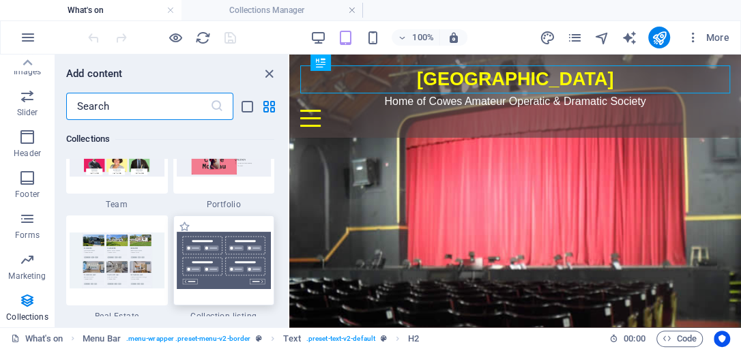
scroll to position [12834, 0]
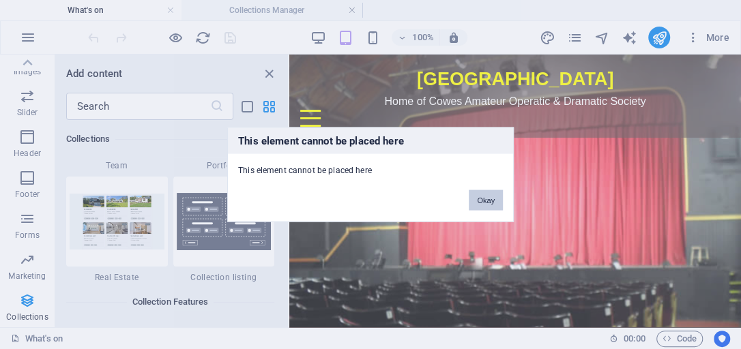
click at [492, 203] on button "Okay" at bounding box center [485, 200] width 34 height 20
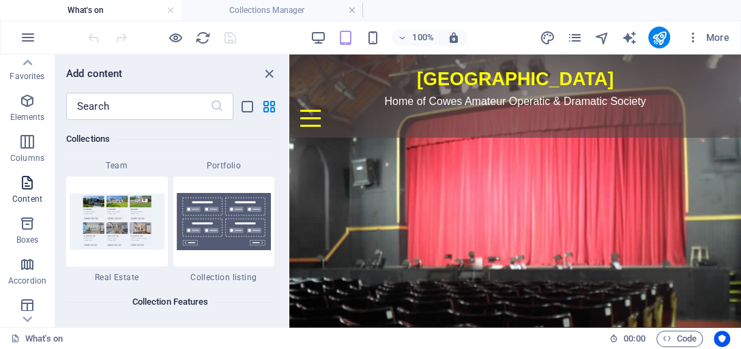
scroll to position [0, 0]
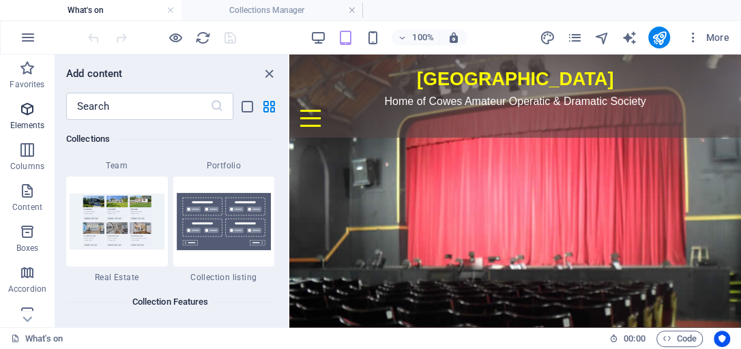
click at [33, 117] on icon "button" at bounding box center [27, 109] width 16 height 16
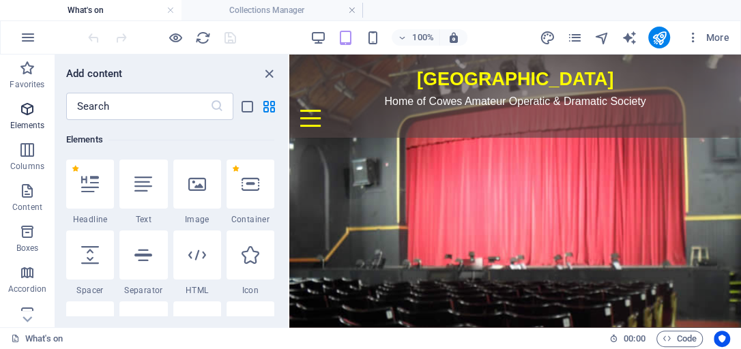
scroll to position [145, 0]
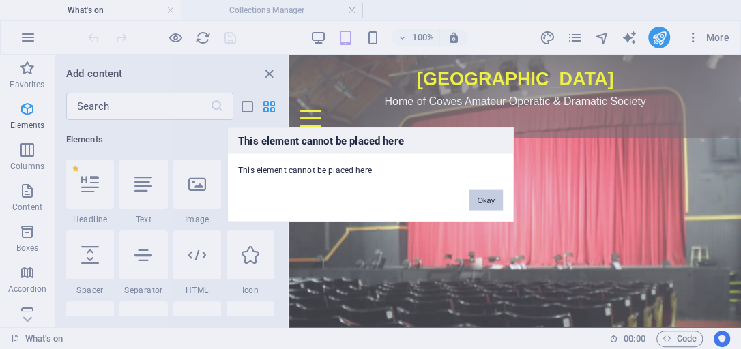
click at [486, 198] on button "Okay" at bounding box center [485, 200] width 34 height 20
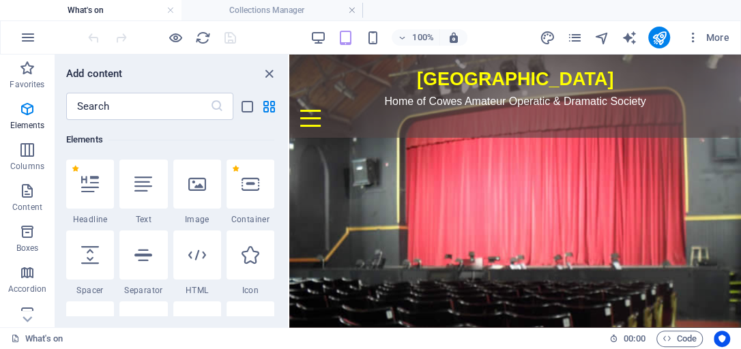
click at [484, 138] on html "Skip to main content Trinity Theatre Home of Cowes Amateur Operatic & Dramatic …" at bounding box center [514, 96] width 451 height 83
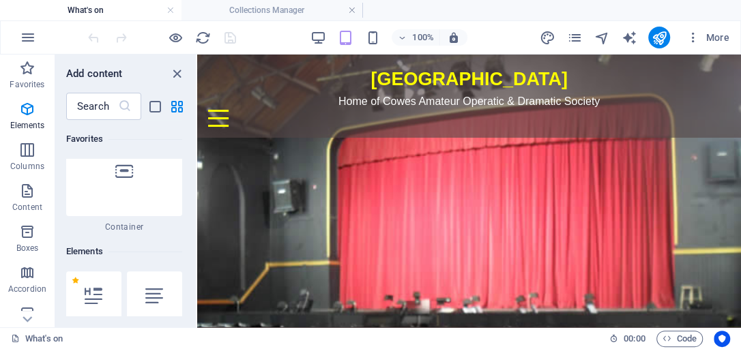
drag, startPoint x: 288, startPoint y: 136, endPoint x: 197, endPoint y: 123, distance: 92.3
click at [197, 123] on section "Favorites Elements Columns Content Boxes Accordion Tables Features Images Slide…" at bounding box center [370, 191] width 741 height 273
click at [453, 135] on div "+ Add section" at bounding box center [469, 137] width 76 height 23
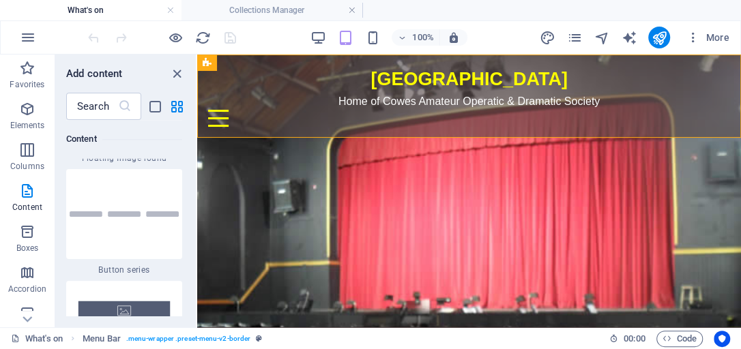
scroll to position [6159, 0]
click at [115, 106] on input "text" at bounding box center [92, 106] width 52 height 27
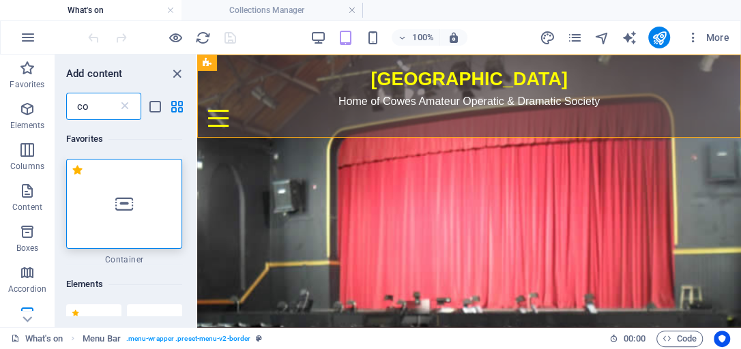
scroll to position [0, 0]
type input "con"
click at [129, 205] on icon at bounding box center [124, 204] width 18 height 18
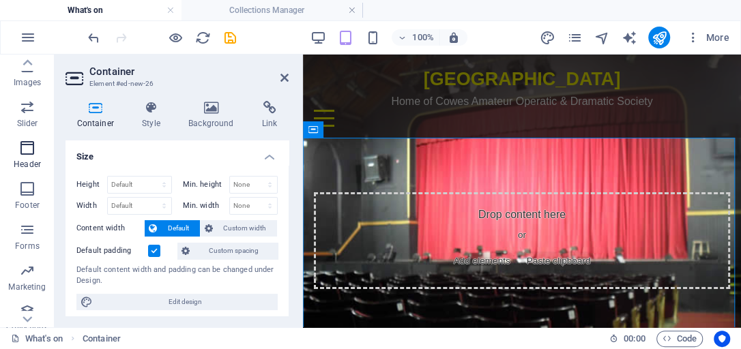
scroll to position [340, 0]
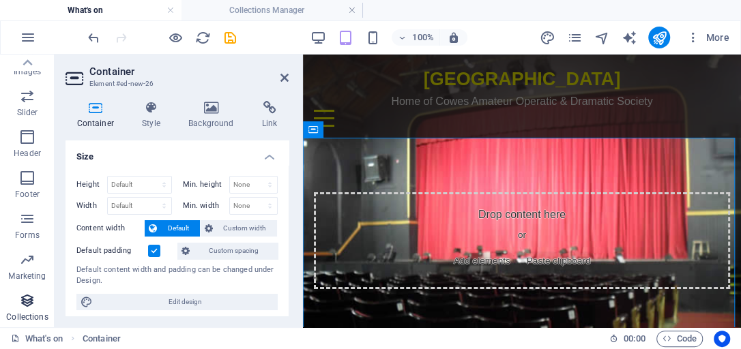
click at [28, 297] on icon "button" at bounding box center [27, 301] width 16 height 16
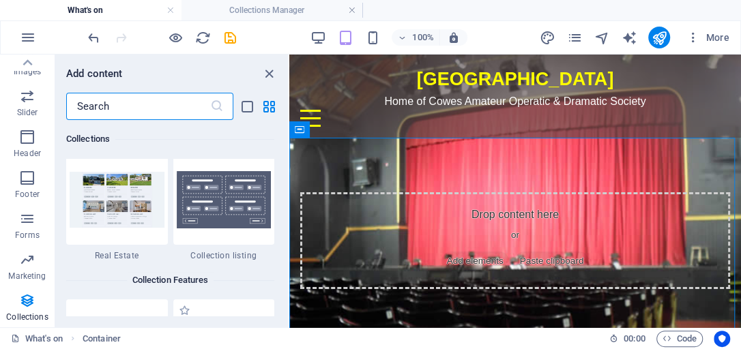
scroll to position [12817, 0]
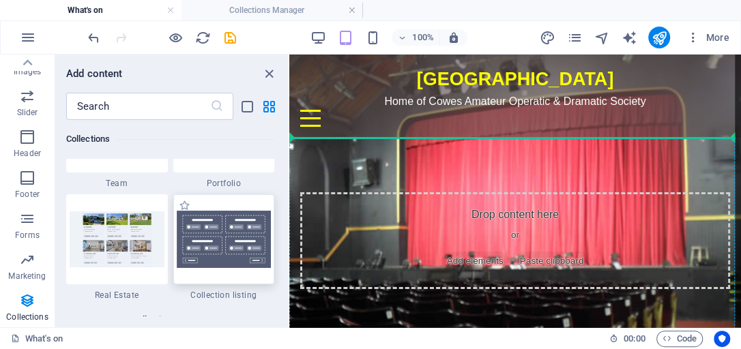
select select
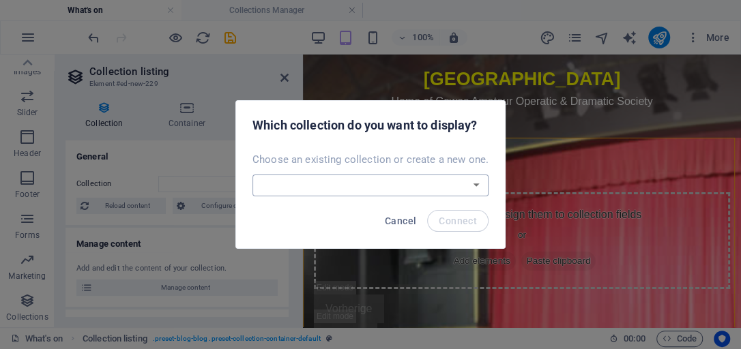
click at [474, 186] on select "Blog Wireframe WireframeEvents Create a new collection" at bounding box center [370, 186] width 236 height 22
select select "68e0f62ef9b76a931d0f0e36"
click at [254, 175] on select "Blog Wireframe WireframeEvents Create a new collection" at bounding box center [370, 186] width 236 height 22
click at [451, 222] on span "Connect" at bounding box center [457, 220] width 38 height 11
select select "68e0f62ef9b76a931d0f0e36"
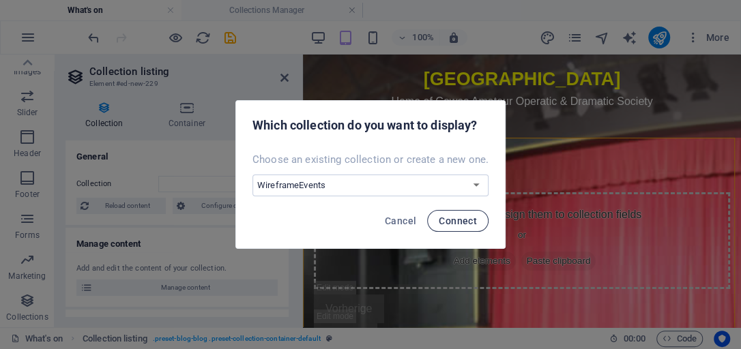
select select "createdAt_DESC"
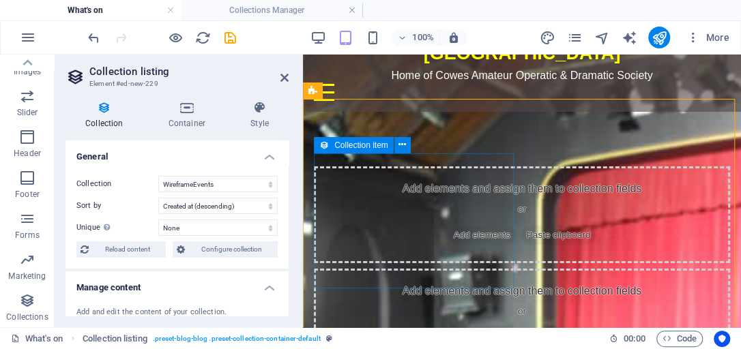
scroll to position [39, 0]
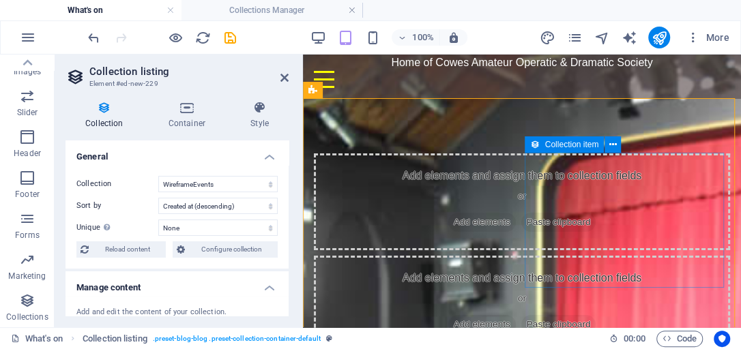
click at [554, 256] on div "Add elements and assign them to collection fields or Add elements Paste clipboa…" at bounding box center [522, 304] width 416 height 97
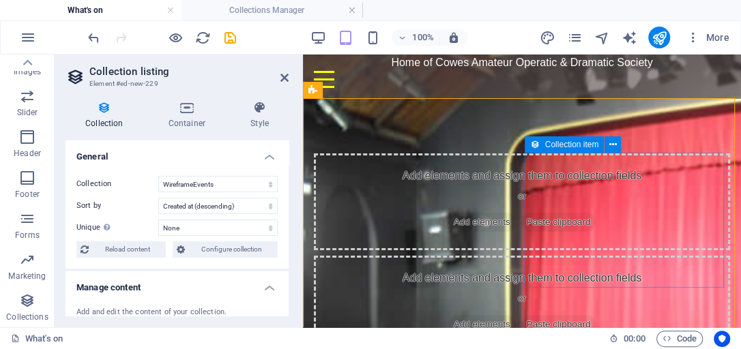
click at [554, 256] on div "Add elements and assign them to collection fields or Add elements Paste clipboa…" at bounding box center [522, 304] width 416 height 97
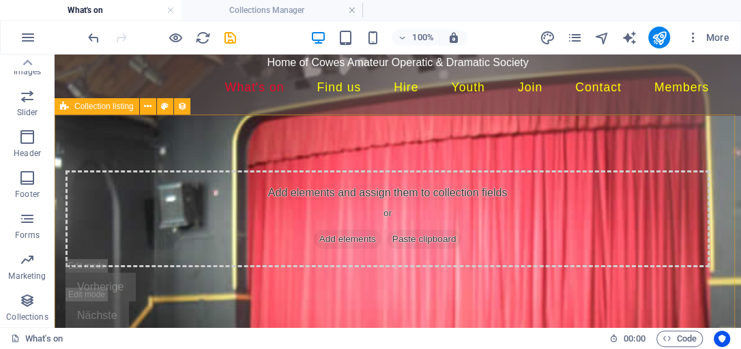
scroll to position [83, 0]
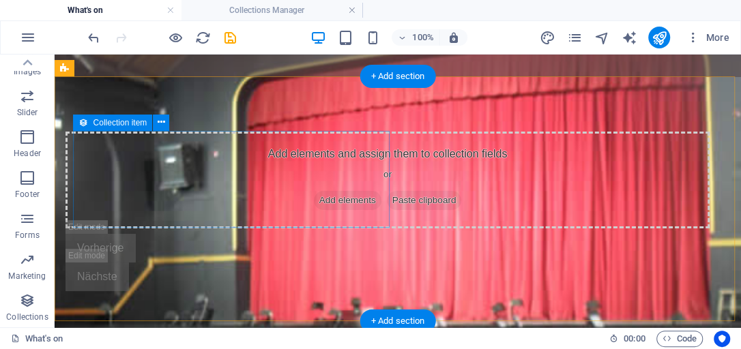
click at [357, 187] on div "Add elements and assign them to collection fields or Add elements Paste clipboa…" at bounding box center [387, 180] width 644 height 97
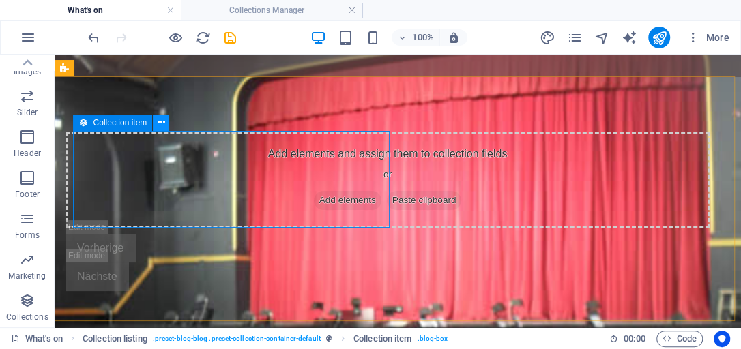
click at [161, 125] on icon at bounding box center [162, 122] width 8 height 14
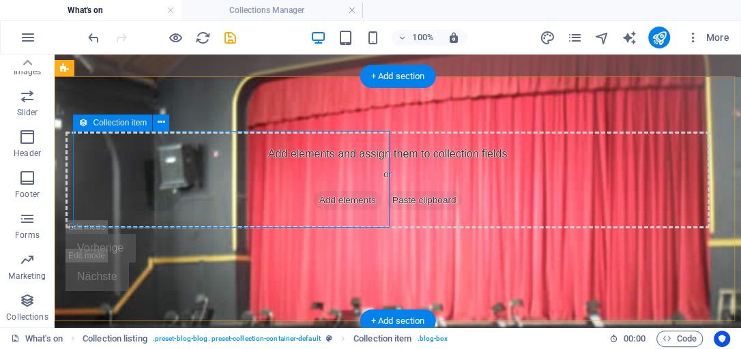
click at [135, 164] on div "Add elements and assign them to collection fields or Add elements Paste clipboa…" at bounding box center [387, 180] width 644 height 97
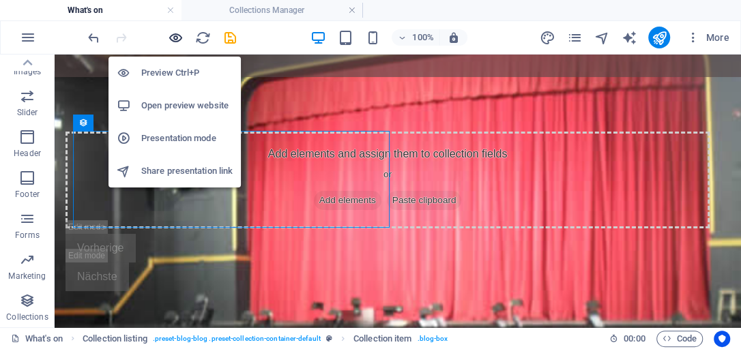
click at [175, 36] on icon "button" at bounding box center [176, 38] width 16 height 16
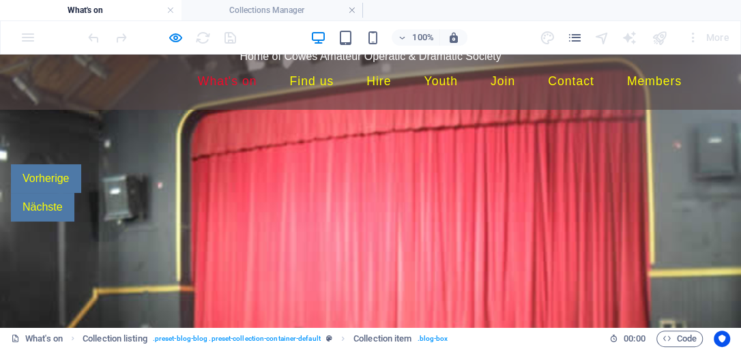
scroll to position [0, 0]
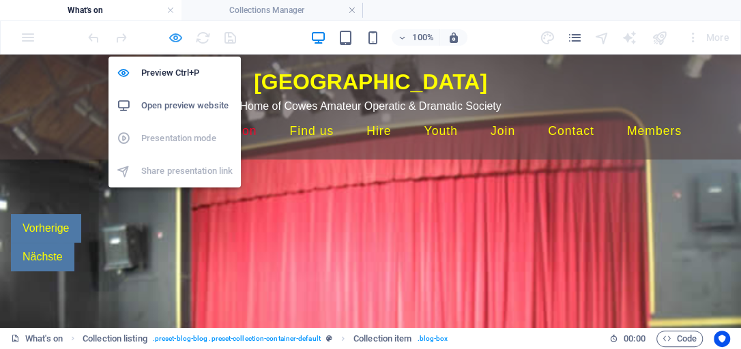
click at [177, 37] on icon "button" at bounding box center [176, 38] width 16 height 16
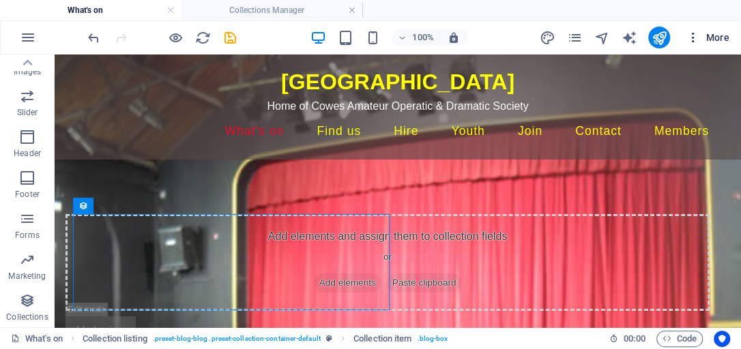
click at [720, 37] on span "More" at bounding box center [707, 38] width 43 height 14
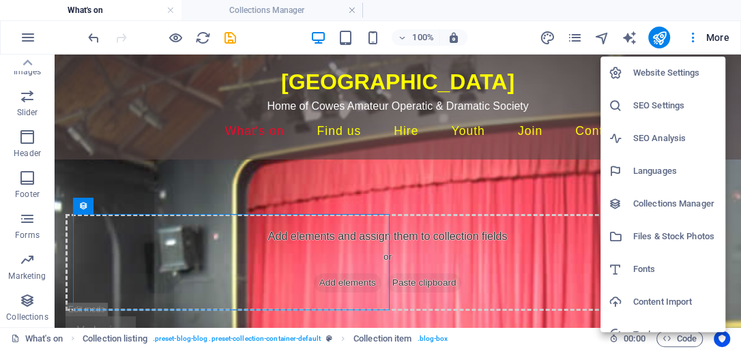
click at [659, 205] on h6 "Collections Manager" at bounding box center [675, 204] width 84 height 16
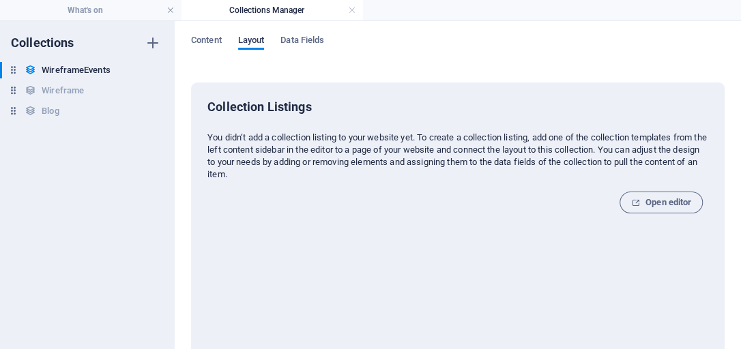
click at [253, 40] on span "Layout" at bounding box center [251, 41] width 27 height 19
click at [209, 42] on span "Content" at bounding box center [206, 41] width 31 height 19
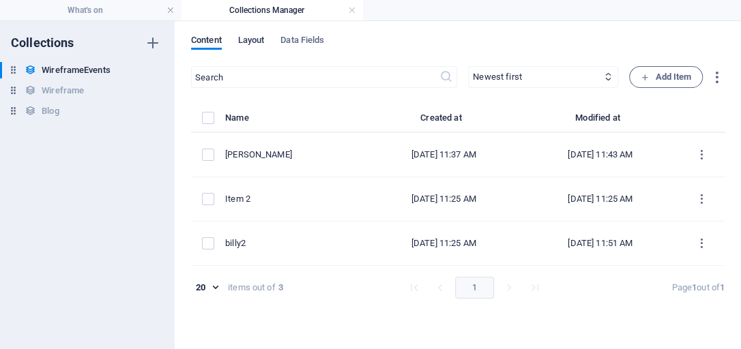
click at [248, 40] on span "Layout" at bounding box center [251, 41] width 27 height 19
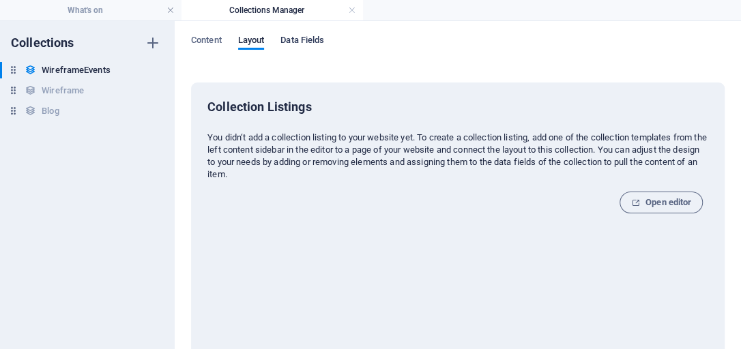
click at [309, 40] on span "Data Fields" at bounding box center [302, 41] width 44 height 19
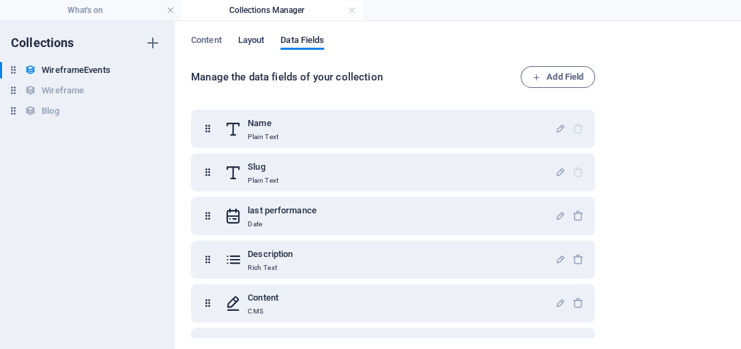
click at [258, 41] on span "Layout" at bounding box center [251, 41] width 27 height 19
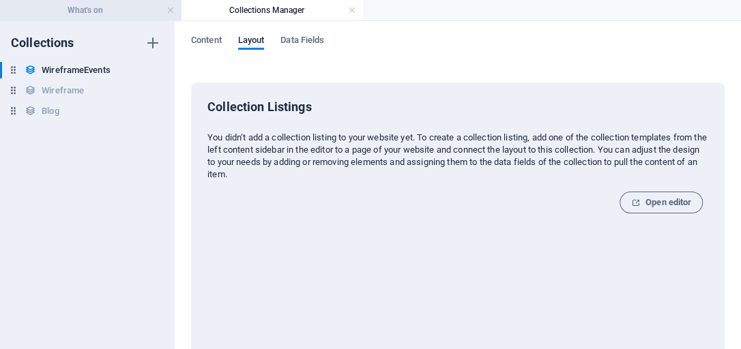
click at [96, 8] on h4 "What's on" at bounding box center [90, 10] width 181 height 15
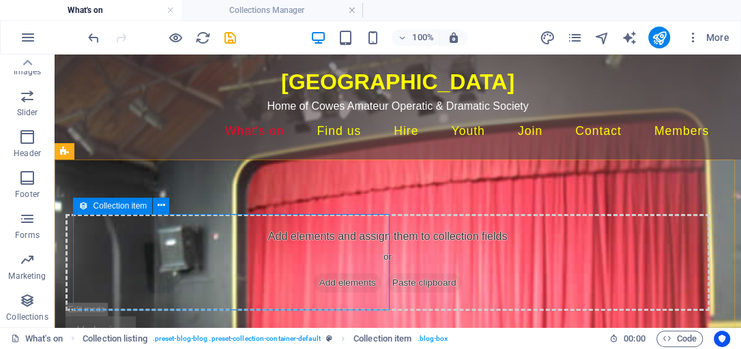
click at [82, 206] on icon at bounding box center [83, 206] width 10 height 16
click at [115, 208] on span "Collection item" at bounding box center [120, 206] width 54 height 8
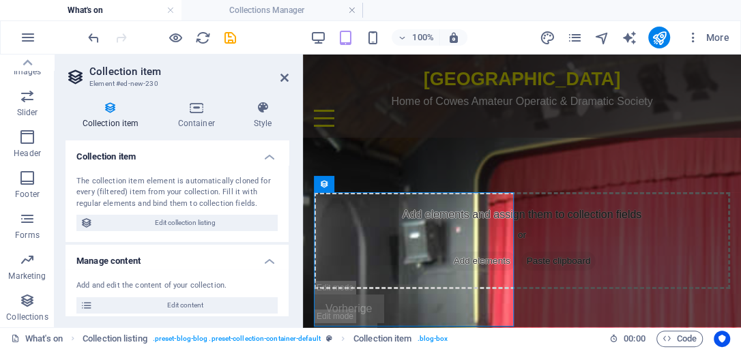
scroll to position [39, 0]
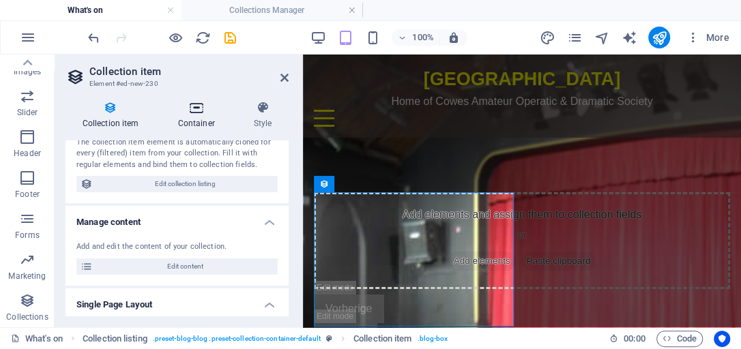
click at [203, 105] on icon at bounding box center [196, 108] width 70 height 14
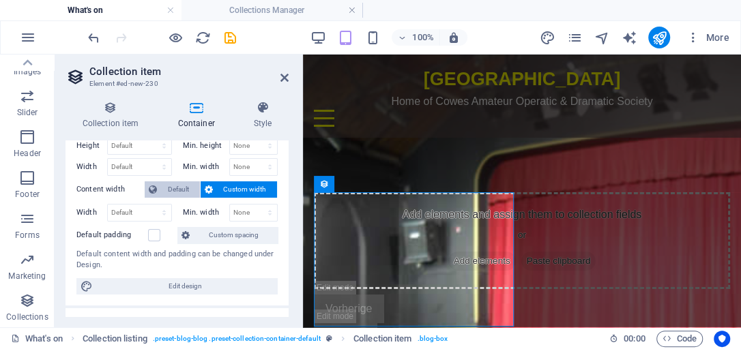
click at [187, 190] on span "Default" at bounding box center [178, 189] width 35 height 16
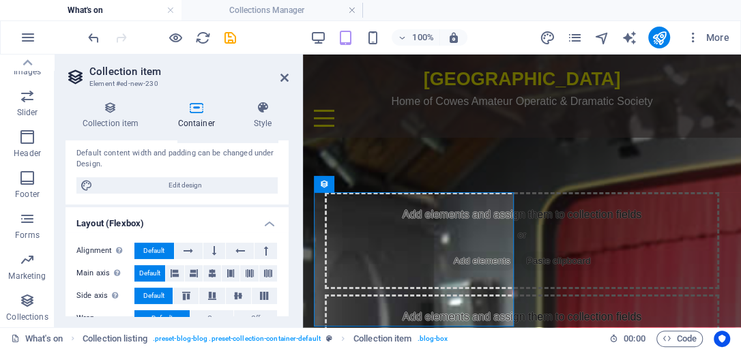
scroll to position [159, 0]
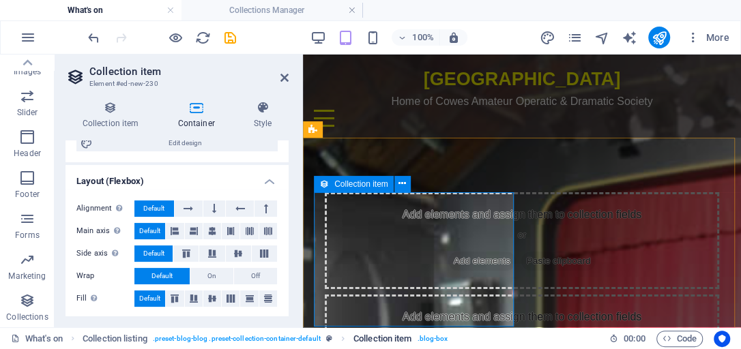
click at [430, 338] on span ". blog-box" at bounding box center [432, 339] width 31 height 16
click at [413, 256] on div "Add elements and assign them to collection fields or Add elements Paste clipboa…" at bounding box center [522, 240] width 394 height 97
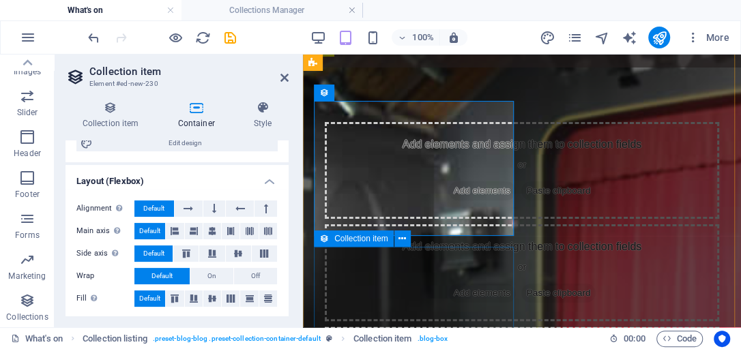
scroll to position [39, 0]
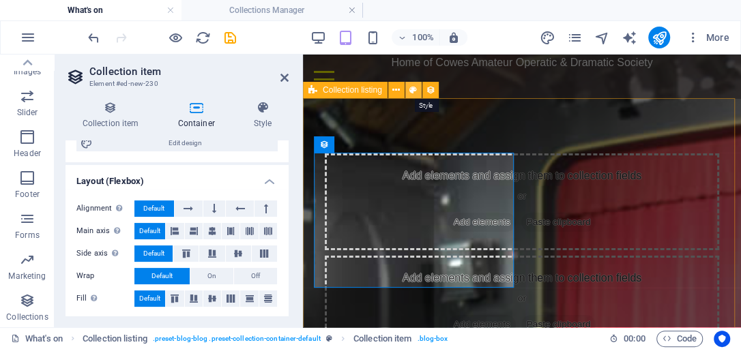
click at [415, 90] on icon at bounding box center [413, 90] width 8 height 14
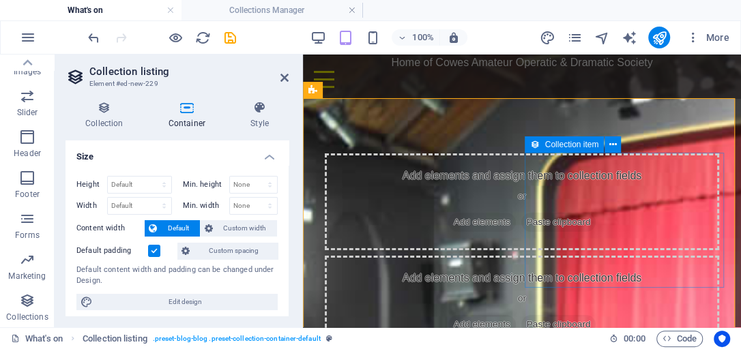
click at [584, 256] on div "Add elements and assign them to collection fields or Add elements Paste clipboa…" at bounding box center [522, 304] width 394 height 97
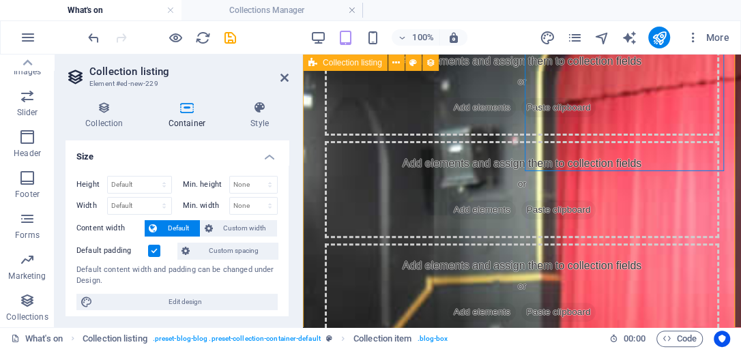
scroll to position [155, 0]
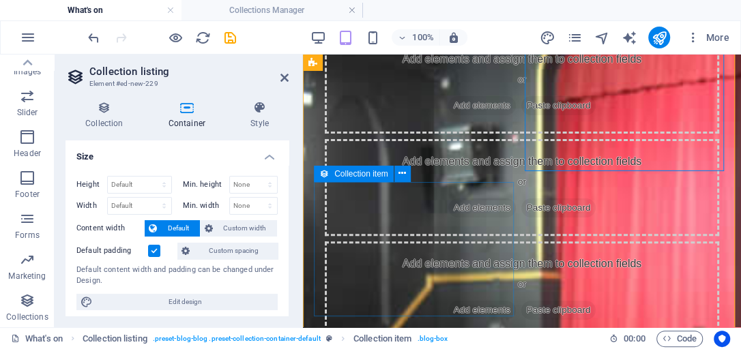
click at [451, 241] on div "Add elements and assign them to collection fields or Add elements Paste clipboa…" at bounding box center [522, 289] width 394 height 97
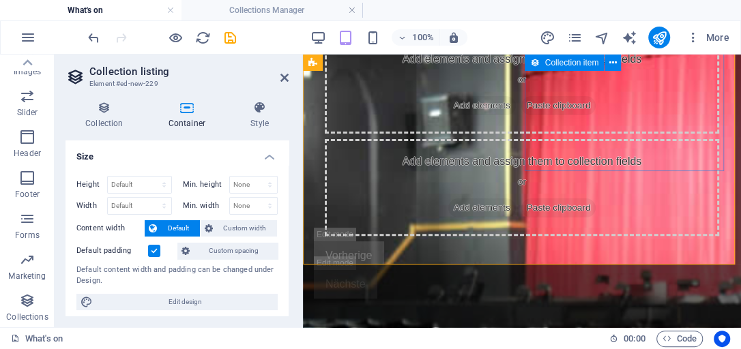
click at [571, 139] on div "Add elements and assign them to collection fields or Add elements Paste clipboa…" at bounding box center [522, 187] width 394 height 97
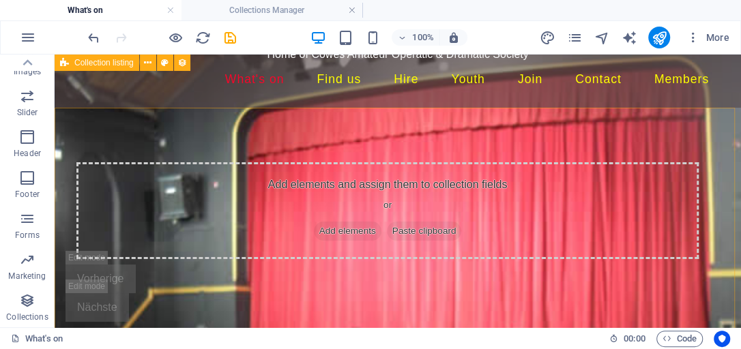
scroll to position [39, 0]
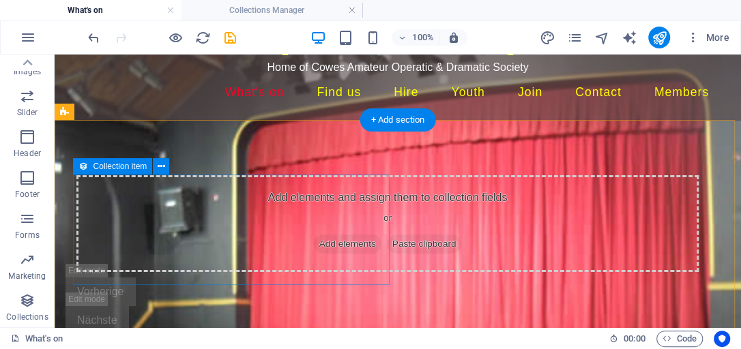
click at [314, 254] on span "Add elements" at bounding box center [348, 244] width 68 height 19
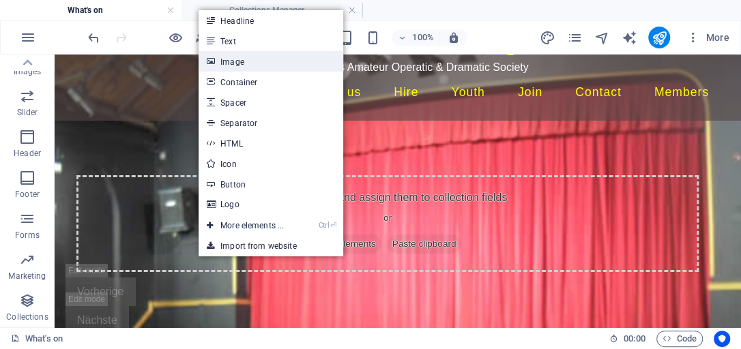
click at [233, 65] on link "Image" at bounding box center [270, 61] width 145 height 20
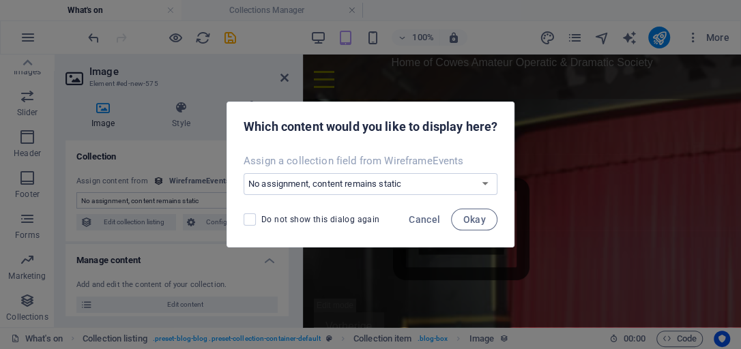
scroll to position [38, 0]
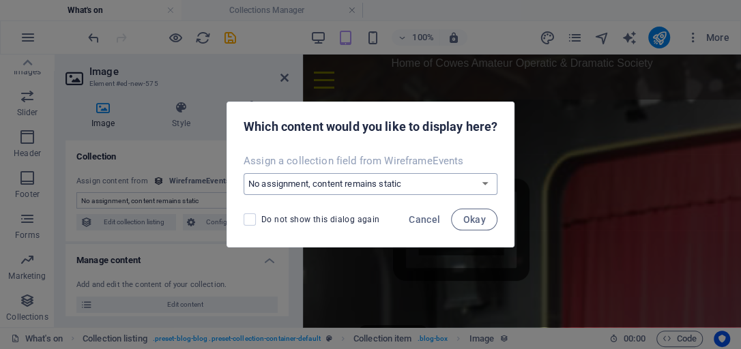
click at [486, 182] on select "No assignment, content remains static Create a new field Created at (Date) Upda…" at bounding box center [370, 184] width 254 height 22
select select "image"
click at [243, 173] on select "No assignment, content remains static Create a new field Created at (Date) Upda…" at bounding box center [370, 184] width 254 height 22
click at [469, 223] on span "Okay" at bounding box center [473, 219] width 23 height 11
select select "image"
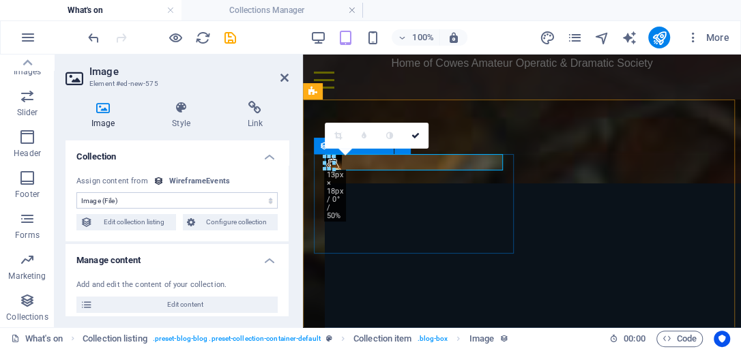
click at [444, 178] on article at bounding box center [522, 166] width 416 height 24
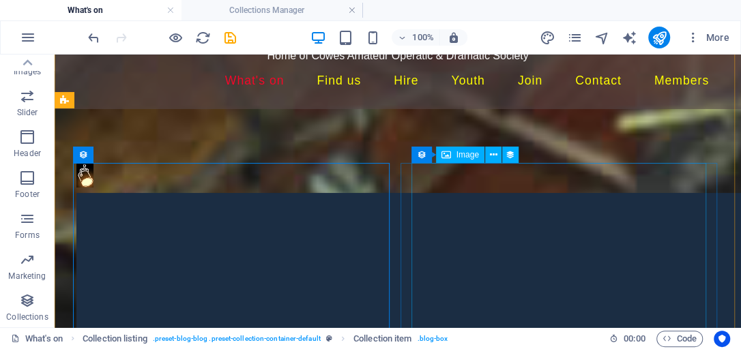
scroll to position [39, 0]
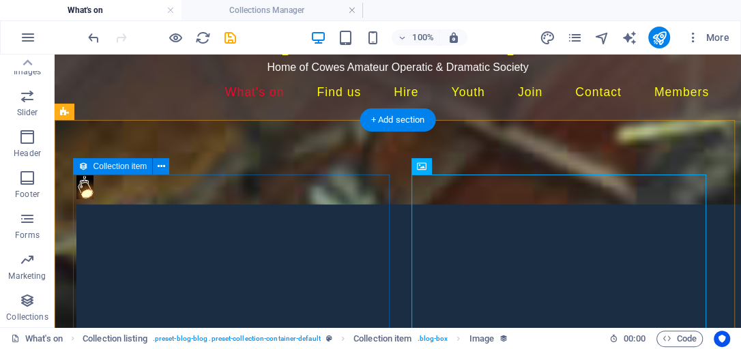
click at [140, 199] on article at bounding box center [387, 187] width 644 height 24
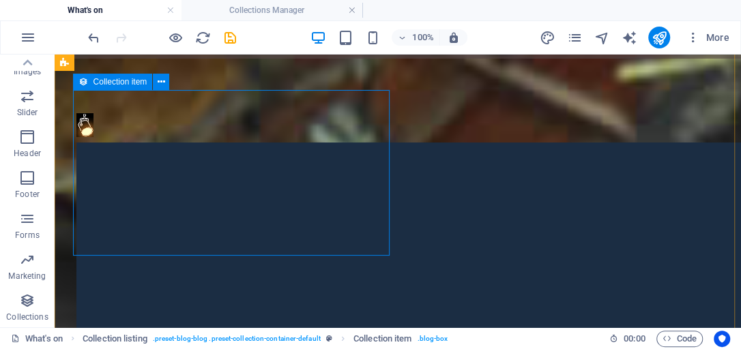
scroll to position [78, 0]
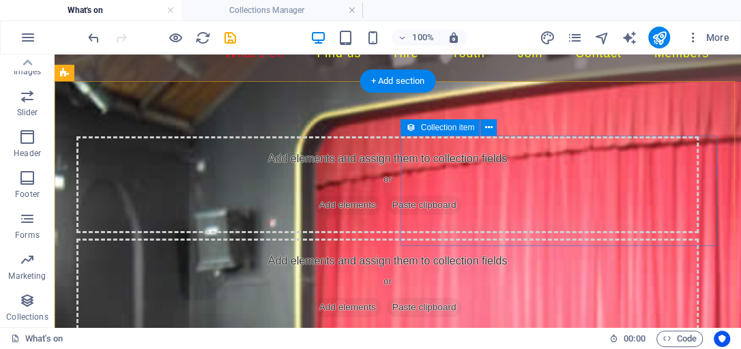
click at [543, 239] on div "Add elements and assign them to collection fields or Add elements Paste clipboa…" at bounding box center [387, 287] width 622 height 97
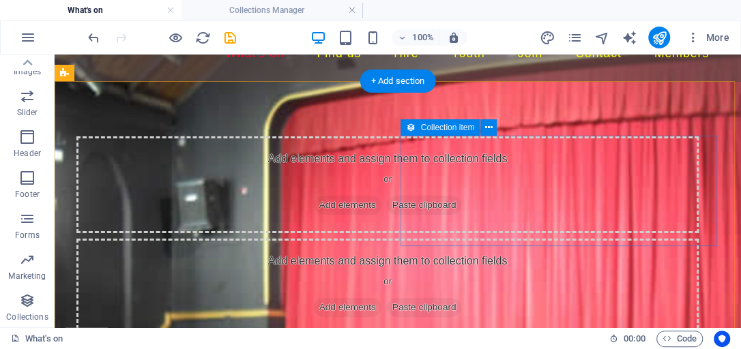
click at [543, 239] on div "Add elements and assign them to collection fields or Add elements Paste clipboa…" at bounding box center [387, 287] width 622 height 97
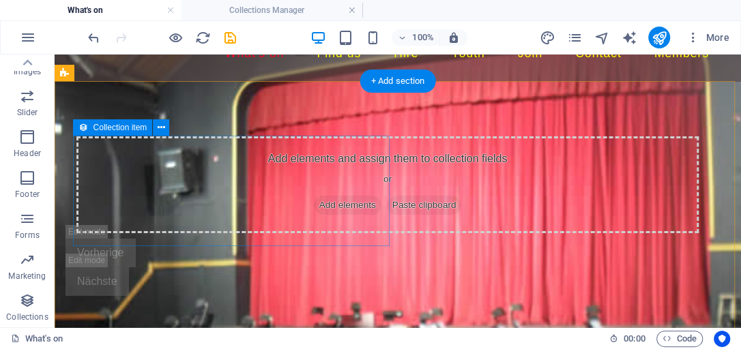
click at [274, 205] on div "Add elements and assign them to collection fields or Add elements Paste clipboa…" at bounding box center [387, 184] width 622 height 97
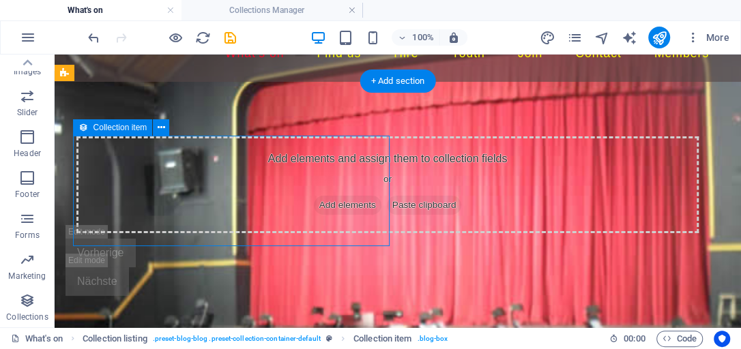
click at [314, 215] on span "Add elements" at bounding box center [348, 205] width 68 height 19
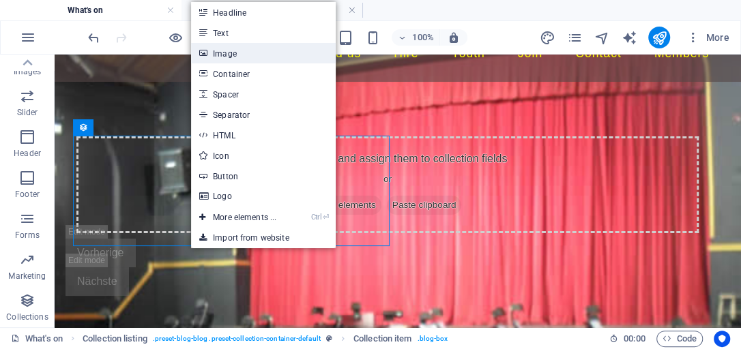
click at [230, 55] on link "Image" at bounding box center [263, 53] width 145 height 20
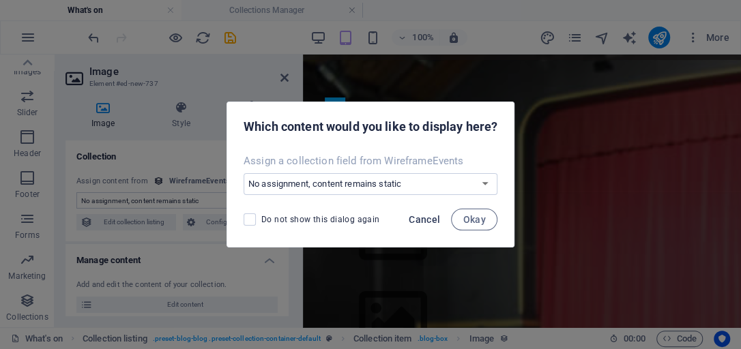
click at [420, 218] on span "Cancel" at bounding box center [423, 219] width 31 height 11
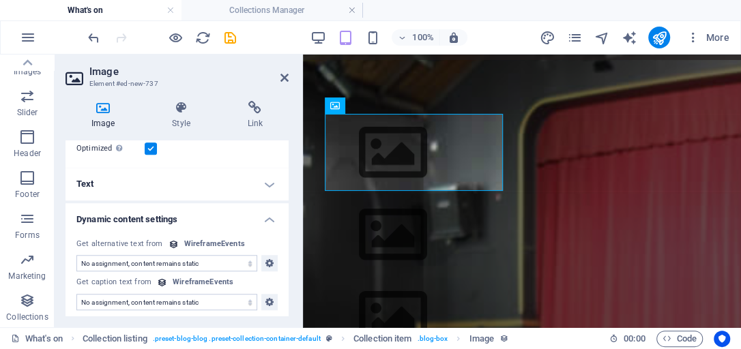
scroll to position [572, 0]
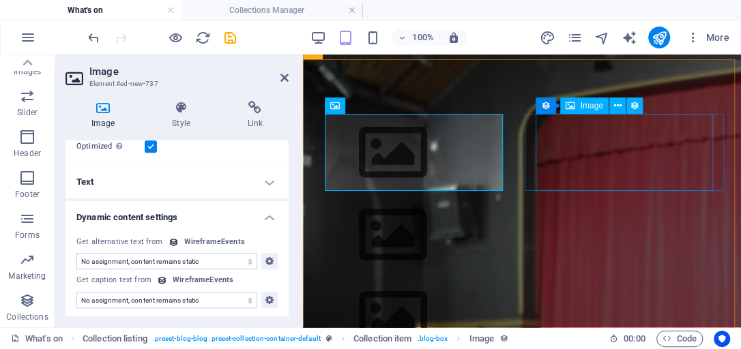
click at [672, 196] on figure at bounding box center [522, 234] width 394 height 77
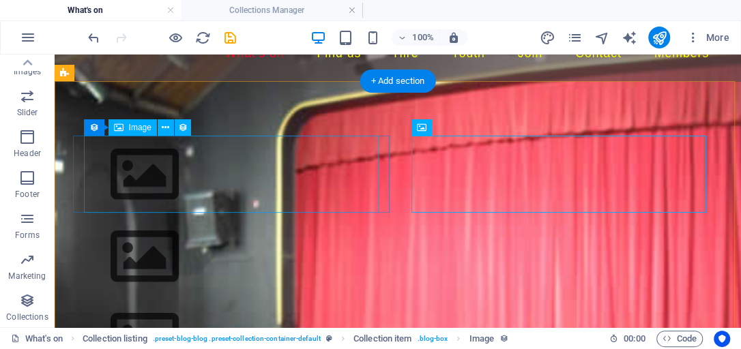
click at [168, 177] on figure at bounding box center [387, 174] width 622 height 77
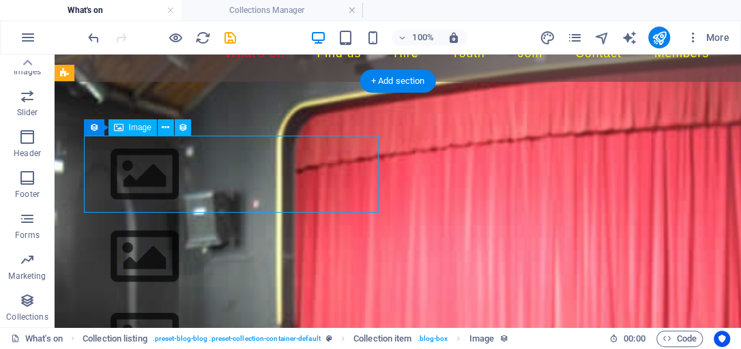
click at [200, 184] on figure at bounding box center [387, 174] width 622 height 77
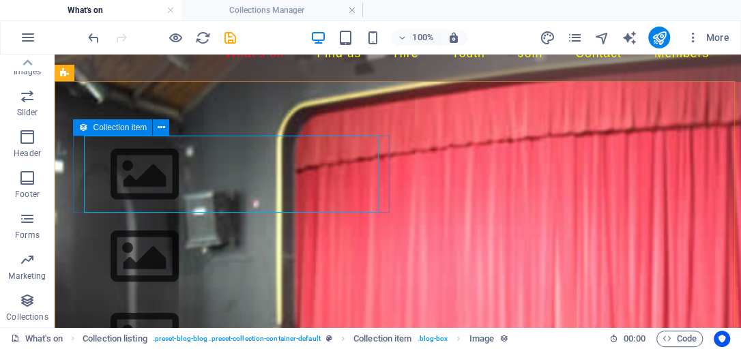
click at [98, 130] on span "Collection item" at bounding box center [120, 127] width 54 height 8
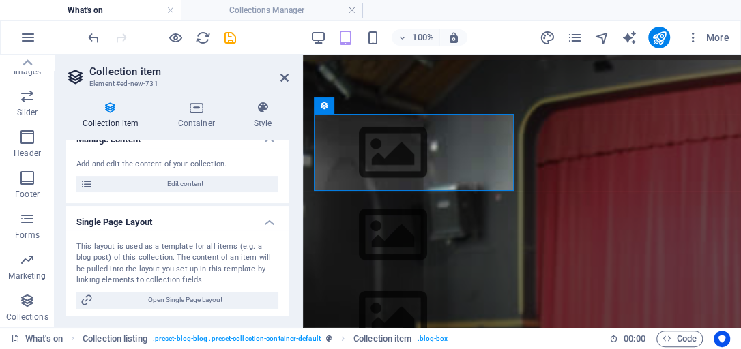
scroll to position [123, 0]
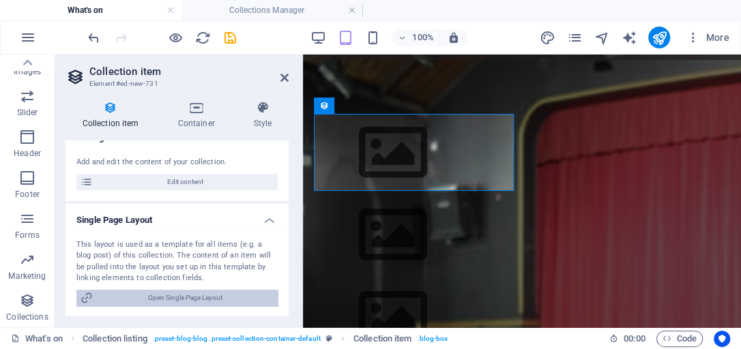
click at [175, 298] on span "Open Single Page Layout" at bounding box center [185, 298] width 177 height 16
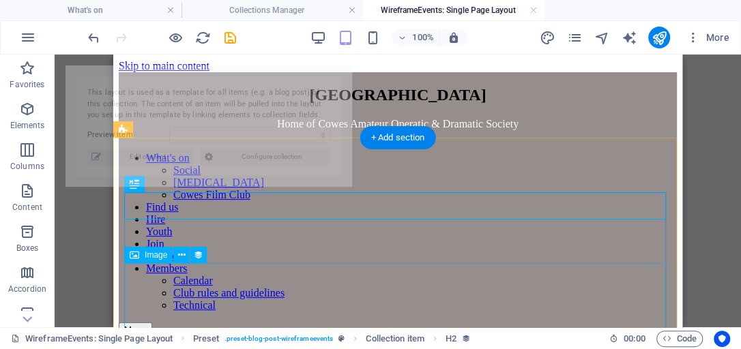
scroll to position [0, 0]
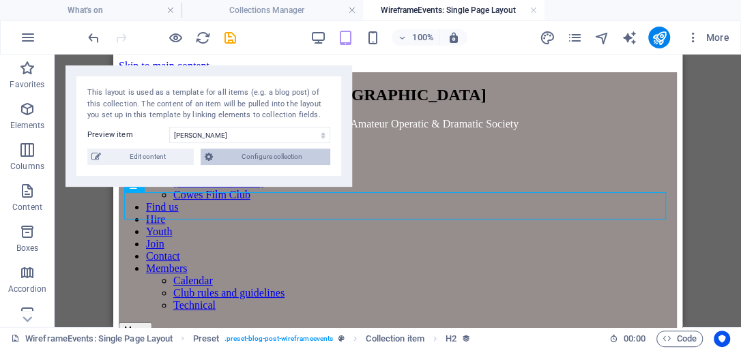
click at [258, 154] on span "Configure collection" at bounding box center [271, 157] width 109 height 16
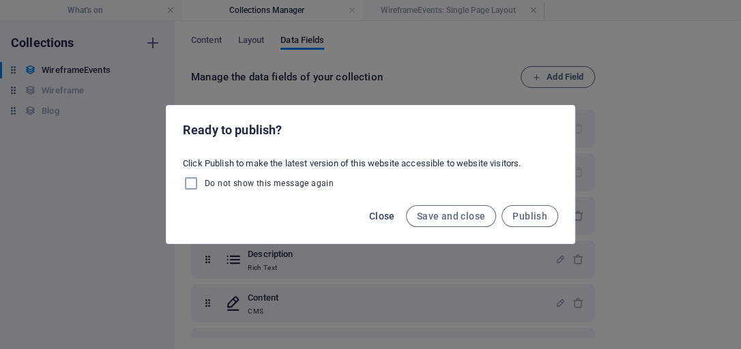
click at [383, 218] on span "Close" at bounding box center [382, 216] width 26 height 11
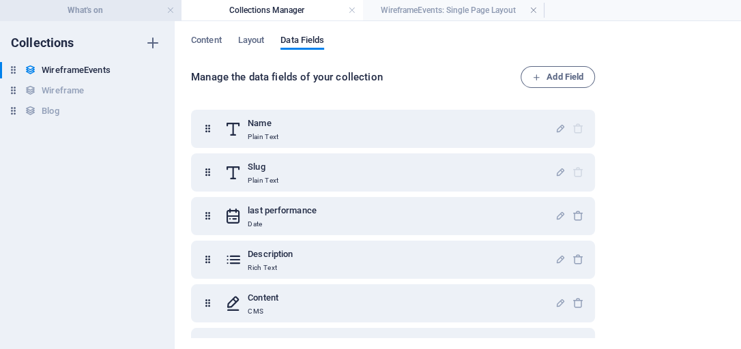
click at [135, 12] on h4 "What's on" at bounding box center [90, 10] width 181 height 15
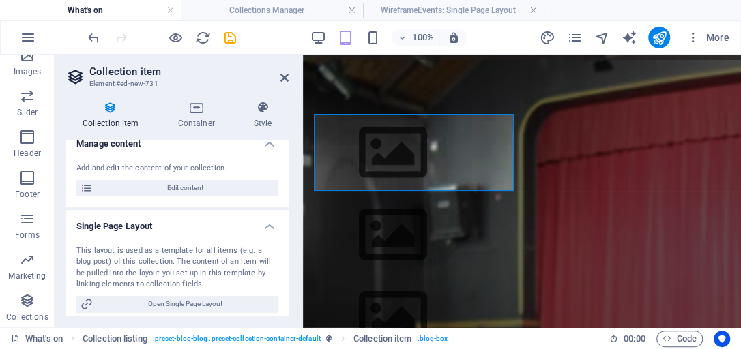
scroll to position [123, 0]
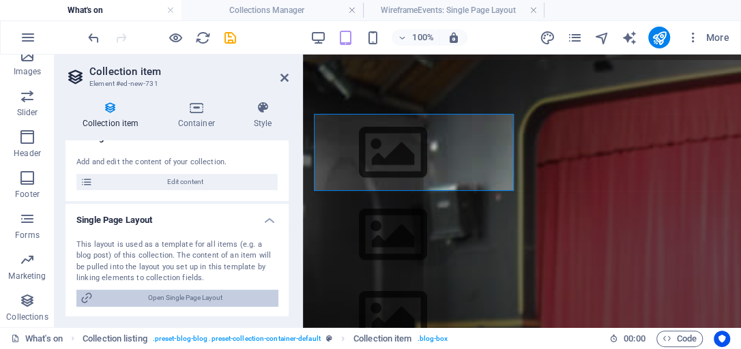
click at [213, 299] on span "Open Single Page Layout" at bounding box center [185, 298] width 177 height 16
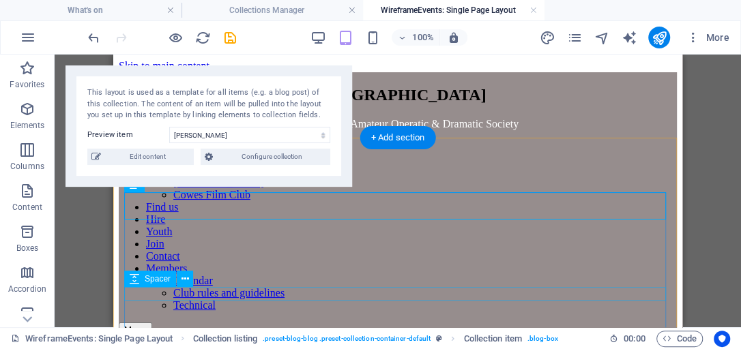
scroll to position [0, 0]
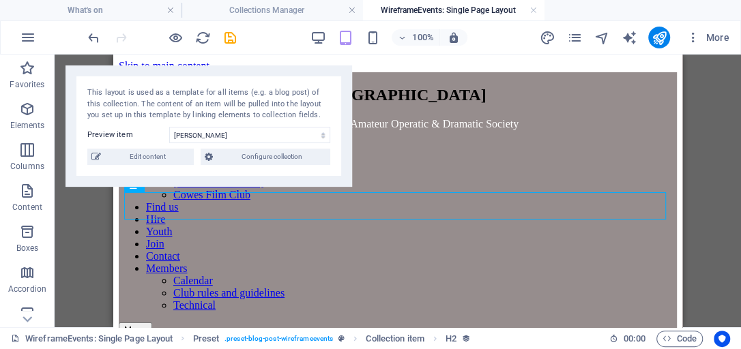
click at [122, 136] on label "Preview item" at bounding box center [128, 135] width 82 height 16
click at [169, 136] on select "billy Item 2 billy2" at bounding box center [249, 135] width 161 height 16
click at [325, 136] on select "billy Item 2 billy2" at bounding box center [249, 135] width 161 height 16
select select "68e0f630a29ebdac14061772"
click at [169, 127] on select "billy Item 2 billy2" at bounding box center [249, 135] width 161 height 16
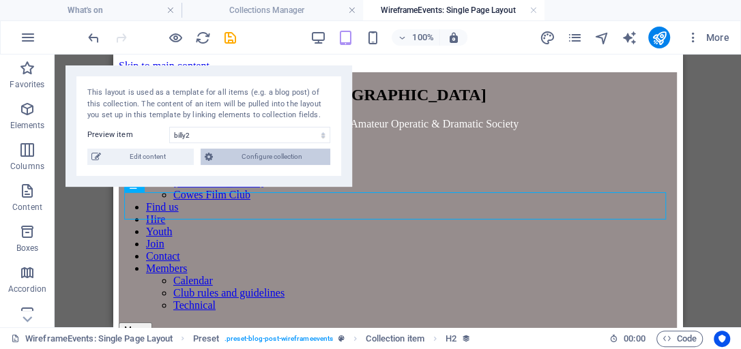
click at [212, 157] on icon at bounding box center [209, 157] width 8 height 16
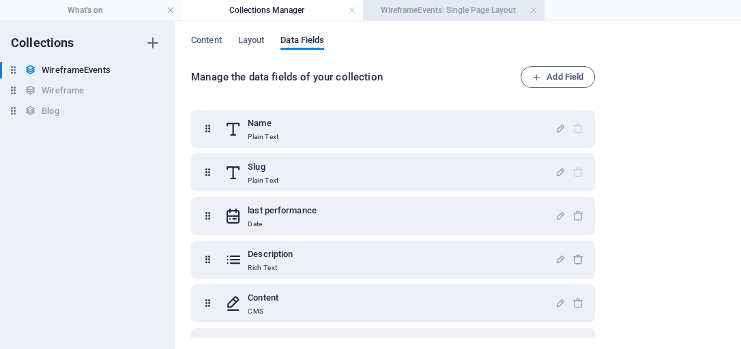
click at [428, 12] on h4 "WireframeEvents: Single Page Layout" at bounding box center [453, 10] width 181 height 15
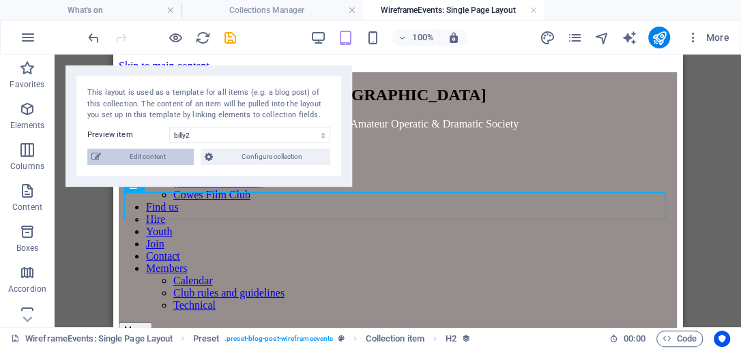
click at [168, 158] on span "Edit content" at bounding box center [147, 157] width 85 height 16
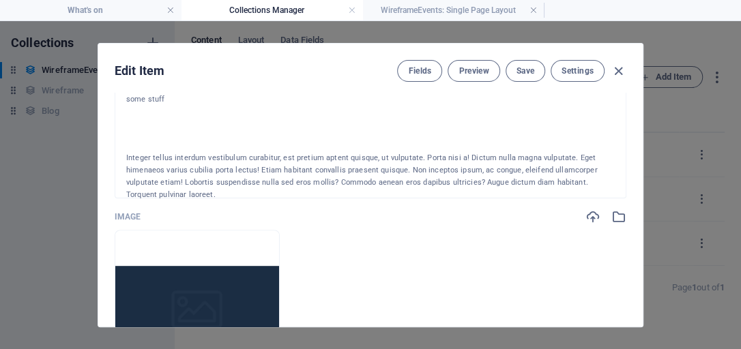
scroll to position [14, 0]
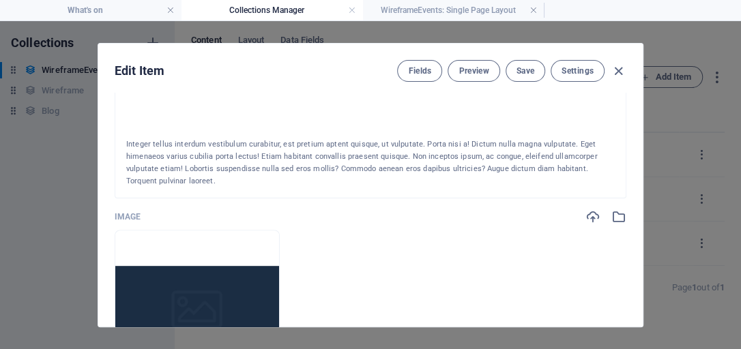
drag, startPoint x: 126, startPoint y: 155, endPoint x: 204, endPoint y: 187, distance: 83.8
click at [204, 187] on div "some stuff Integer tellus interdum vestibulum curabitur, est pretium aptent qui…" at bounding box center [370, 141] width 511 height 116
click at [208, 273] on img at bounding box center [197, 312] width 164 height 92
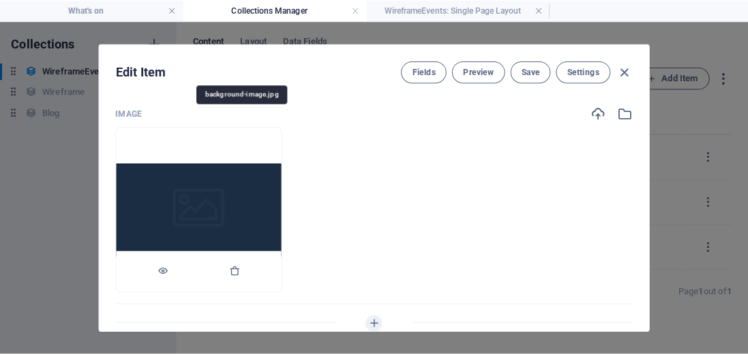
scroll to position [428, 0]
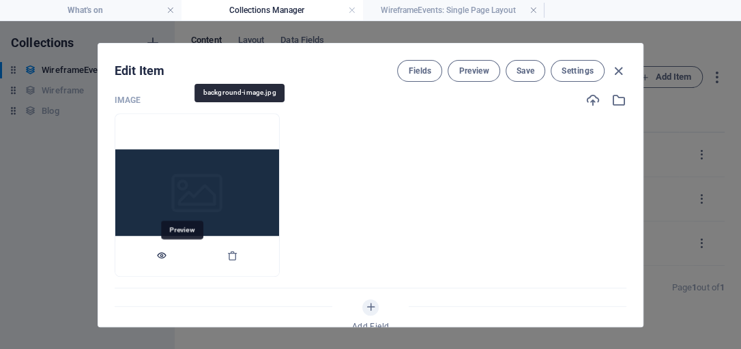
click at [167, 254] on icon "button" at bounding box center [161, 255] width 11 height 11
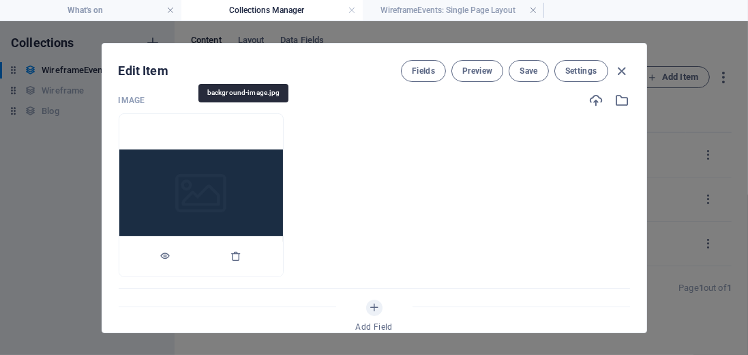
drag, startPoint x: 262, startPoint y: 200, endPoint x: 216, endPoint y: 185, distance: 47.9
click at [216, 185] on img at bounding box center [201, 195] width 164 height 92
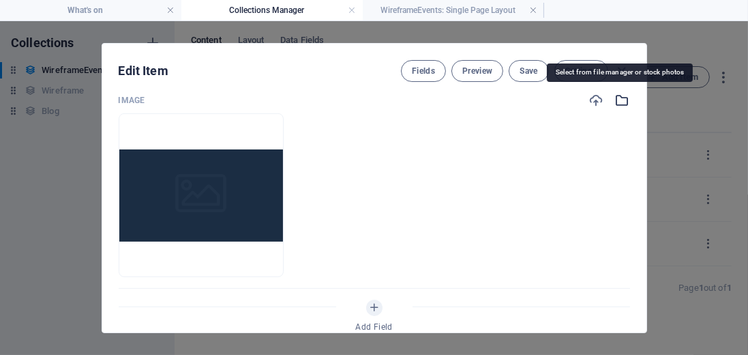
click at [620, 100] on icon "button" at bounding box center [622, 100] width 15 height 15
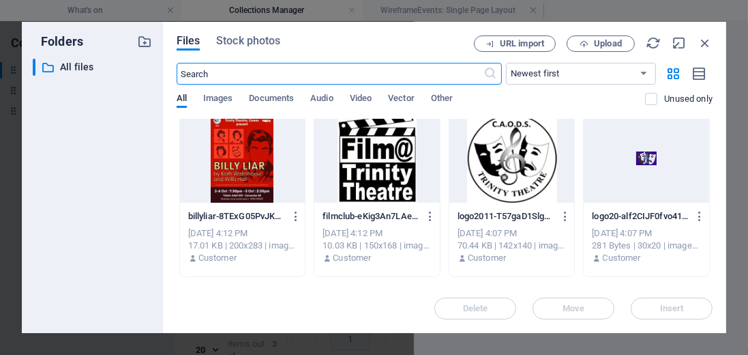
scroll to position [0, 0]
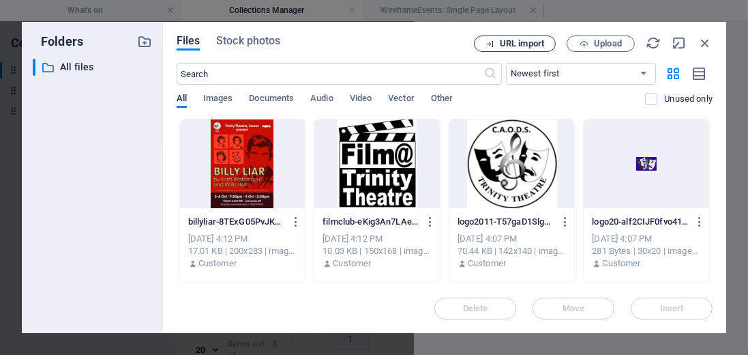
click at [526, 42] on span "URL import" at bounding box center [522, 44] width 44 height 8
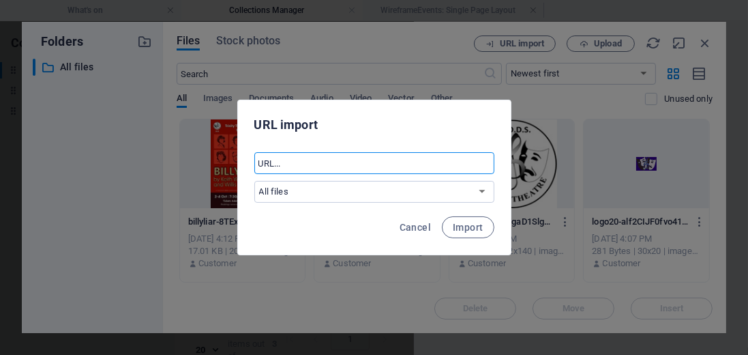
click at [293, 164] on input "text" at bounding box center [374, 163] width 240 height 22
click at [344, 163] on input "https//caods.org.uk/" at bounding box center [374, 163] width 240 height 22
type input "https//caods.org.uk/i/pix2"
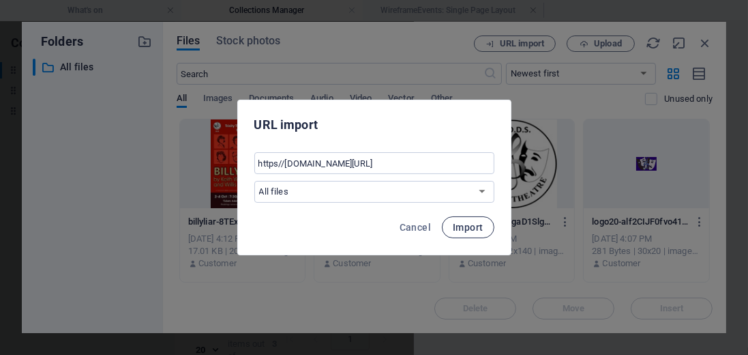
click at [464, 224] on span "Import" at bounding box center [468, 227] width 30 height 11
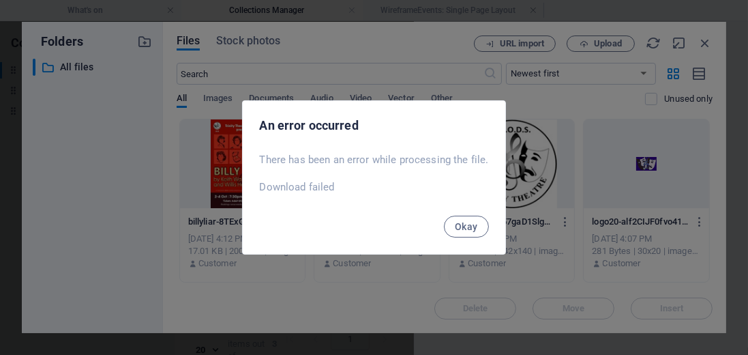
click at [464, 224] on span "Okay" at bounding box center [466, 226] width 23 height 11
